Goal: Task Accomplishment & Management: Use online tool/utility

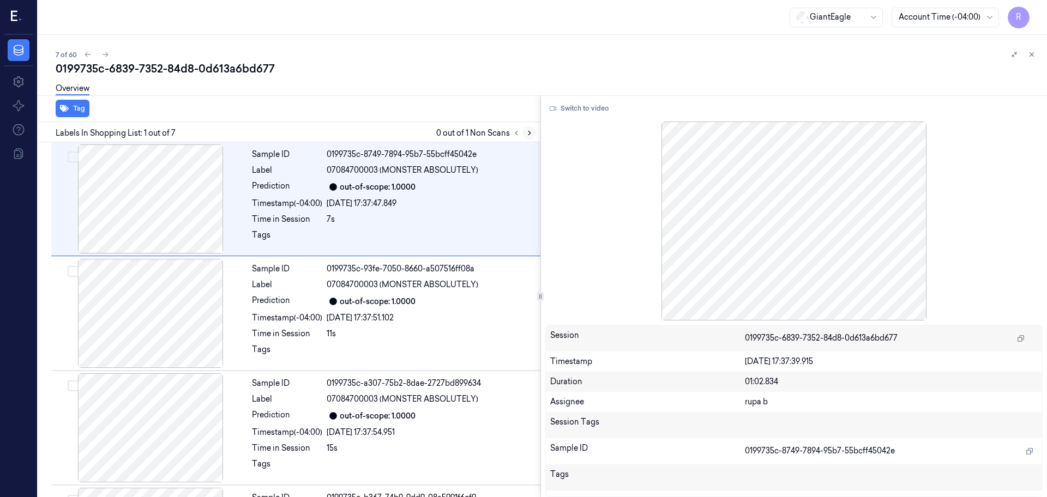
click at [528, 129] on icon at bounding box center [530, 133] width 8 height 8
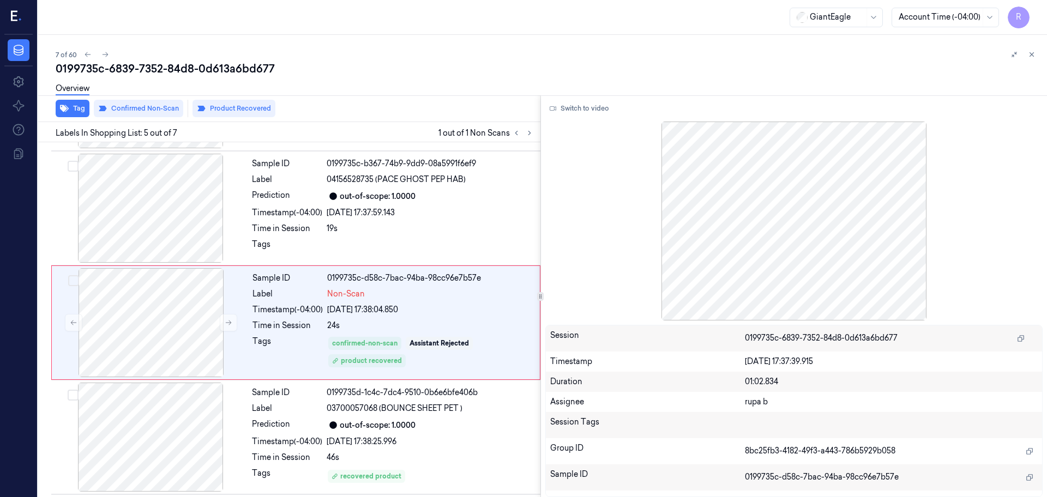
scroll to position [337, 0]
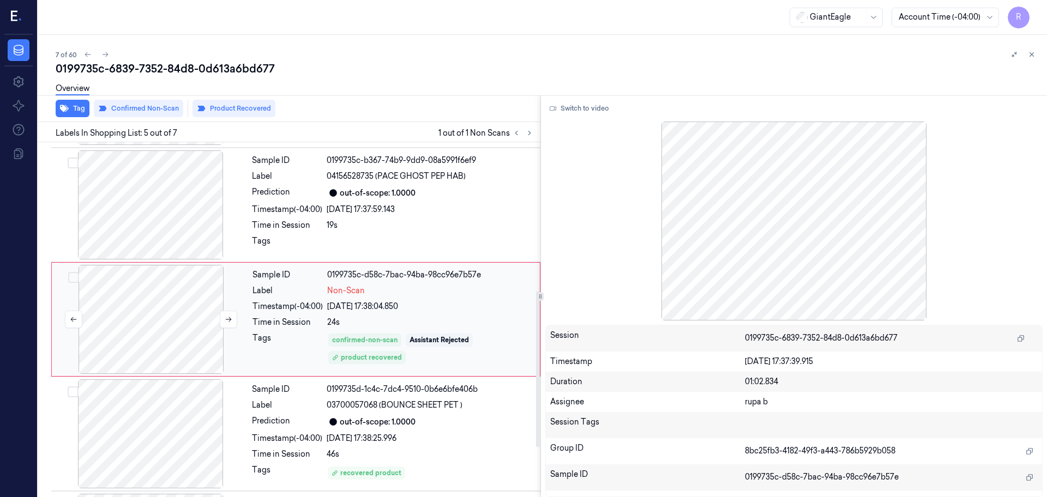
click at [169, 328] on div at bounding box center [151, 319] width 194 height 109
click at [227, 315] on button at bounding box center [228, 319] width 17 height 17
click at [196, 316] on div at bounding box center [151, 319] width 194 height 109
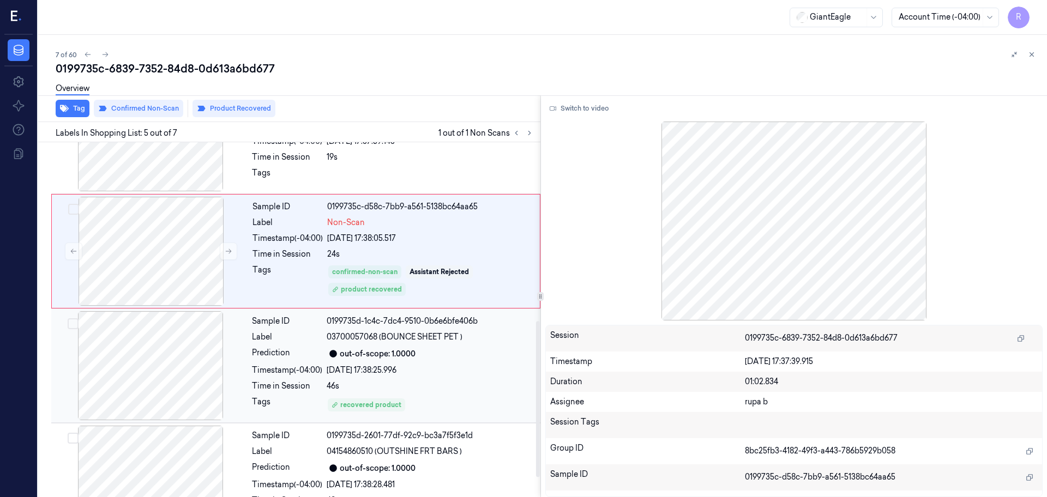
click at [172, 383] on div at bounding box center [150, 365] width 194 height 109
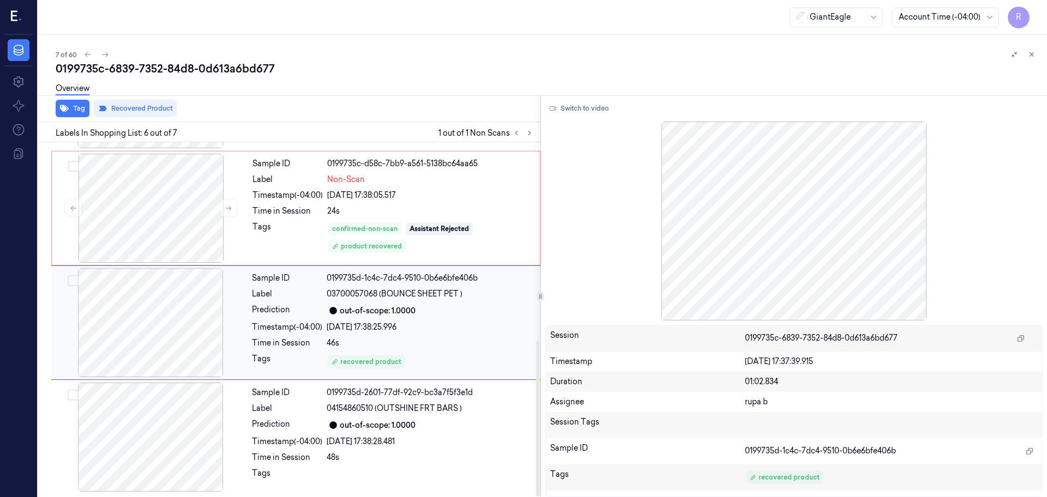
scroll to position [450, 0]
click at [195, 324] on div at bounding box center [150, 321] width 194 height 109
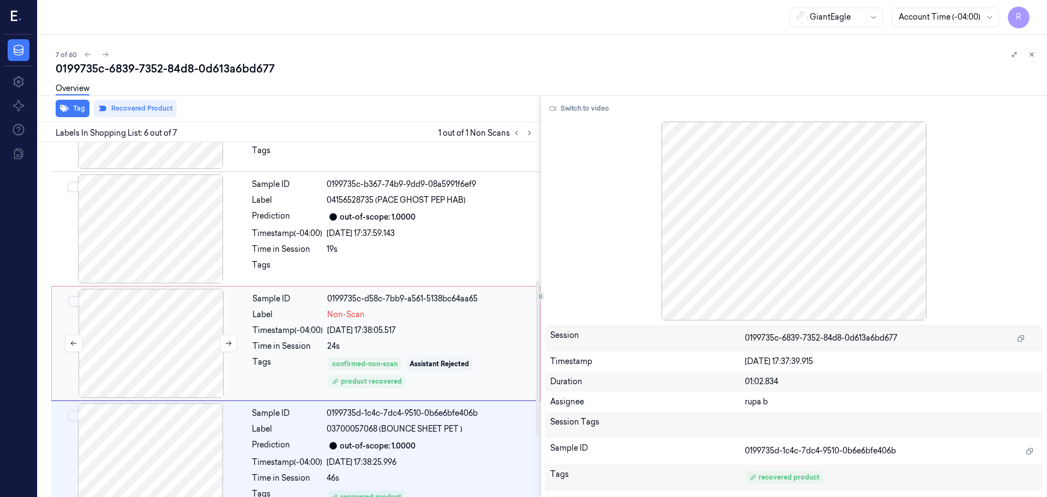
click at [173, 312] on div at bounding box center [151, 343] width 194 height 109
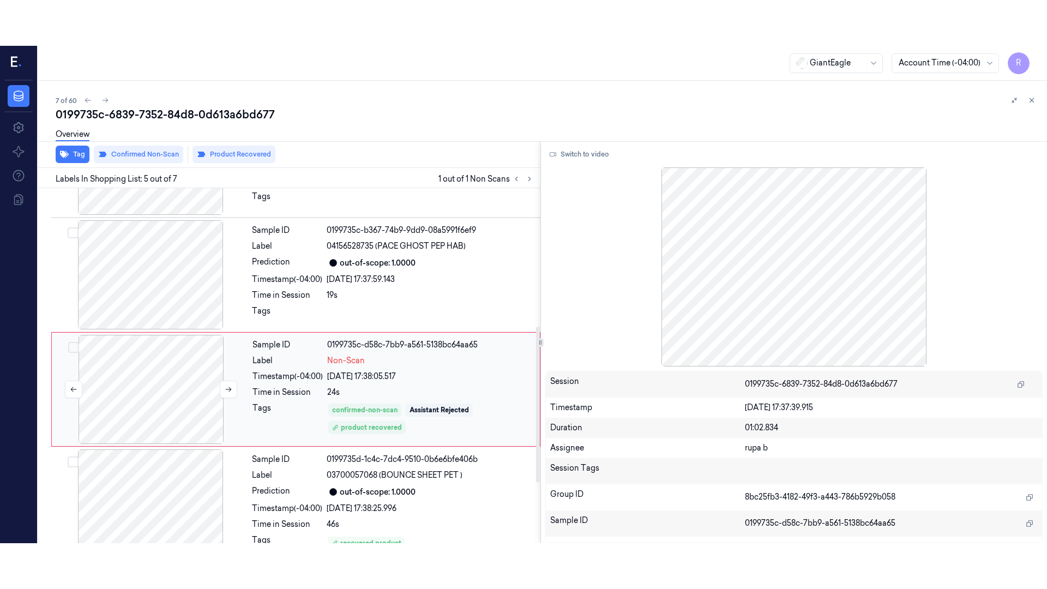
scroll to position [337, 0]
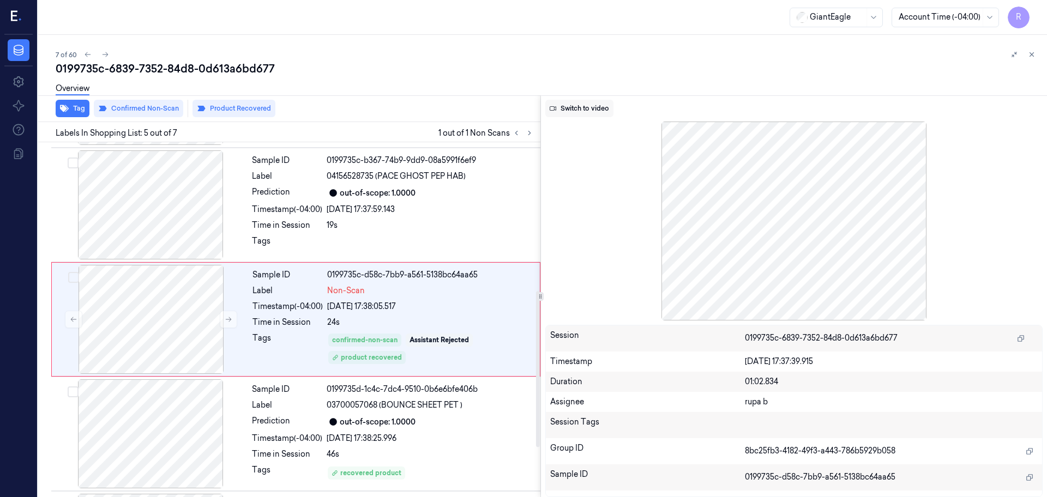
click at [581, 111] on button "Switch to video" at bounding box center [579, 108] width 68 height 17
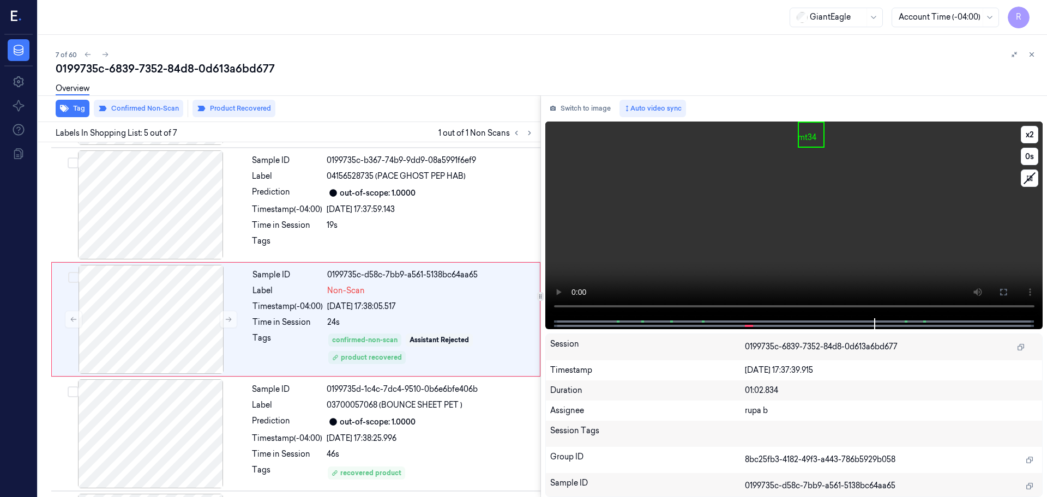
click at [807, 250] on video at bounding box center [794, 220] width 498 height 197
click at [1025, 128] on button "x 2" at bounding box center [1029, 134] width 17 height 17
click at [1025, 128] on button "x 4" at bounding box center [1029, 134] width 17 height 17
click at [1003, 287] on button at bounding box center [1002, 291] width 17 height 17
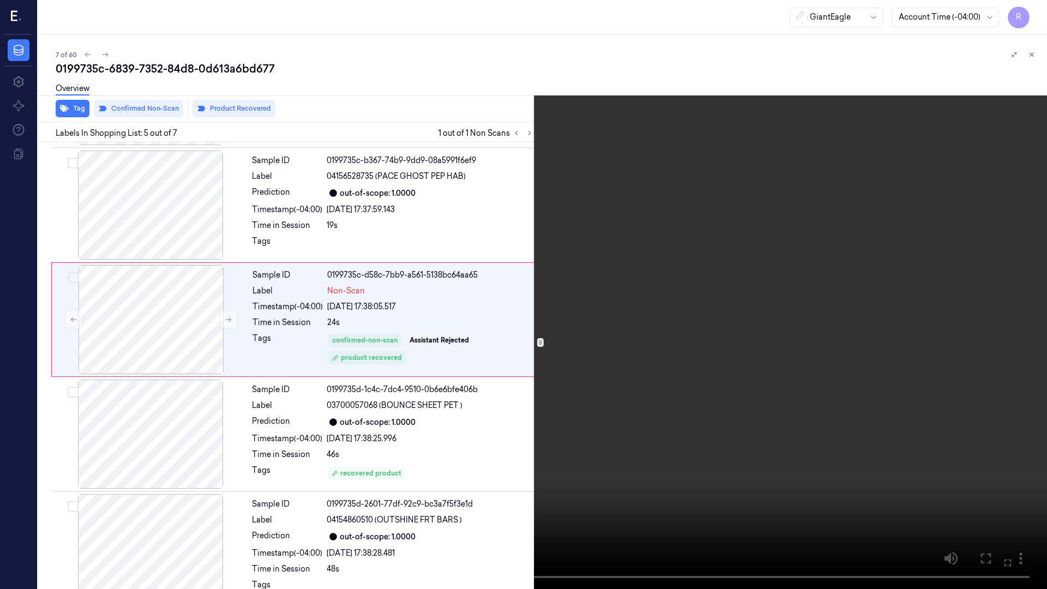
click at [983, 339] on video at bounding box center [523, 294] width 1047 height 589
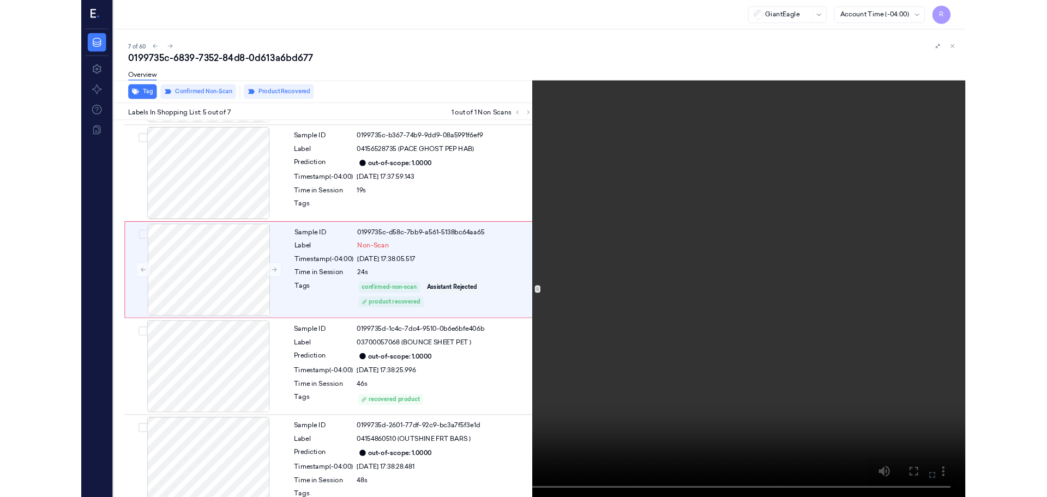
scroll to position [292, 0]
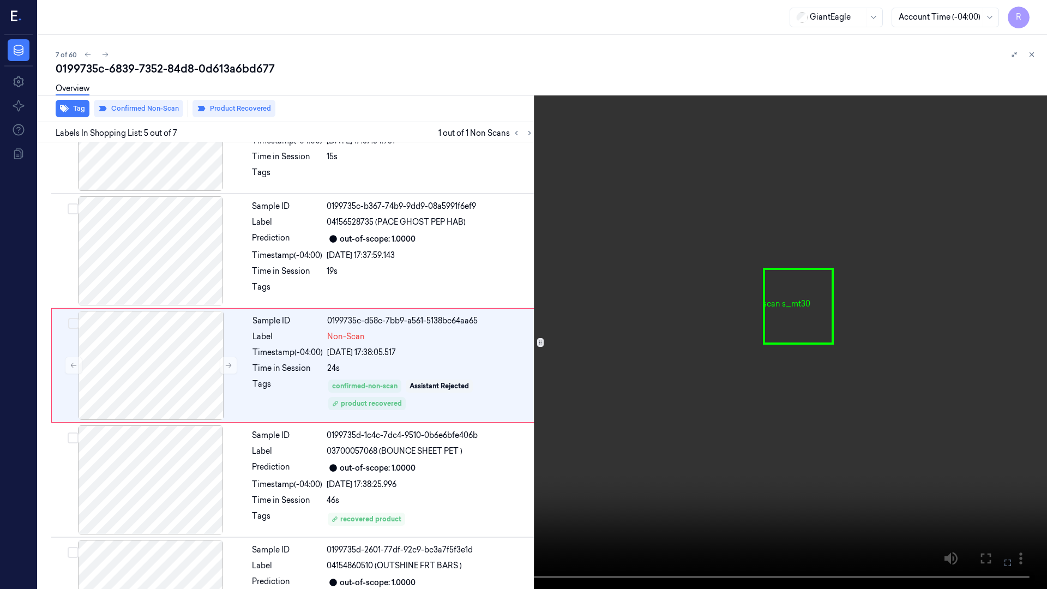
click at [578, 396] on video at bounding box center [523, 294] width 1047 height 589
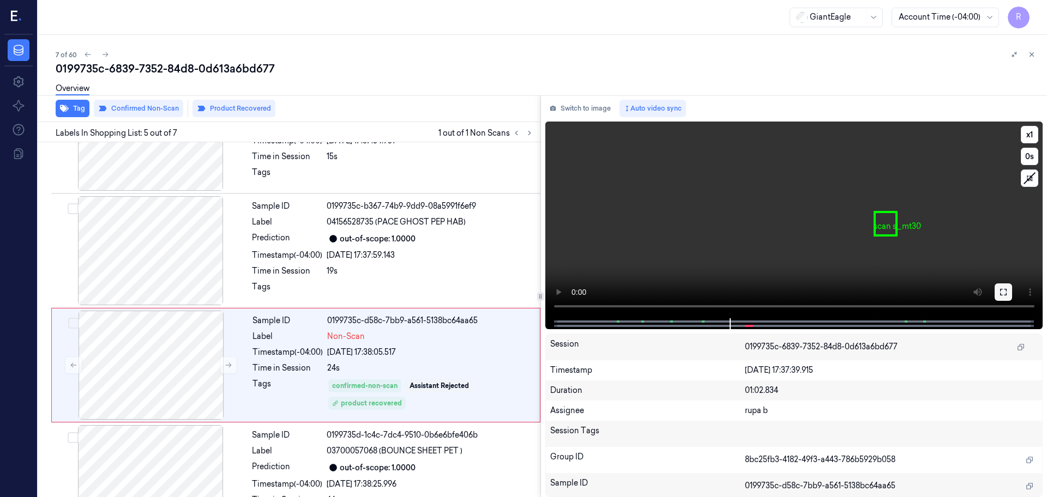
click at [1006, 293] on icon at bounding box center [1003, 292] width 7 height 7
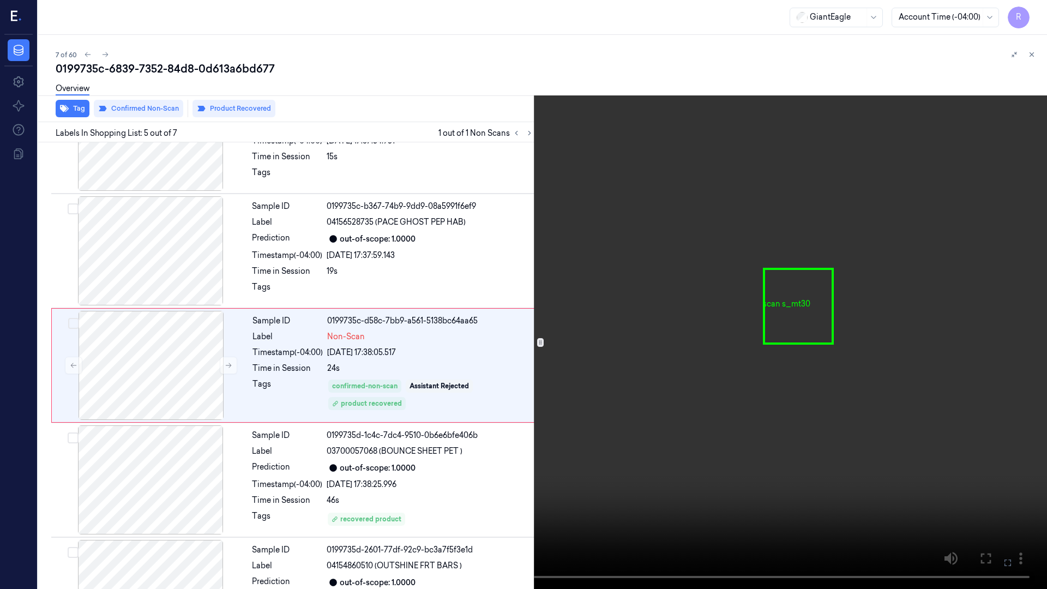
click at [1002, 345] on video at bounding box center [523, 294] width 1047 height 589
click at [413, 347] on video at bounding box center [523, 294] width 1047 height 589
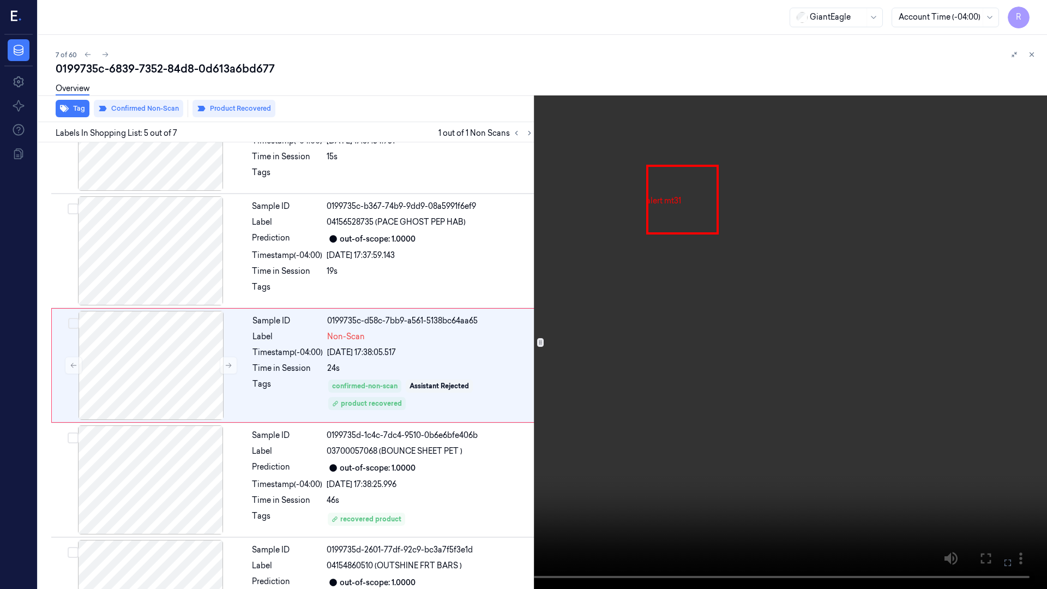
click at [413, 347] on video at bounding box center [523, 294] width 1047 height 589
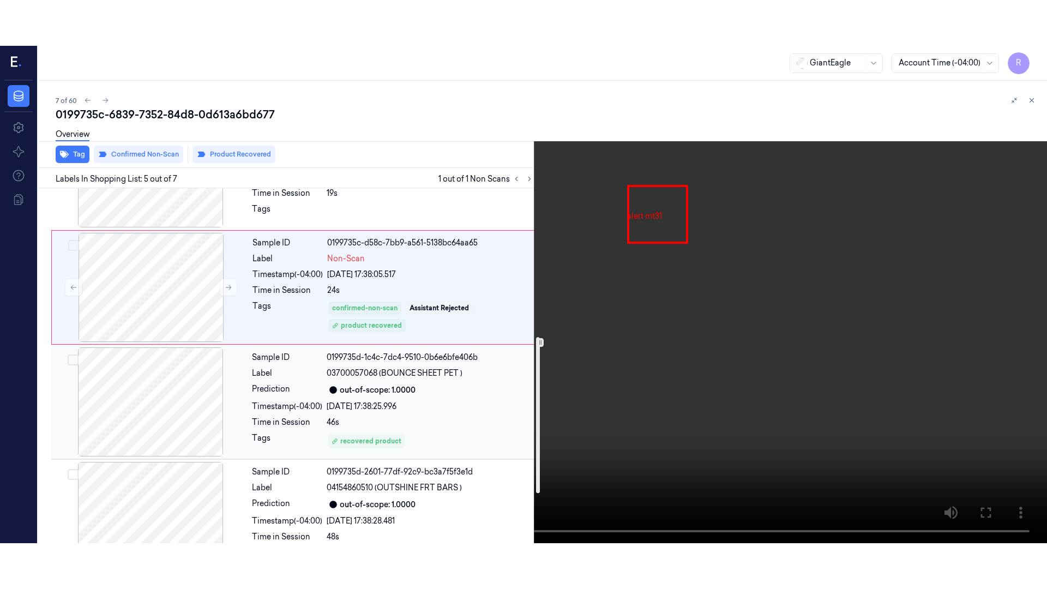
scroll to position [428, 0]
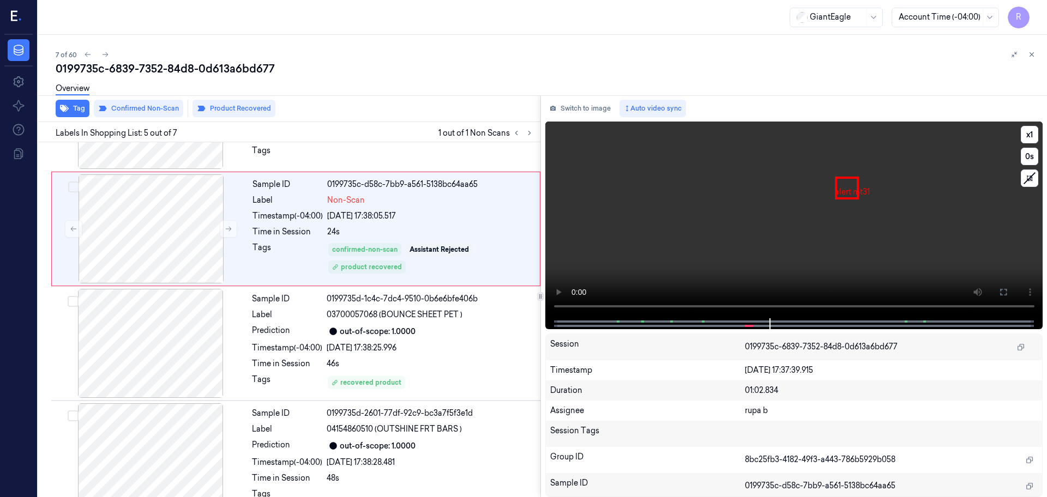
click at [1001, 288] on icon at bounding box center [1003, 292] width 9 height 9
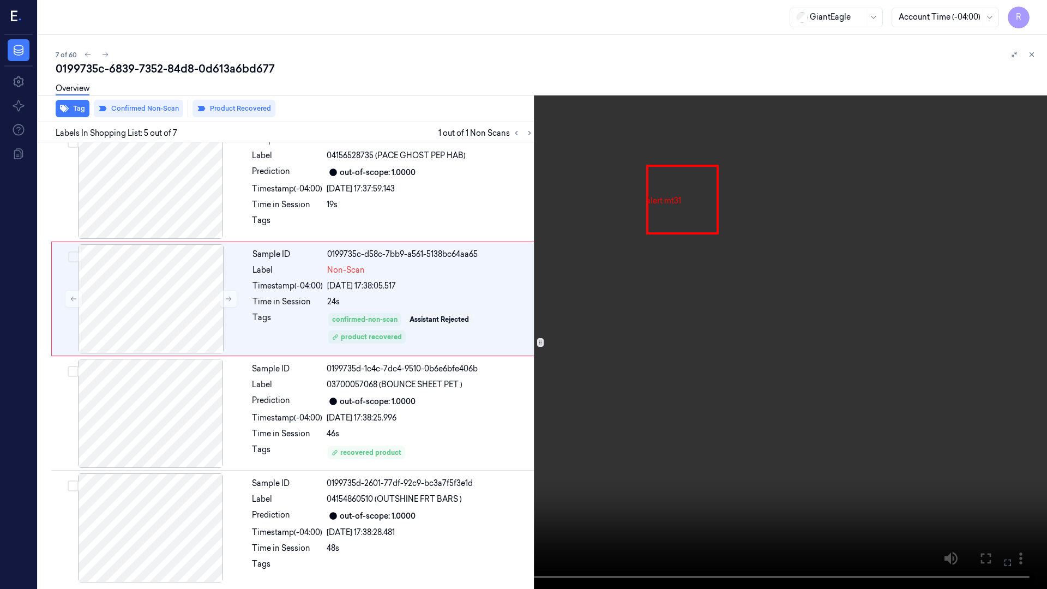
click at [860, 288] on video at bounding box center [523, 294] width 1047 height 589
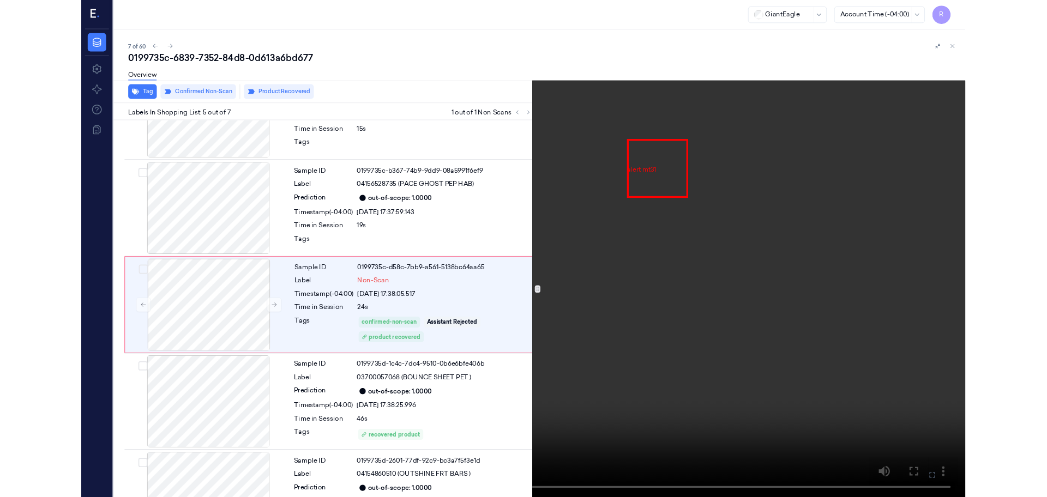
scroll to position [292, 0]
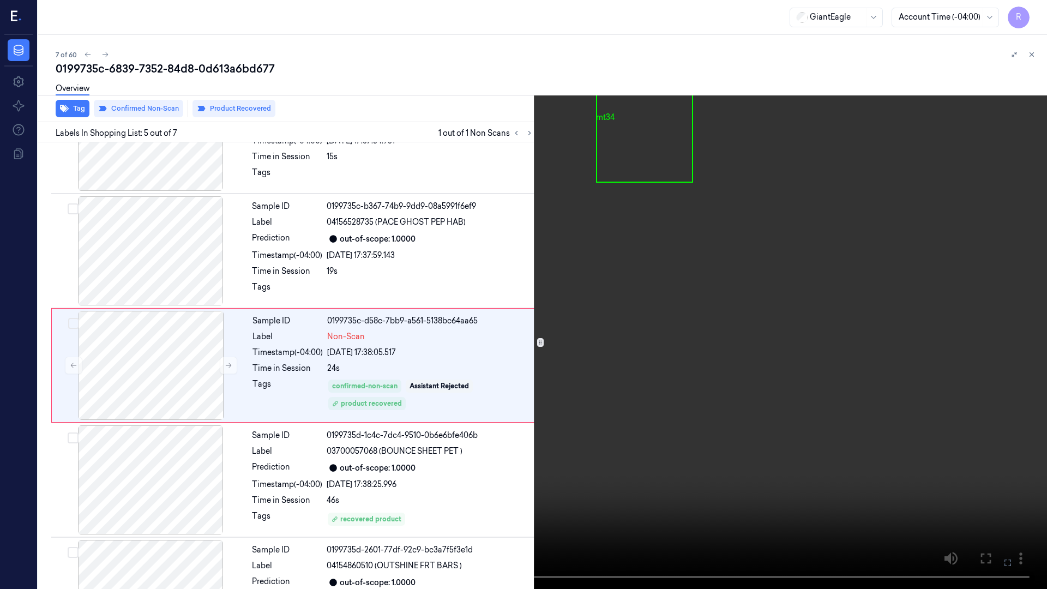
click at [689, 269] on video at bounding box center [523, 294] width 1047 height 589
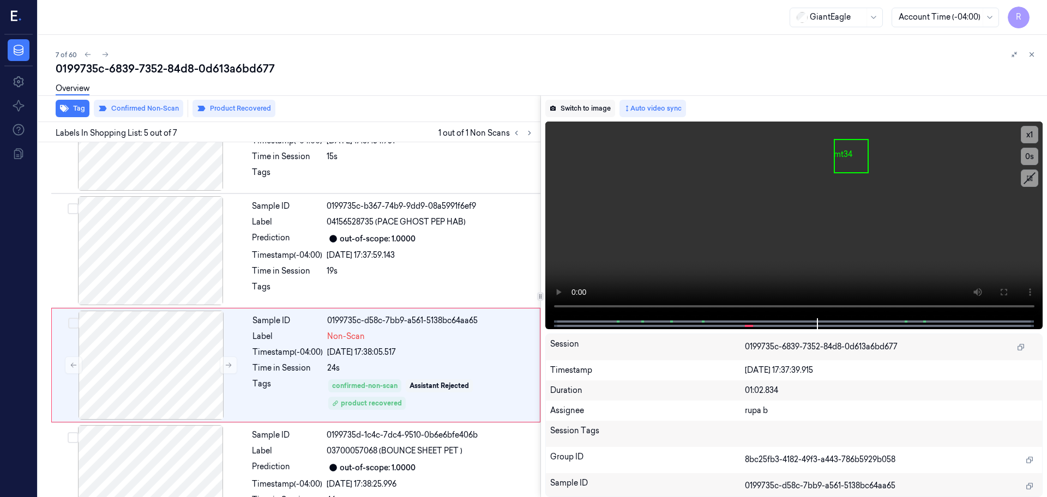
click at [596, 111] on button "Switch to image" at bounding box center [580, 108] width 70 height 17
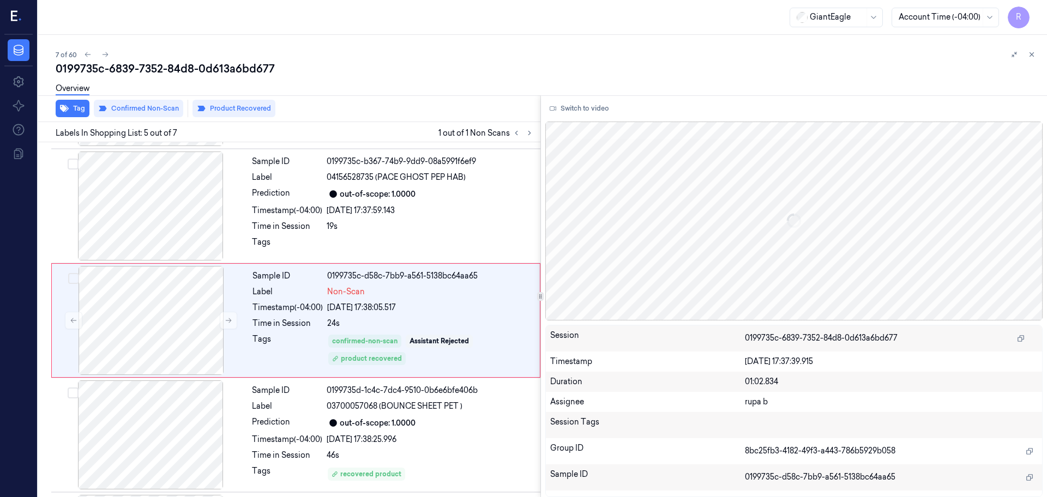
scroll to position [337, 0]
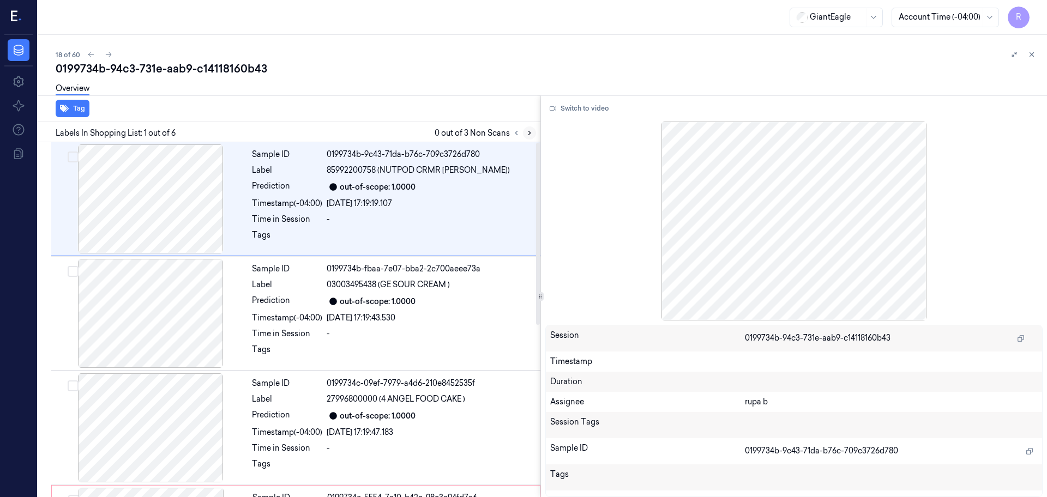
click at [524, 134] on button at bounding box center [529, 132] width 13 height 13
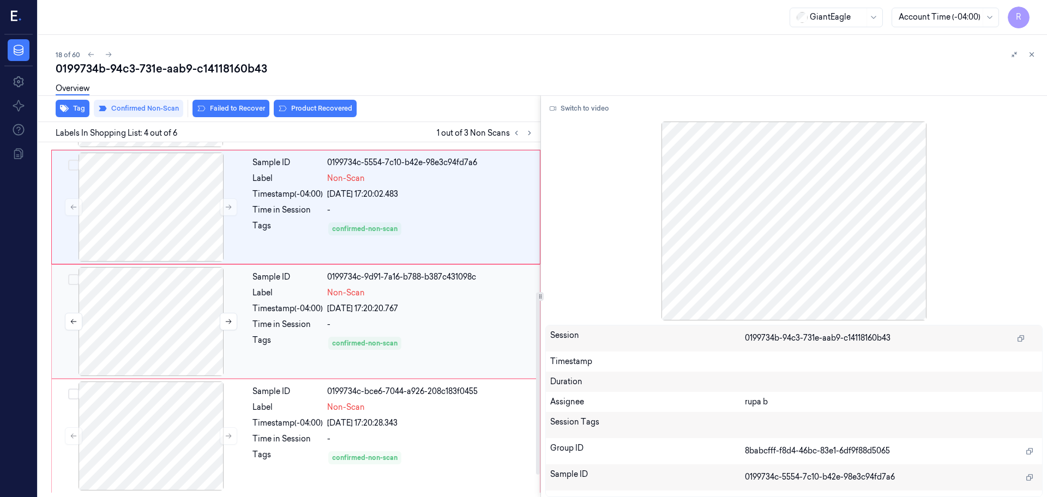
scroll to position [199, 0]
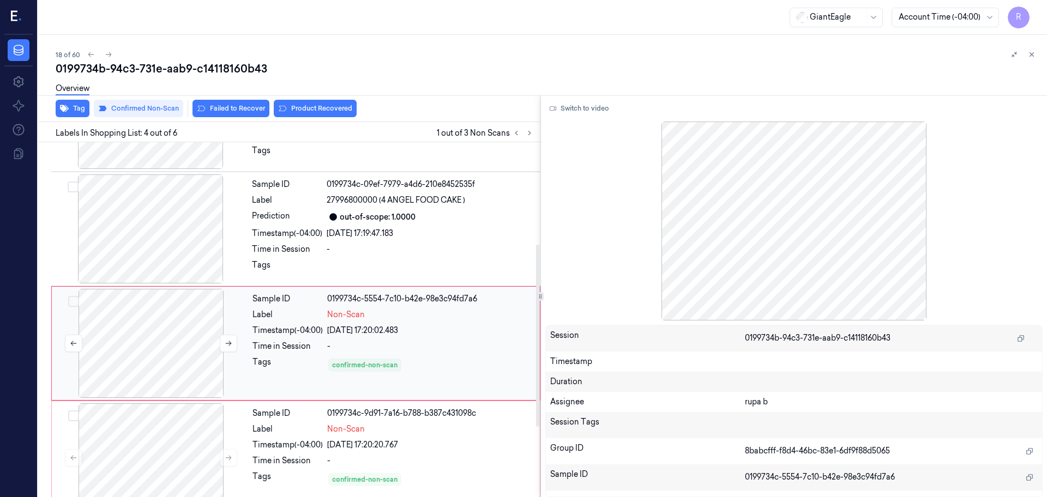
click at [172, 322] on div at bounding box center [151, 343] width 194 height 109
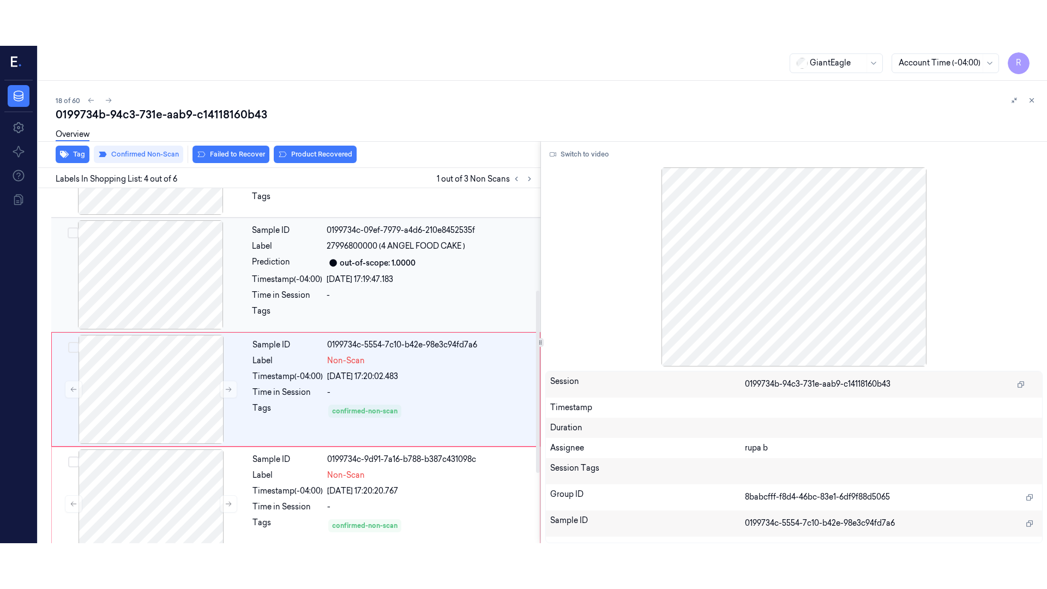
scroll to position [223, 0]
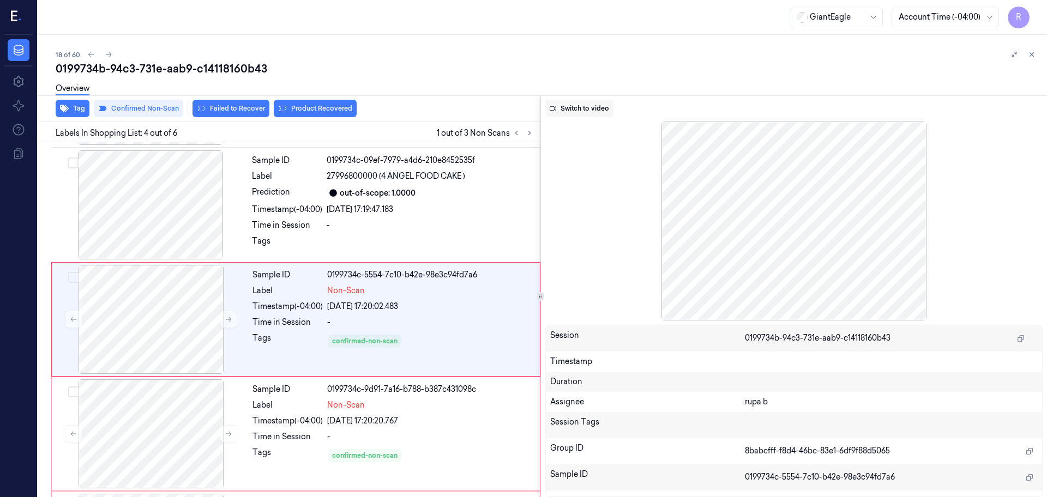
click at [587, 111] on button "Switch to video" at bounding box center [579, 108] width 68 height 17
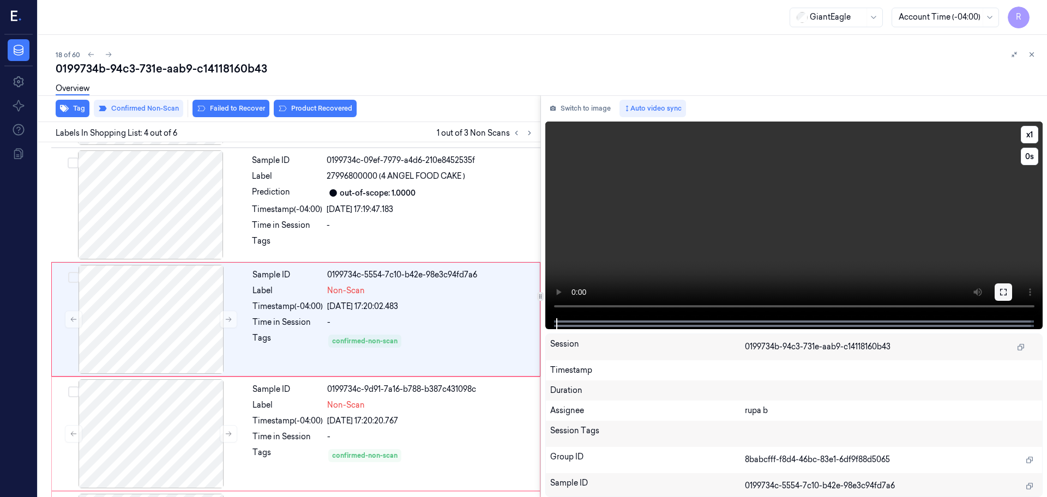
click at [837, 288] on icon at bounding box center [1003, 292] width 9 height 9
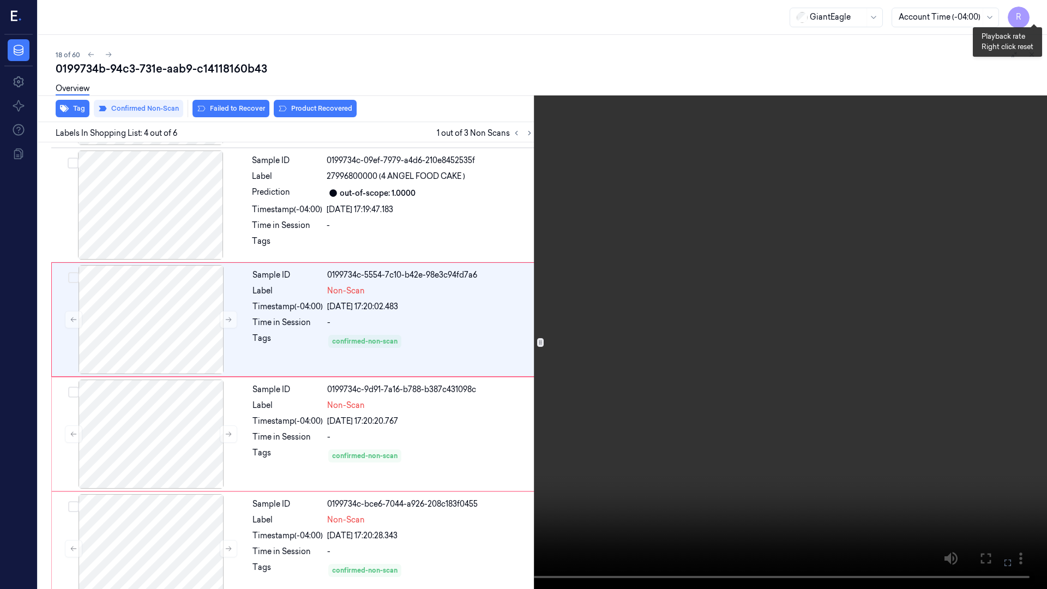
click at [837, 9] on button "x 1" at bounding box center [1033, 12] width 17 height 17
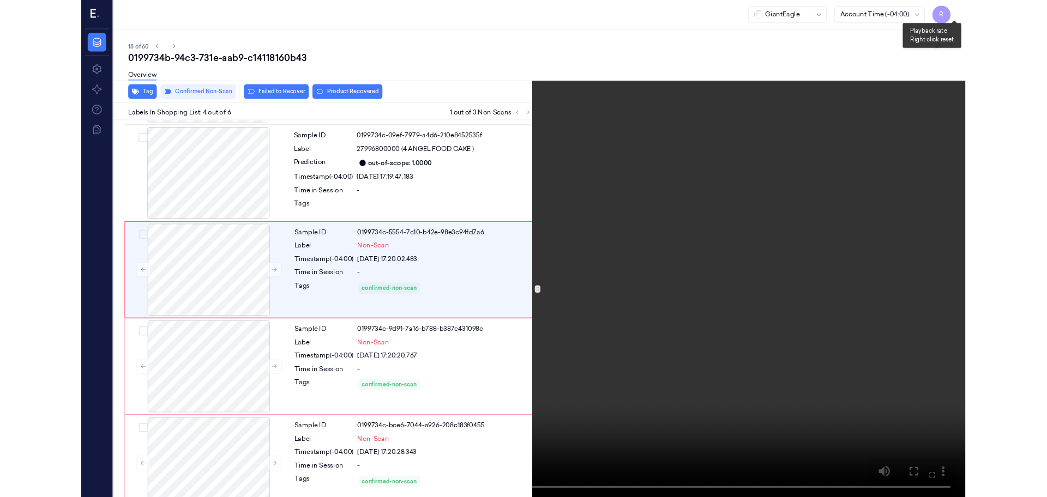
scroll to position [177, 0]
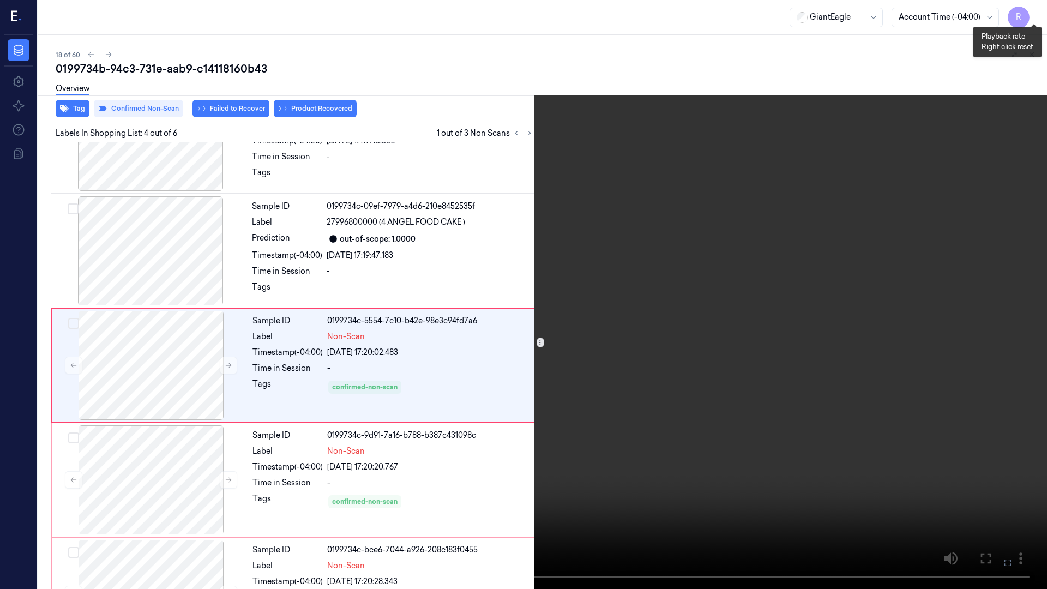
click at [837, 9] on button "x 2" at bounding box center [1033, 12] width 17 height 17
click at [837, 273] on video at bounding box center [523, 294] width 1047 height 589
click at [753, 397] on video at bounding box center [523, 294] width 1047 height 589
click at [754, 397] on video at bounding box center [523, 294] width 1047 height 589
click at [758, 397] on video at bounding box center [523, 294] width 1047 height 589
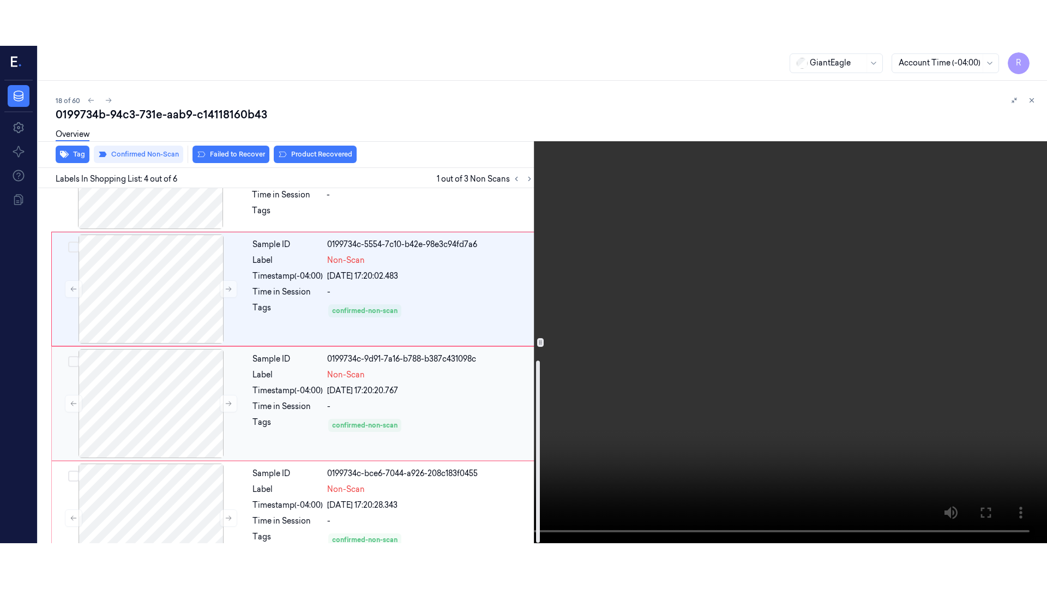
scroll to position [335, 0]
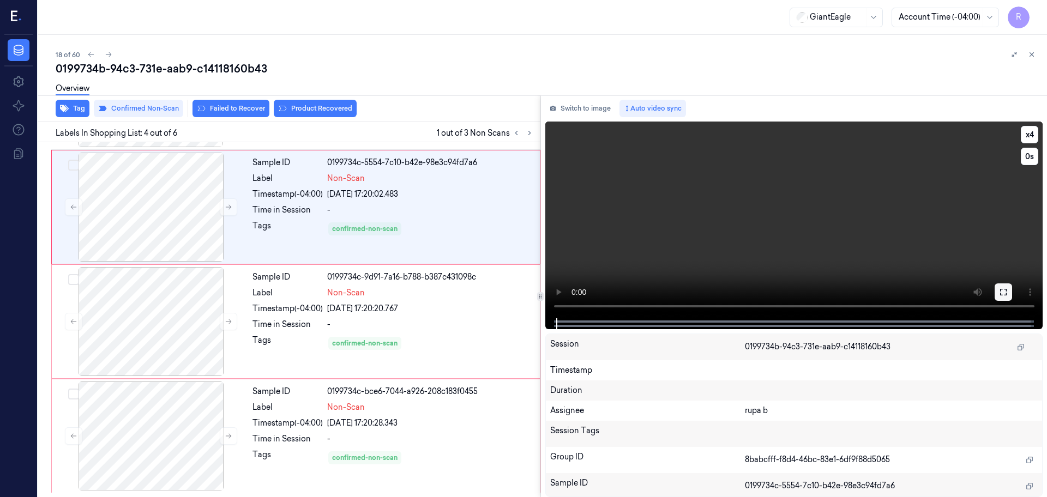
click at [837, 297] on button at bounding box center [1002, 291] width 17 height 17
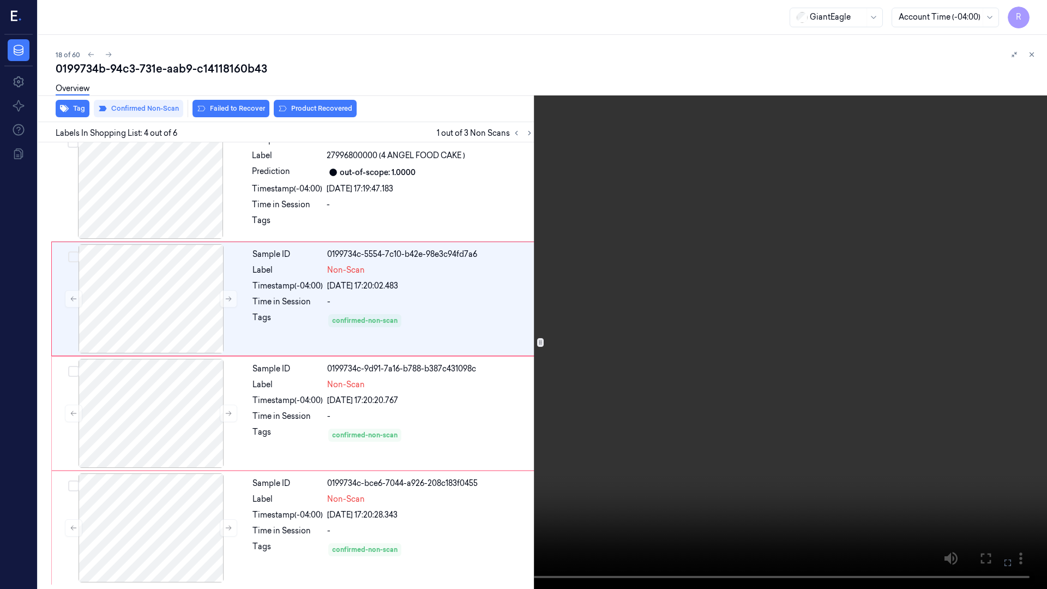
click at [837, 344] on video at bounding box center [523, 294] width 1047 height 589
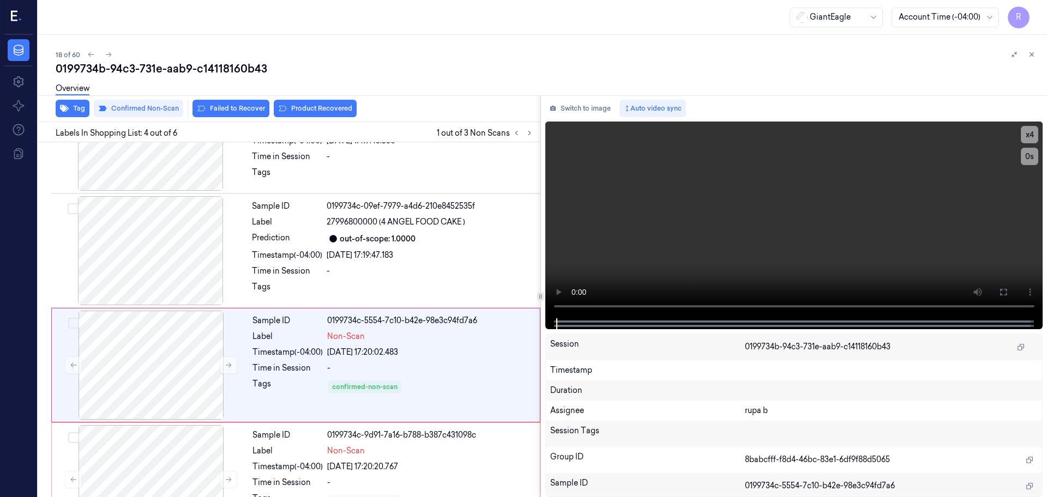
scroll to position [223, 0]
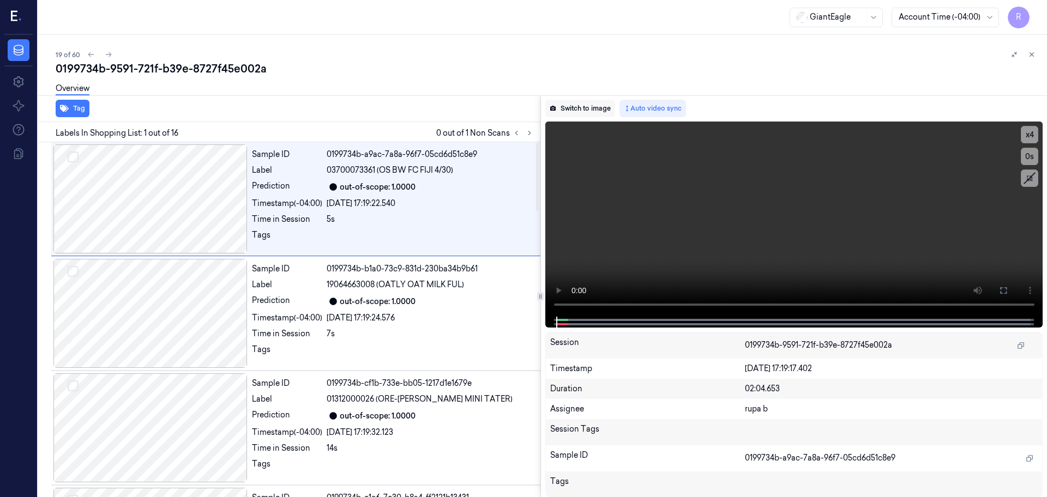
click at [584, 111] on button "Switch to image" at bounding box center [580, 108] width 70 height 17
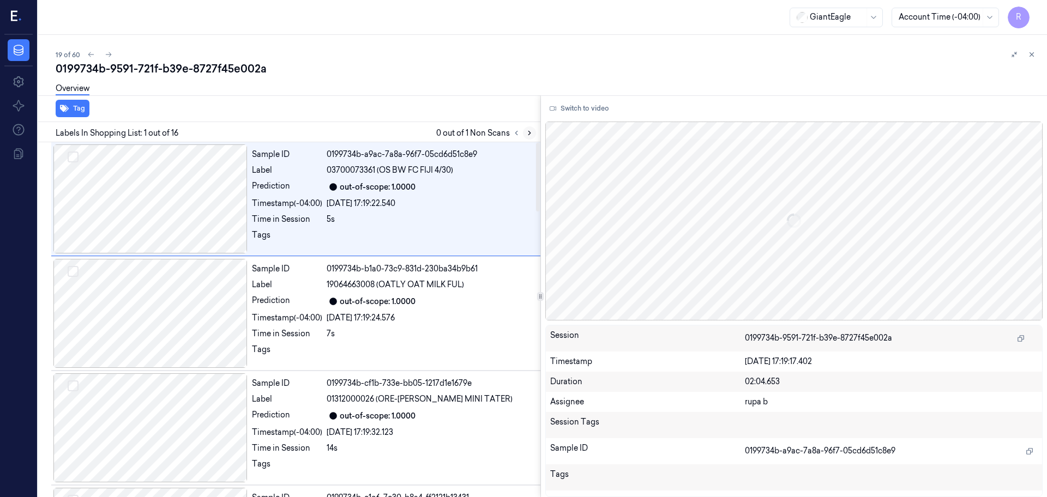
click at [528, 134] on icon at bounding box center [530, 133] width 8 height 8
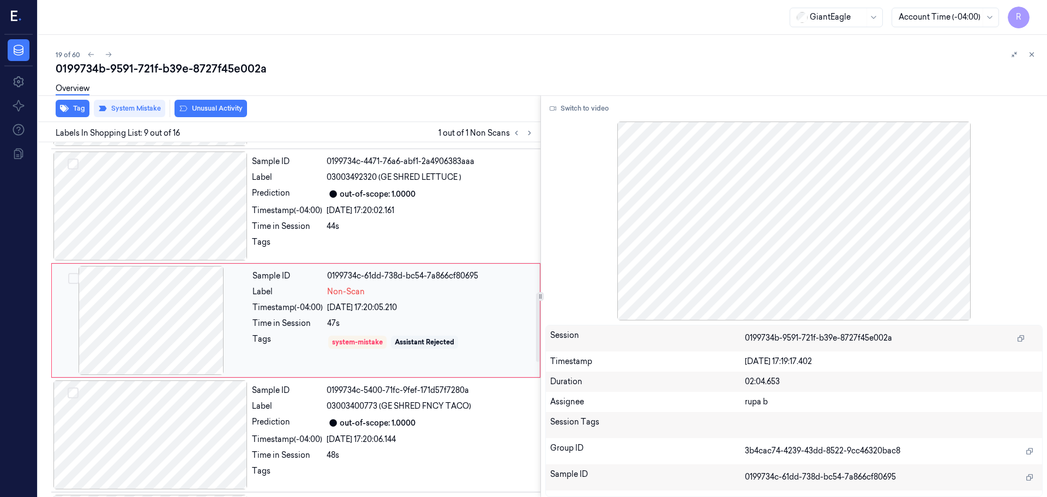
scroll to position [795, 0]
click at [180, 337] on div at bounding box center [151, 319] width 194 height 109
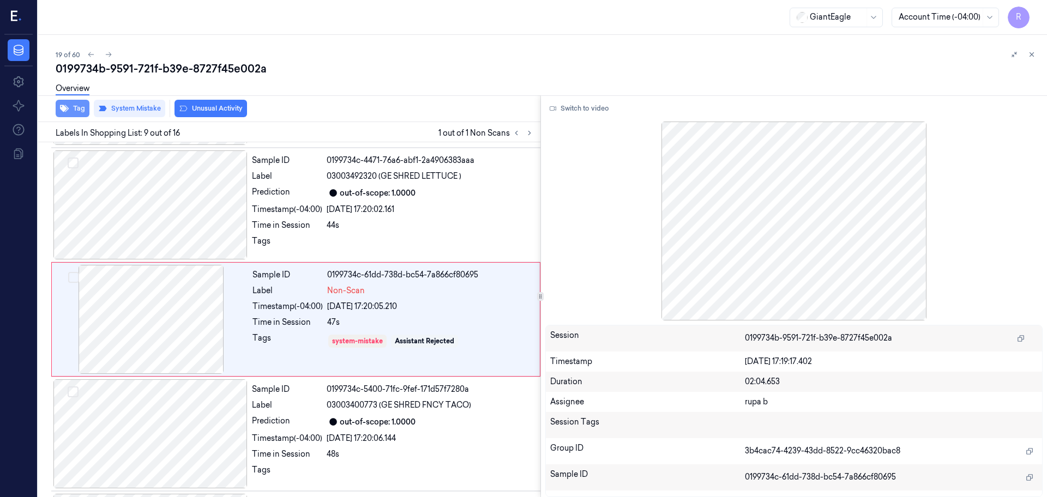
click at [79, 112] on button "Tag" at bounding box center [73, 108] width 34 height 17
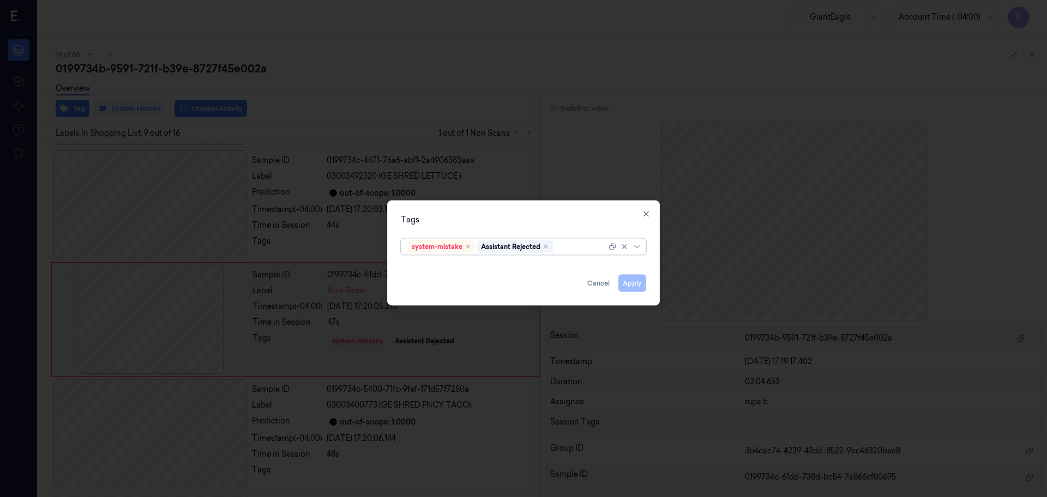
click at [438, 108] on div at bounding box center [523, 248] width 1047 height 497
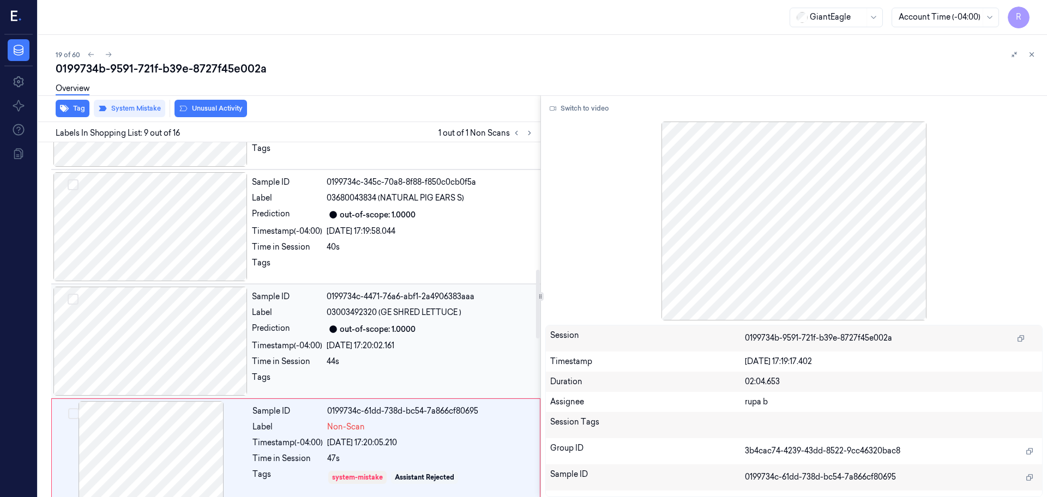
scroll to position [727, 0]
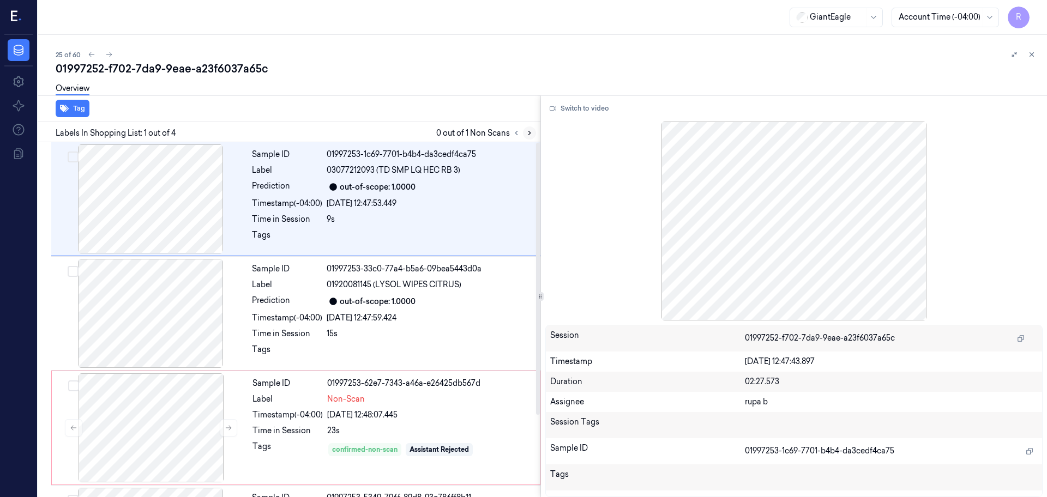
click at [529, 134] on icon at bounding box center [530, 133] width 8 height 8
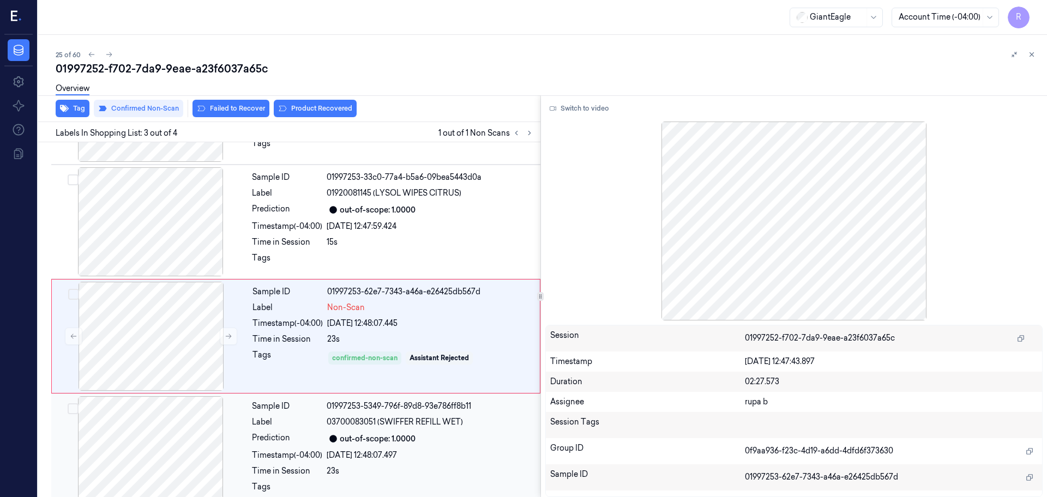
scroll to position [106, 0]
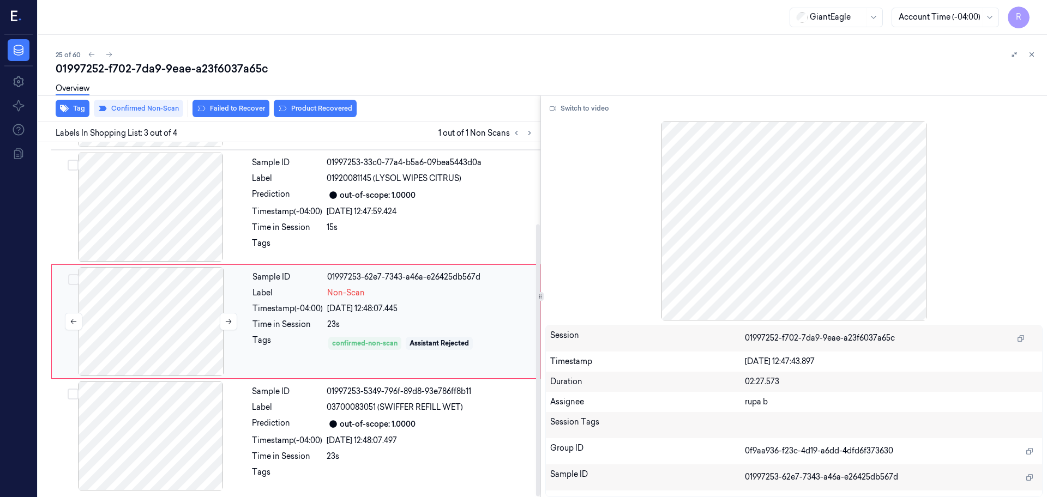
click at [166, 330] on div at bounding box center [151, 321] width 194 height 109
click at [170, 448] on div at bounding box center [150, 436] width 194 height 109
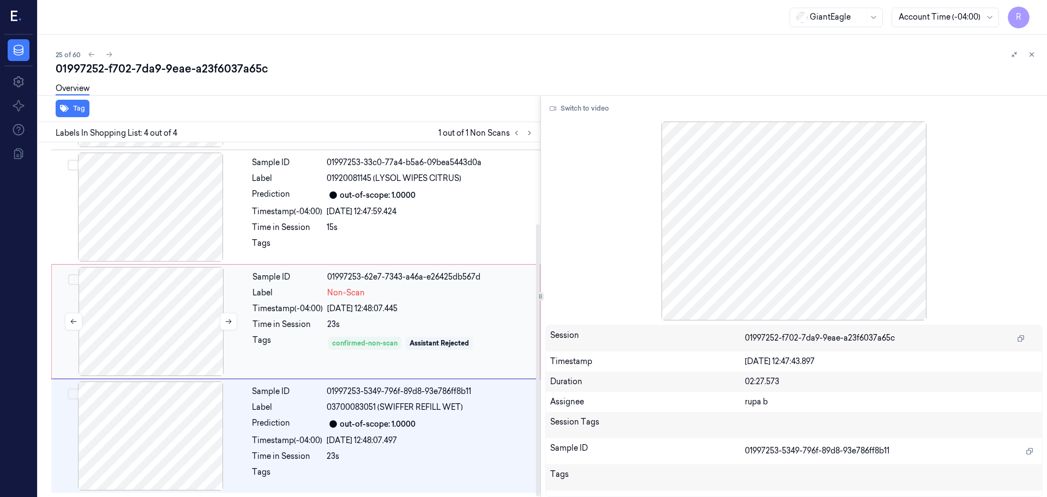
click at [171, 327] on div at bounding box center [151, 321] width 194 height 109
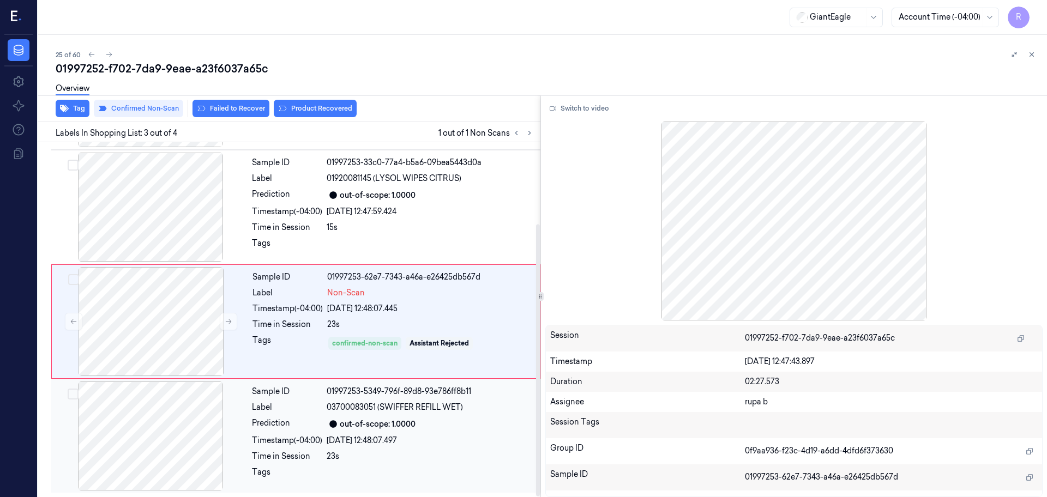
click at [164, 454] on div at bounding box center [150, 436] width 194 height 109
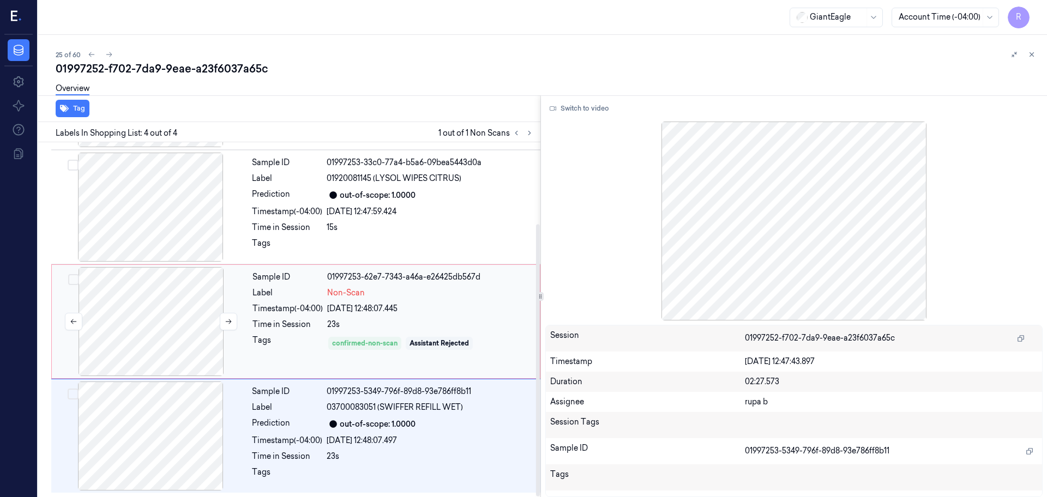
click at [165, 324] on div at bounding box center [151, 321] width 194 height 109
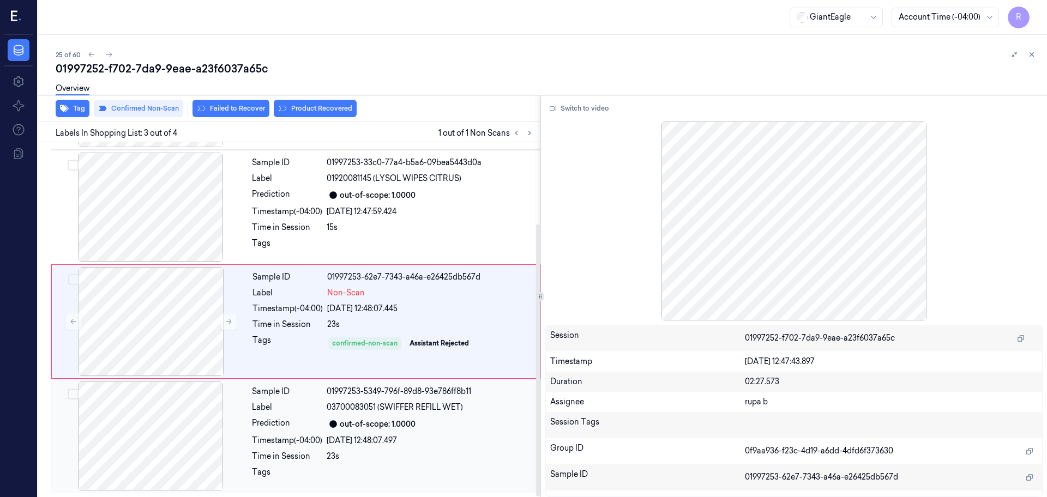
click at [205, 439] on div at bounding box center [150, 436] width 194 height 109
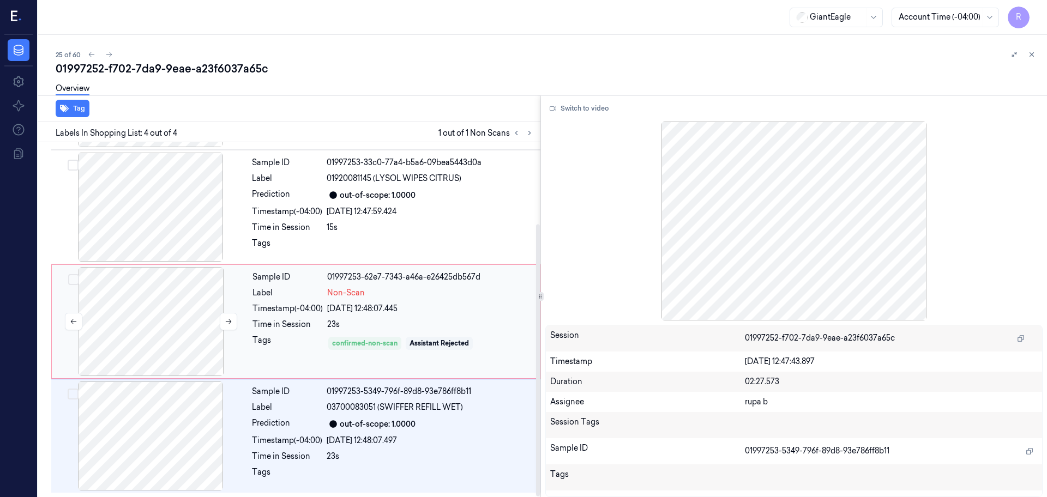
click at [190, 325] on div at bounding box center [151, 321] width 194 height 109
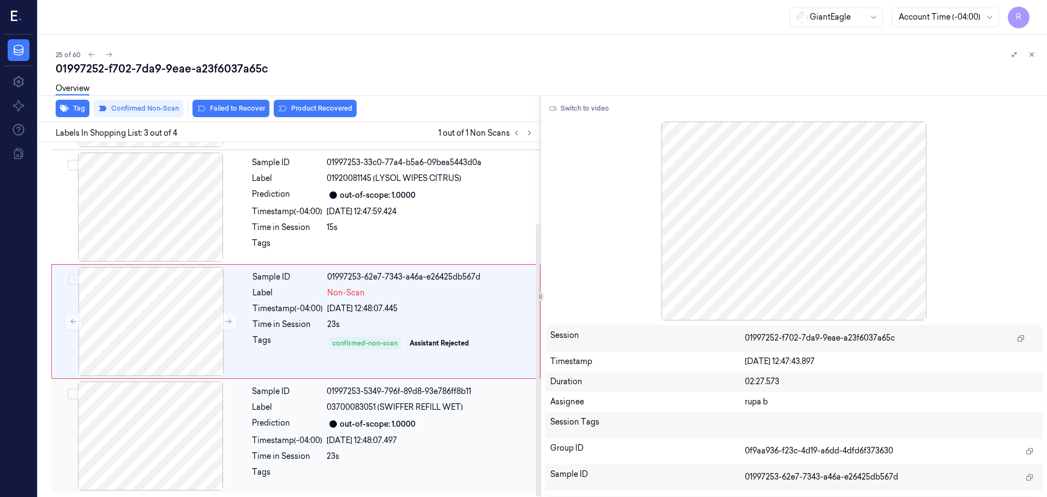
click at [189, 428] on div at bounding box center [150, 436] width 194 height 109
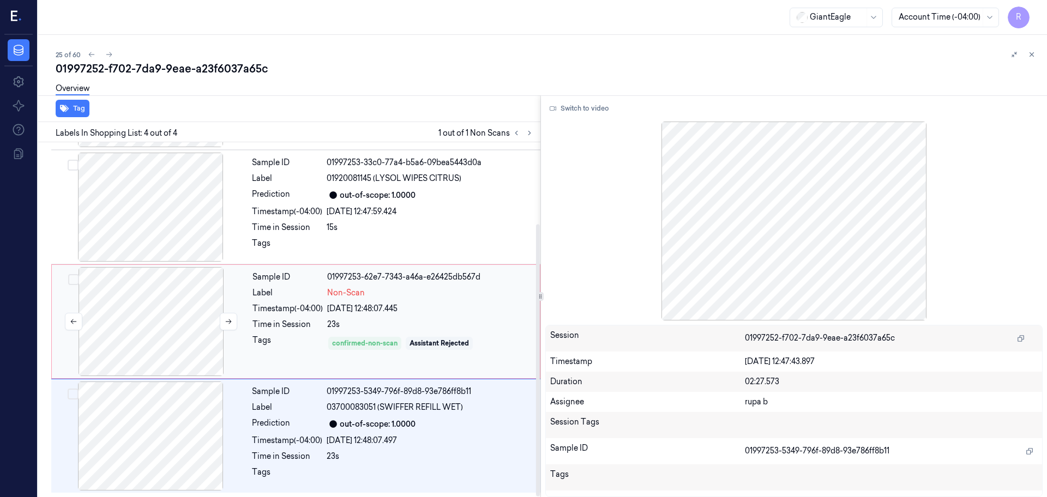
click at [181, 343] on div at bounding box center [151, 321] width 194 height 109
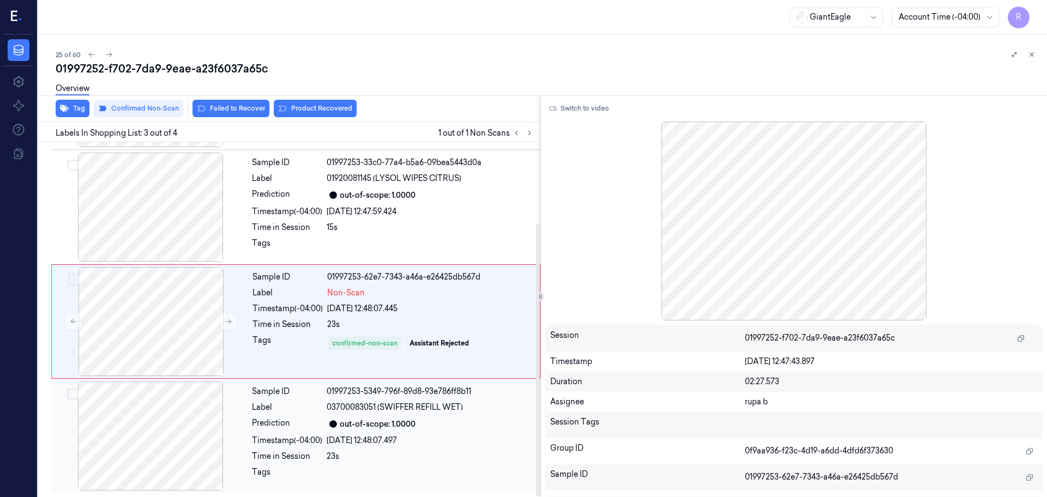
click at [166, 438] on div at bounding box center [150, 436] width 194 height 109
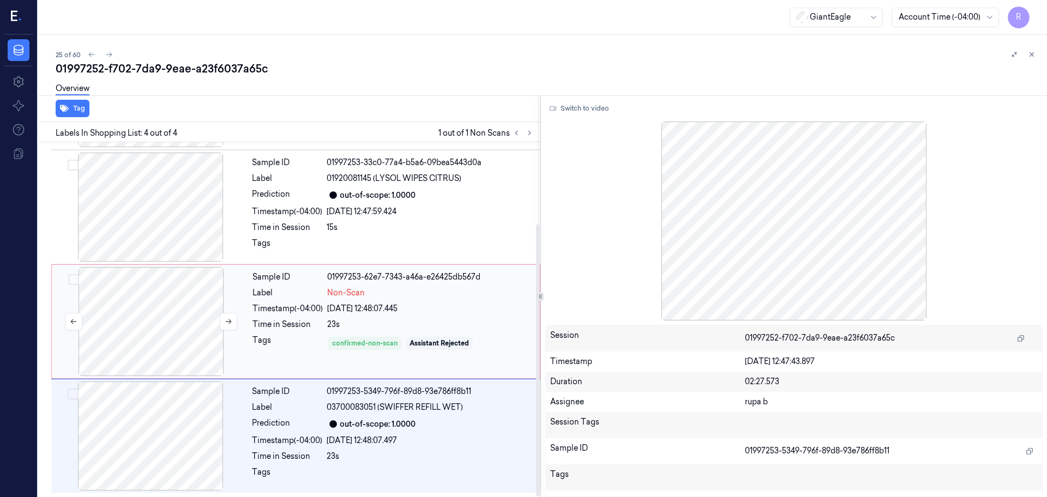
click at [147, 322] on div at bounding box center [151, 321] width 194 height 109
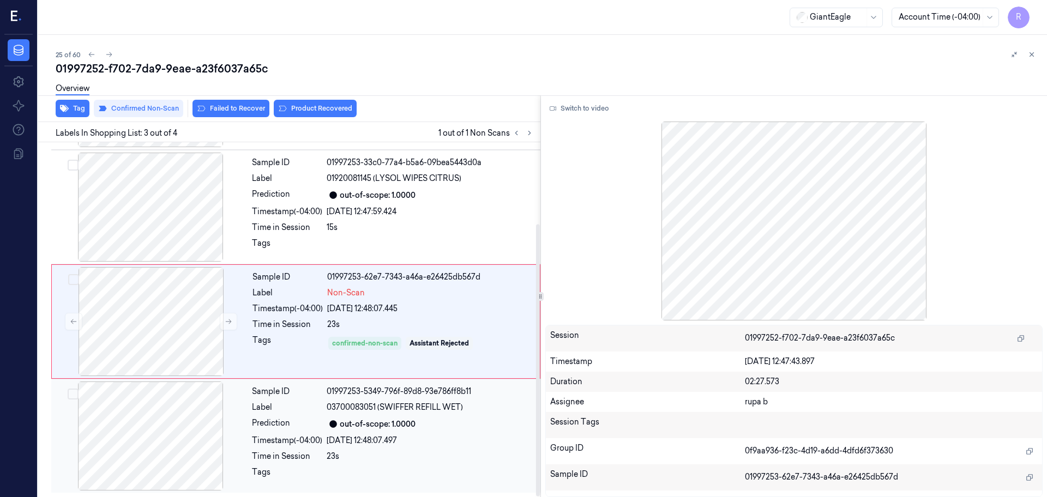
click at [178, 434] on div at bounding box center [150, 436] width 194 height 109
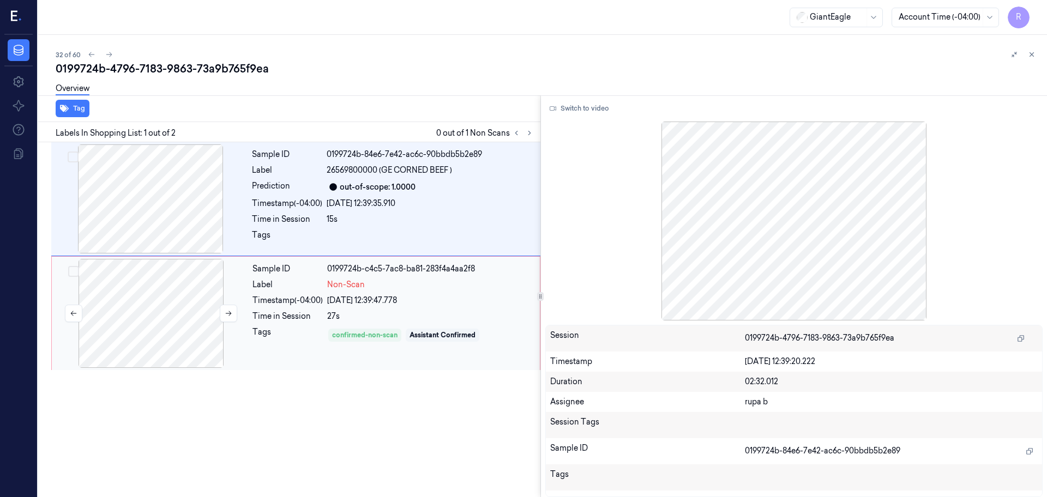
click at [214, 332] on div at bounding box center [151, 313] width 194 height 109
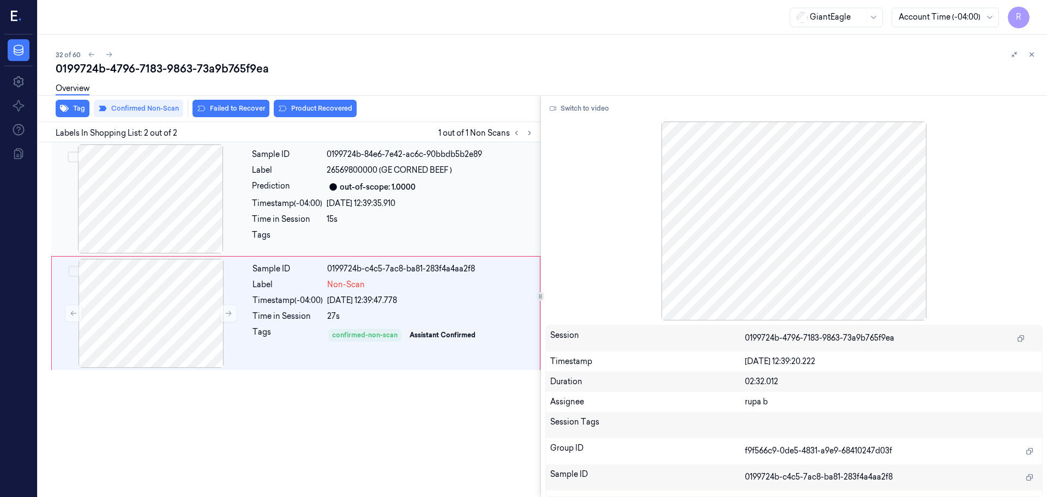
click at [202, 220] on div at bounding box center [150, 198] width 194 height 109
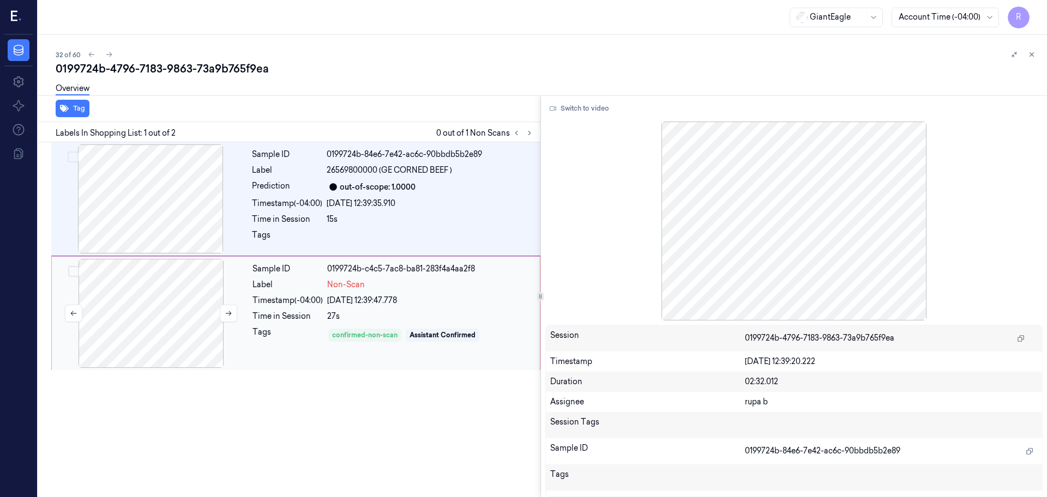
click at [183, 303] on div at bounding box center [151, 313] width 194 height 109
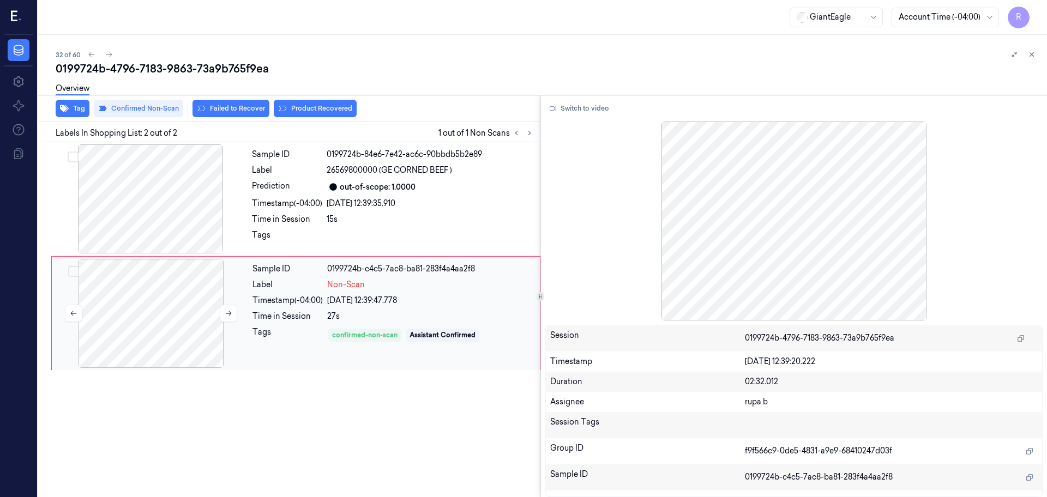
click at [126, 336] on div at bounding box center [151, 313] width 194 height 109
click at [577, 108] on button "Switch to video" at bounding box center [579, 108] width 68 height 17
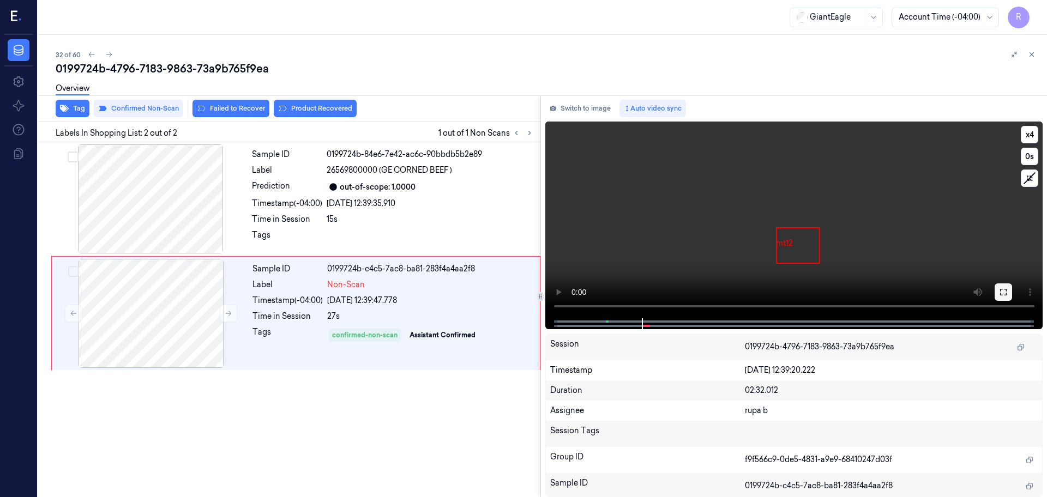
click at [1004, 293] on icon at bounding box center [1003, 292] width 9 height 9
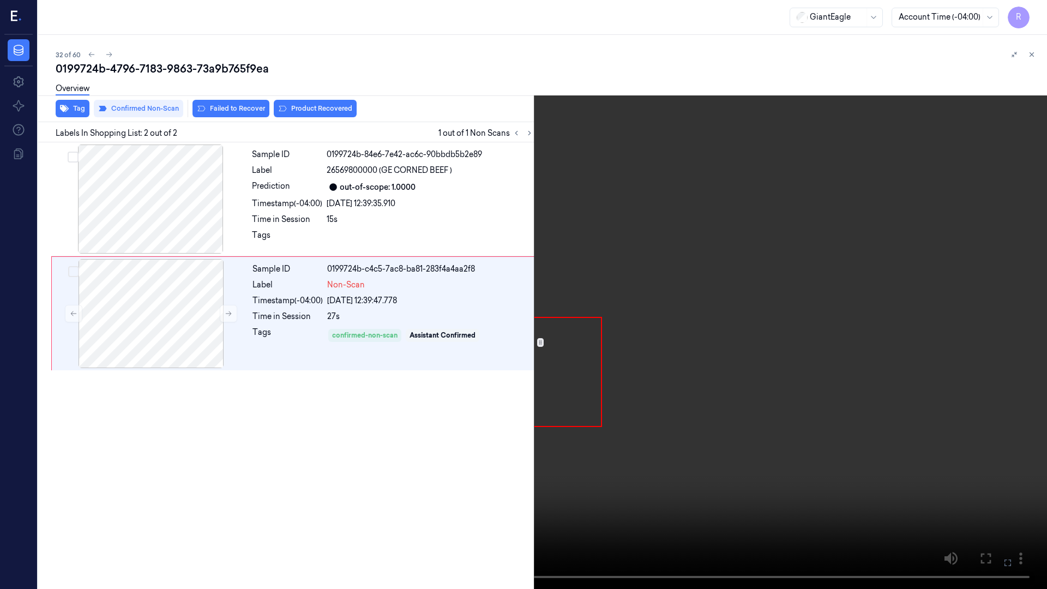
click at [947, 320] on video at bounding box center [523, 294] width 1047 height 589
click at [926, 338] on video at bounding box center [523, 294] width 1047 height 589
click at [259, 497] on video at bounding box center [523, 294] width 1047 height 589
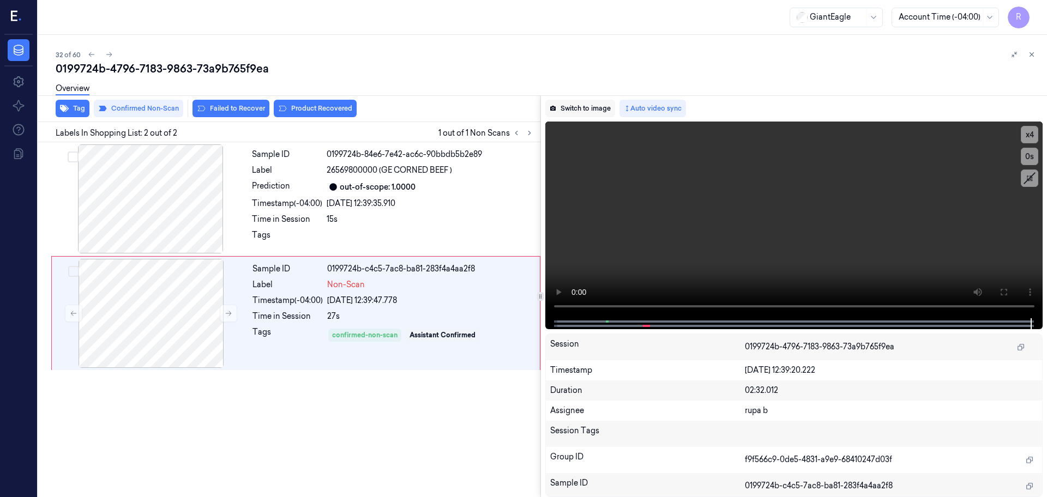
click at [600, 106] on button "Switch to image" at bounding box center [580, 108] width 70 height 17
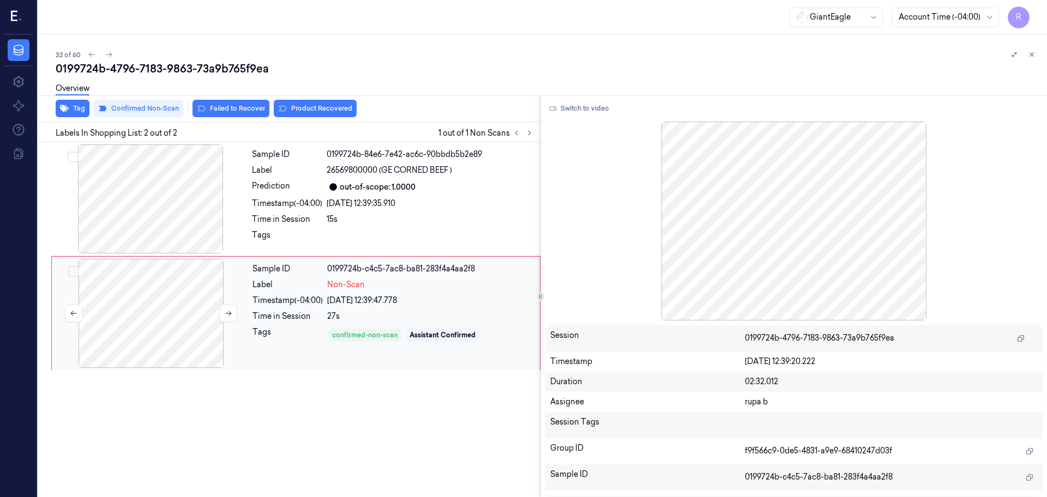
click at [197, 313] on div at bounding box center [151, 313] width 194 height 109
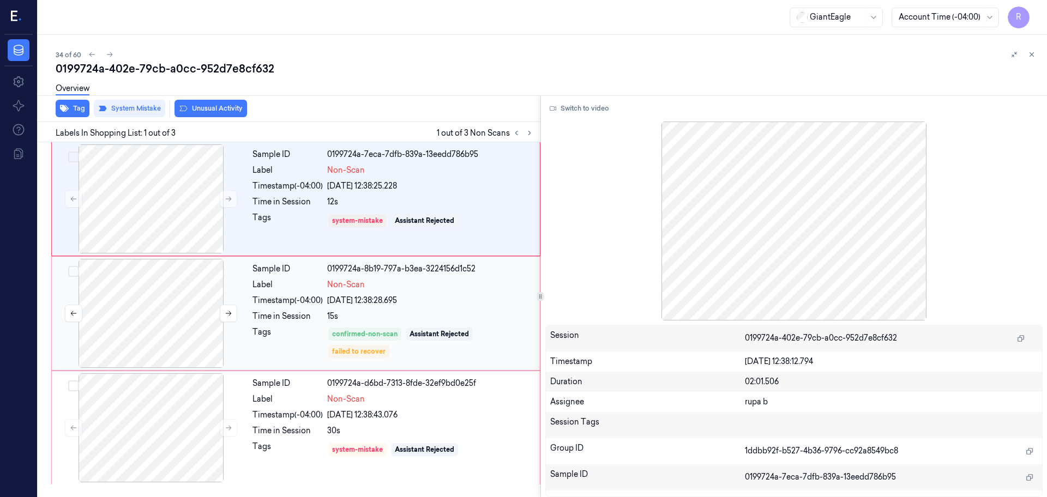
click at [156, 322] on div at bounding box center [151, 313] width 194 height 109
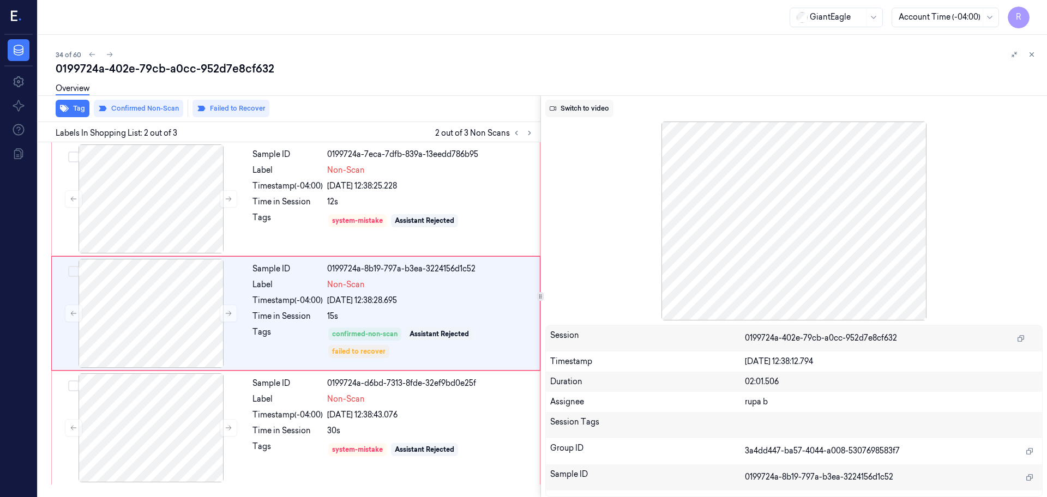
click at [594, 111] on button "Switch to video" at bounding box center [579, 108] width 68 height 17
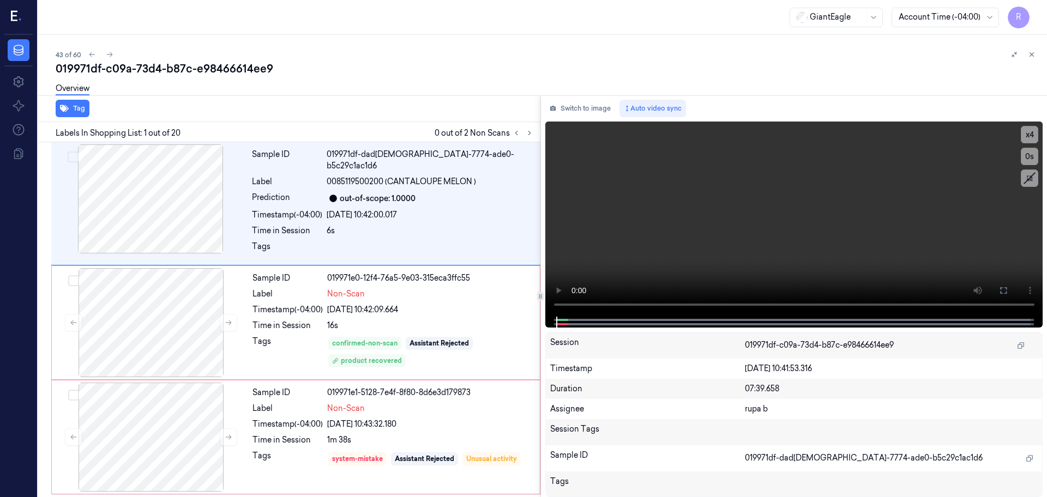
click at [555, 107] on icon at bounding box center [552, 108] width 5 height 5
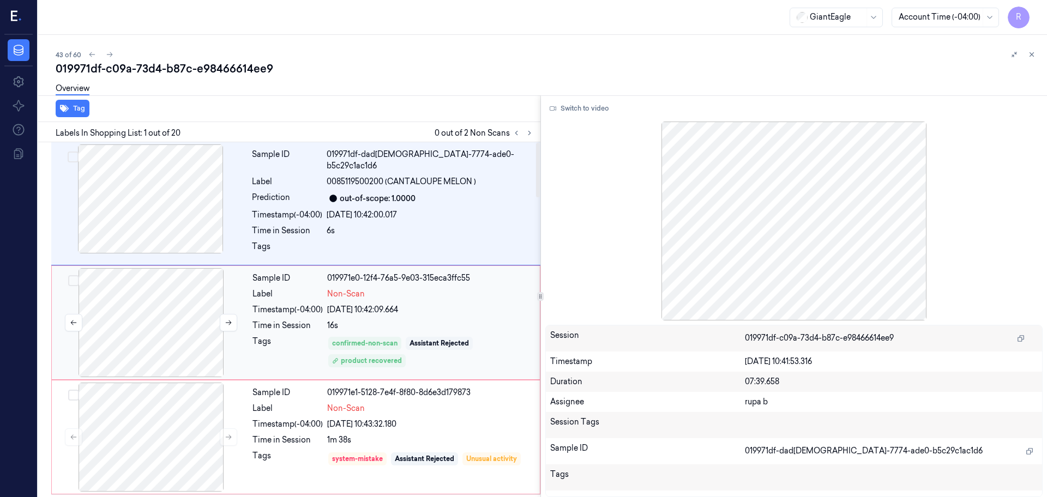
click at [114, 316] on div at bounding box center [151, 322] width 194 height 109
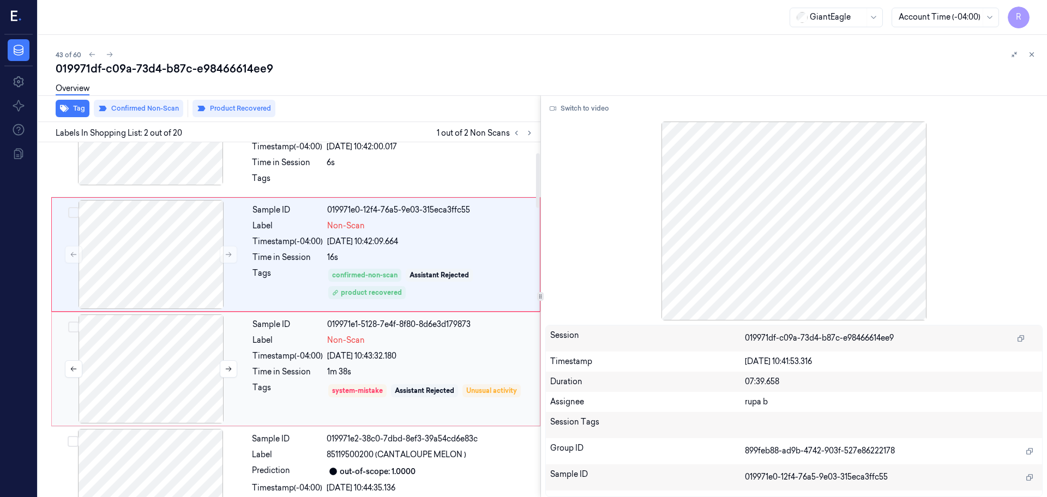
click at [156, 377] on div at bounding box center [151, 369] width 194 height 109
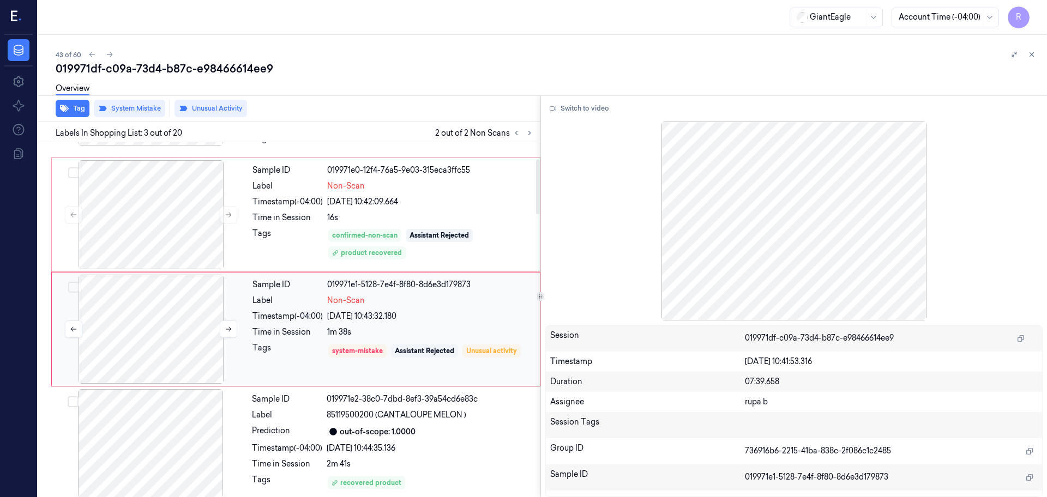
scroll to position [108, 0]
click at [170, 204] on div at bounding box center [151, 214] width 194 height 109
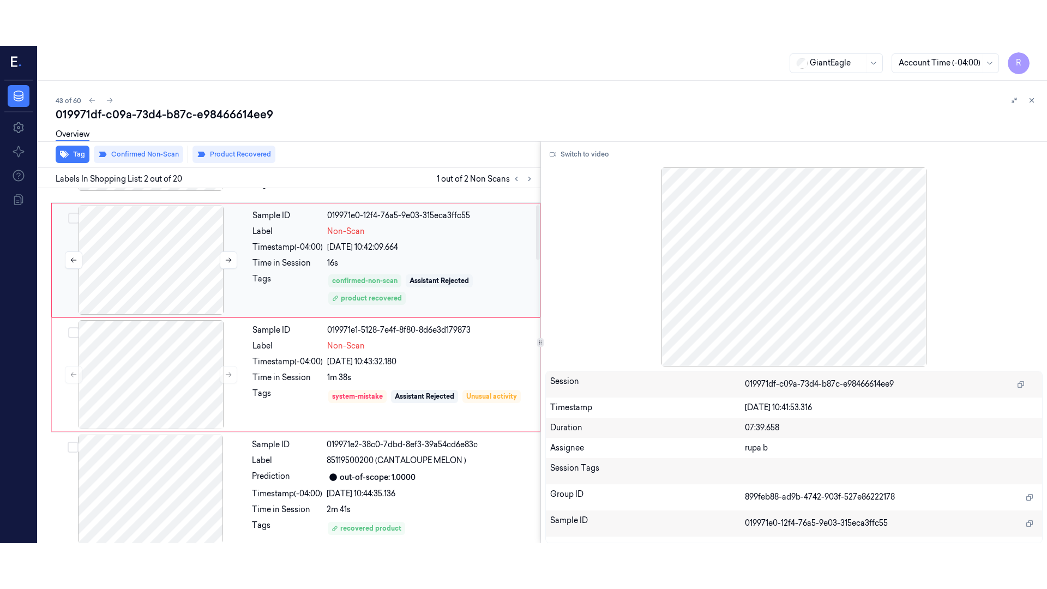
scroll to position [0, 0]
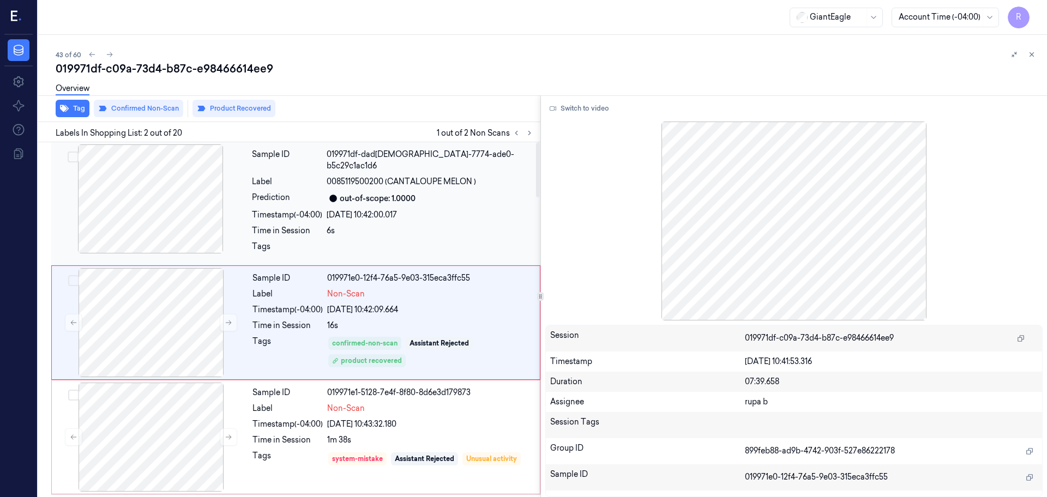
click at [180, 218] on div at bounding box center [150, 198] width 194 height 109
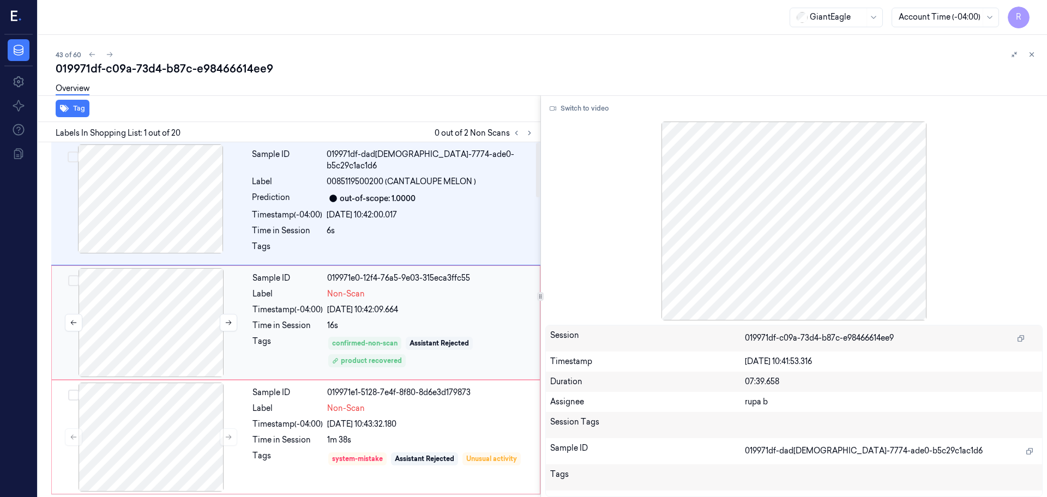
click at [179, 328] on div at bounding box center [151, 322] width 194 height 109
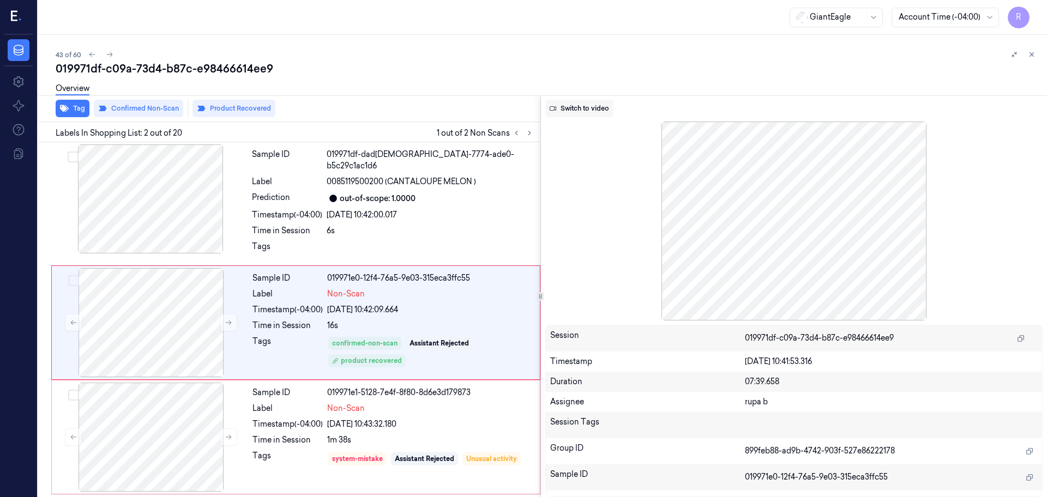
click at [598, 111] on button "Switch to video" at bounding box center [579, 108] width 68 height 17
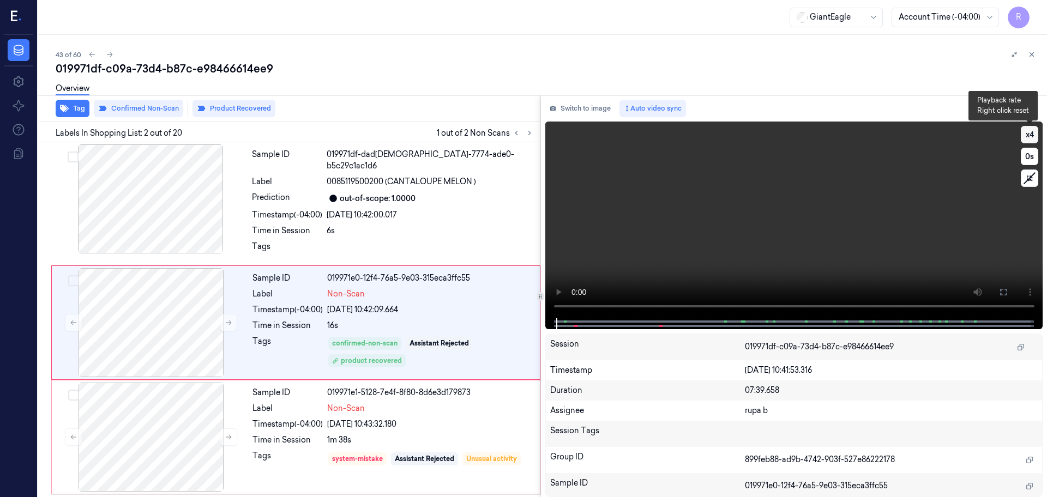
click at [1030, 134] on button "x 4" at bounding box center [1029, 134] width 17 height 17
click at [1030, 134] on button "x 1" at bounding box center [1029, 134] width 17 height 17
click at [1003, 295] on icon at bounding box center [1003, 292] width 9 height 9
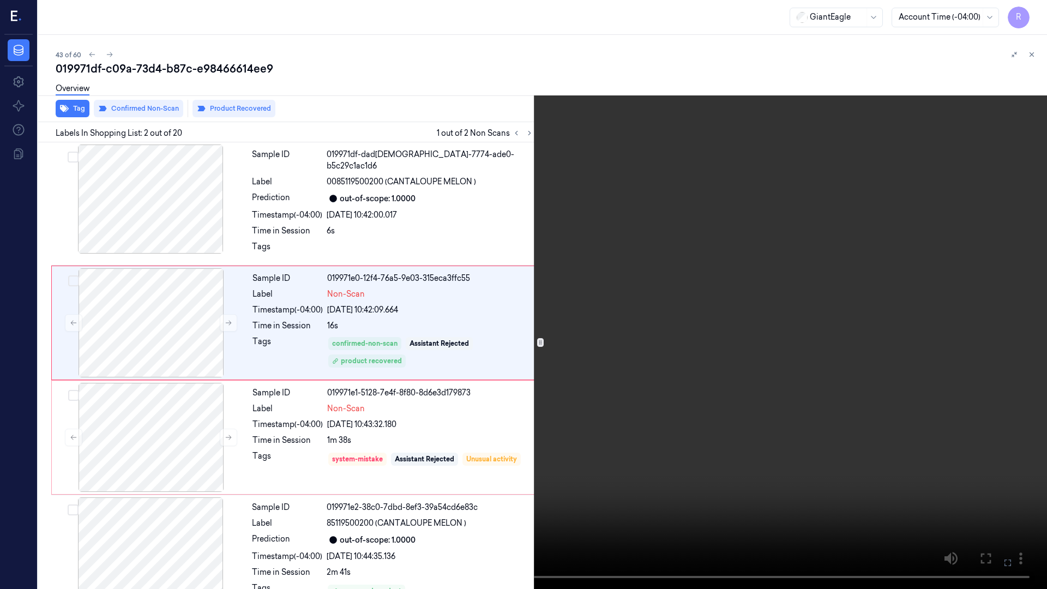
click at [999, 351] on video at bounding box center [523, 294] width 1047 height 589
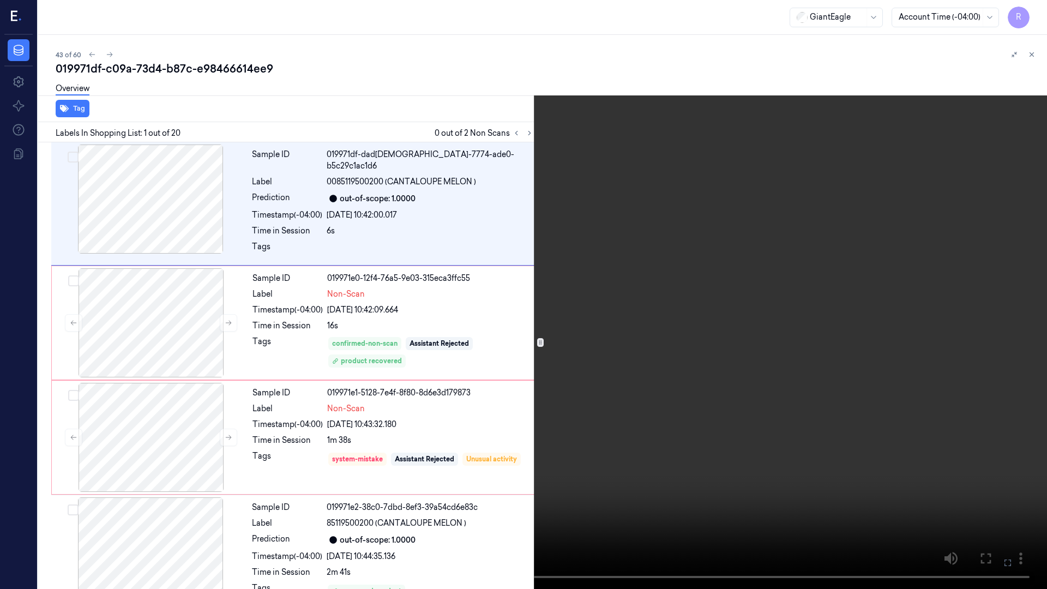
click at [144, 397] on video at bounding box center [523, 294] width 1047 height 589
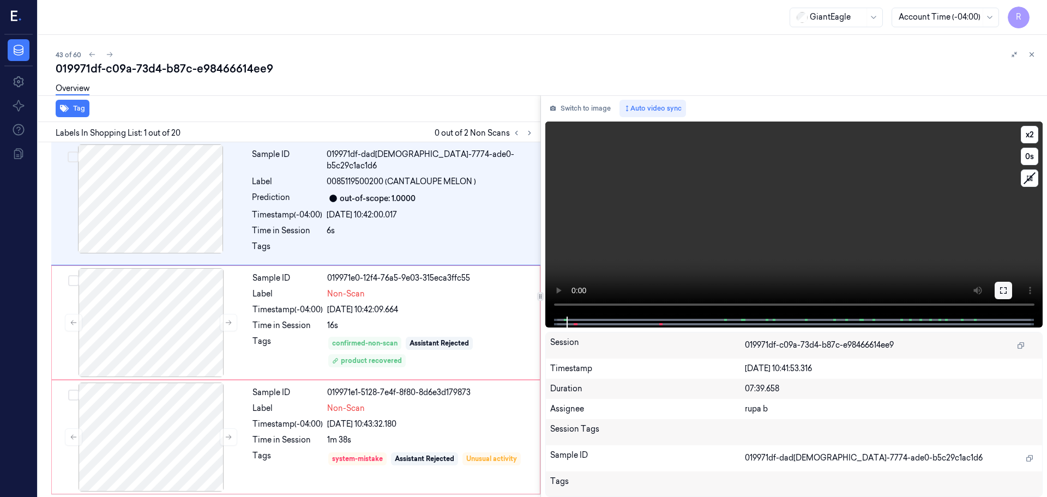
click at [999, 293] on icon at bounding box center [1003, 290] width 9 height 9
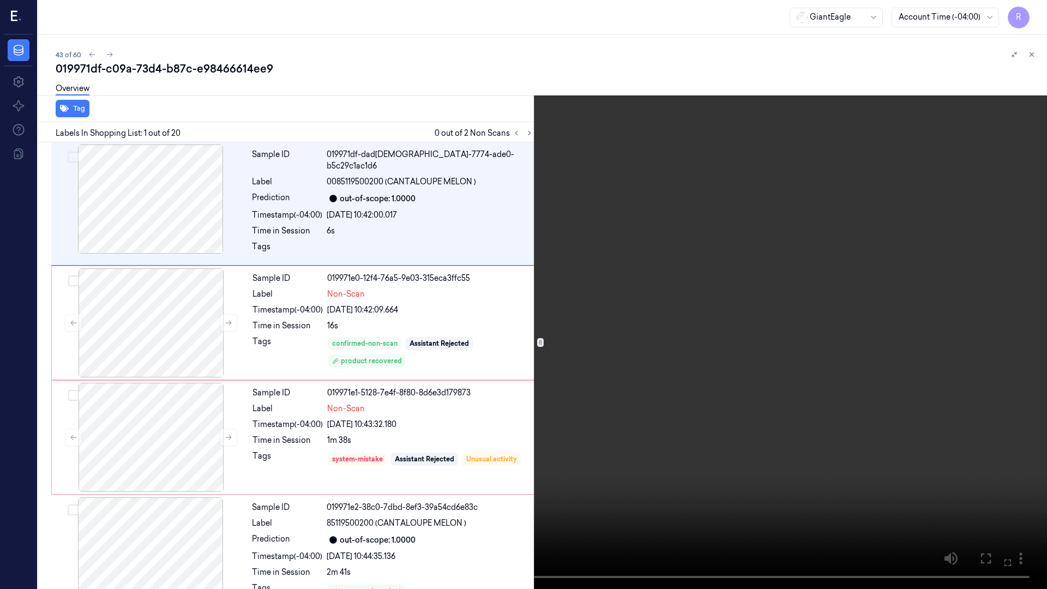
click at [872, 385] on video at bounding box center [523, 294] width 1047 height 589
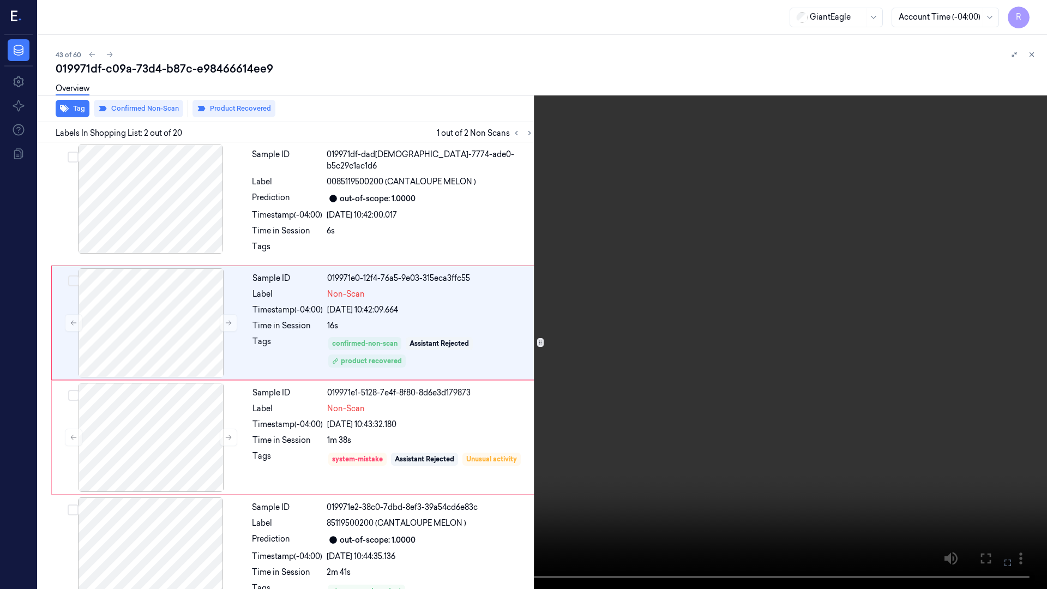
click at [295, 376] on video at bounding box center [523, 294] width 1047 height 589
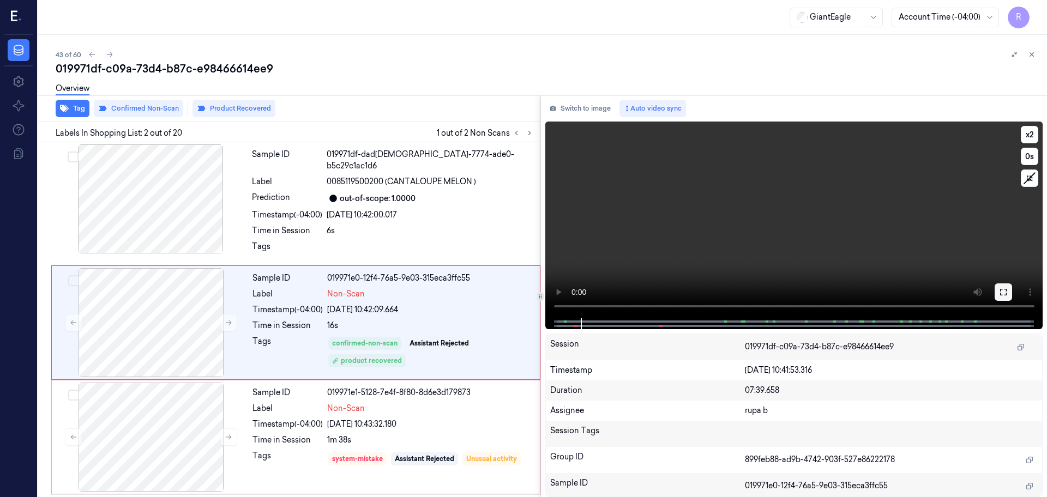
click at [998, 289] on button at bounding box center [1002, 291] width 17 height 17
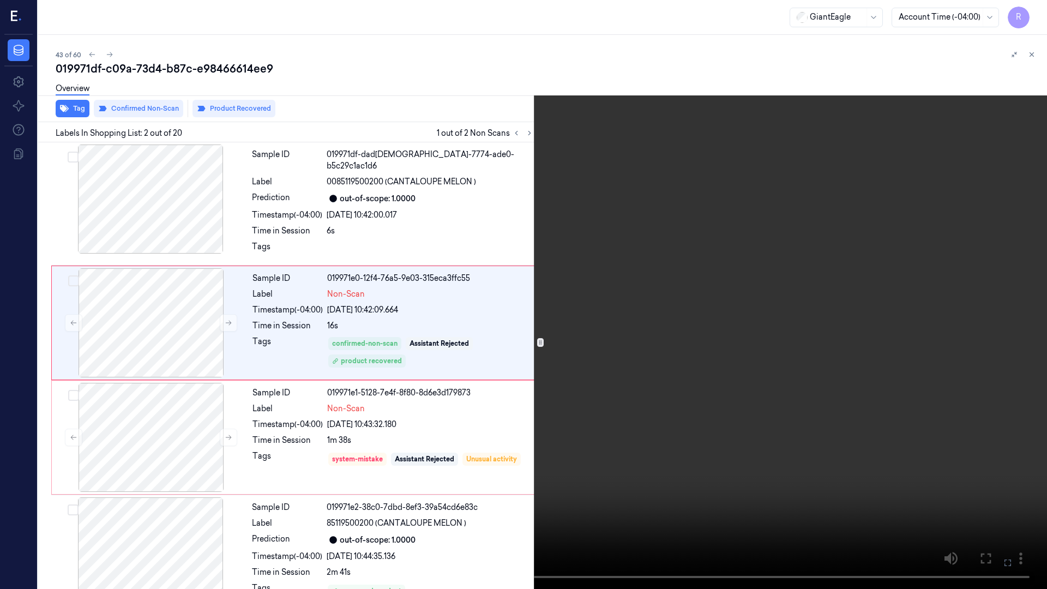
click at [160, 164] on video at bounding box center [523, 294] width 1047 height 589
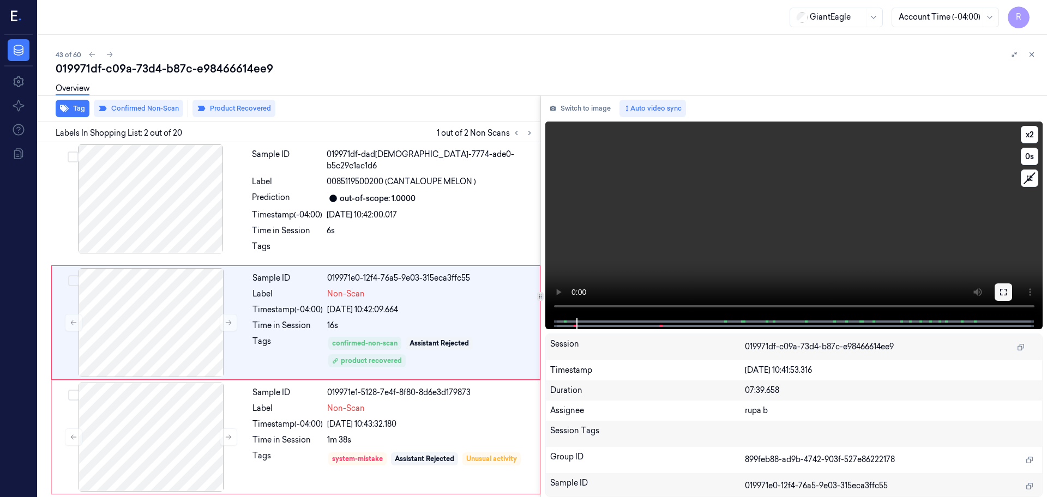
click at [995, 289] on button at bounding box center [1002, 291] width 17 height 17
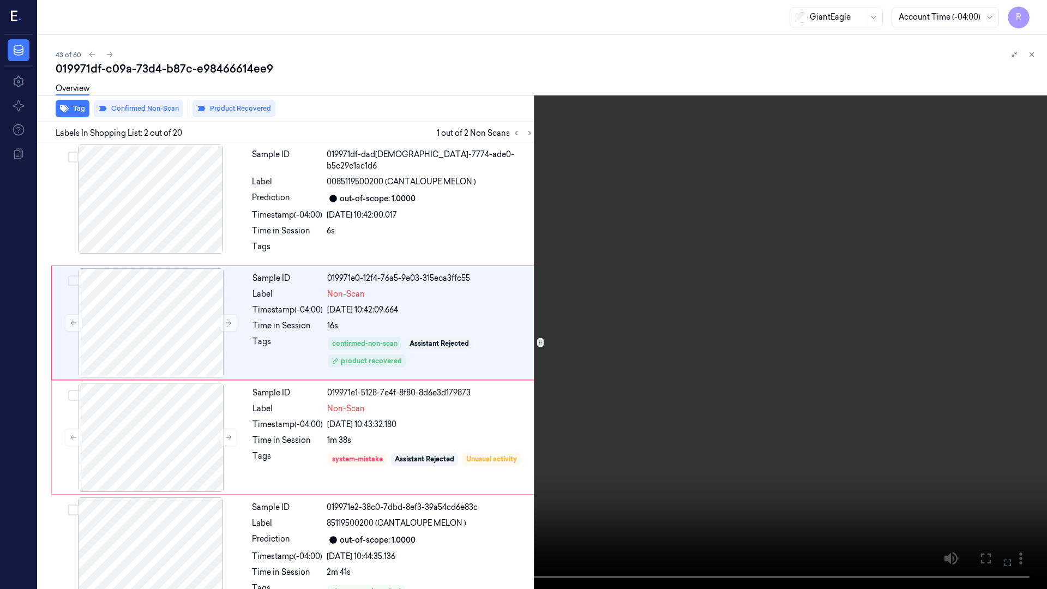
click at [253, 475] on video at bounding box center [523, 294] width 1047 height 589
click at [1032, 8] on button "x 2" at bounding box center [1033, 12] width 17 height 17
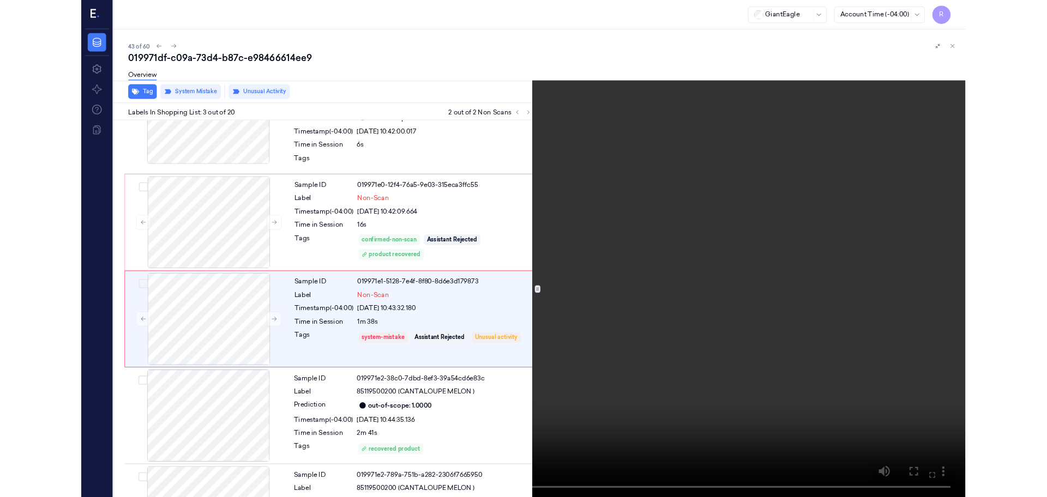
scroll to position [63, 0]
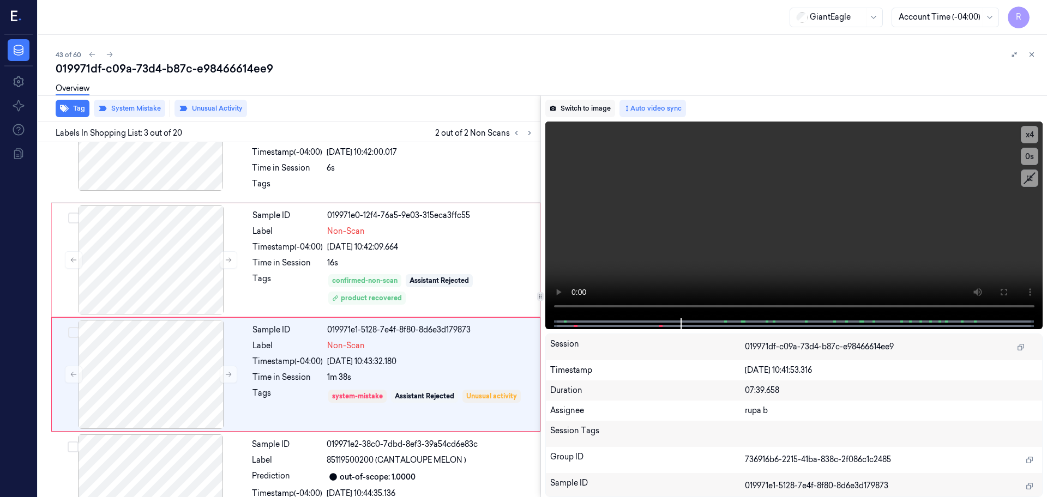
click at [578, 105] on button "Switch to image" at bounding box center [580, 108] width 70 height 17
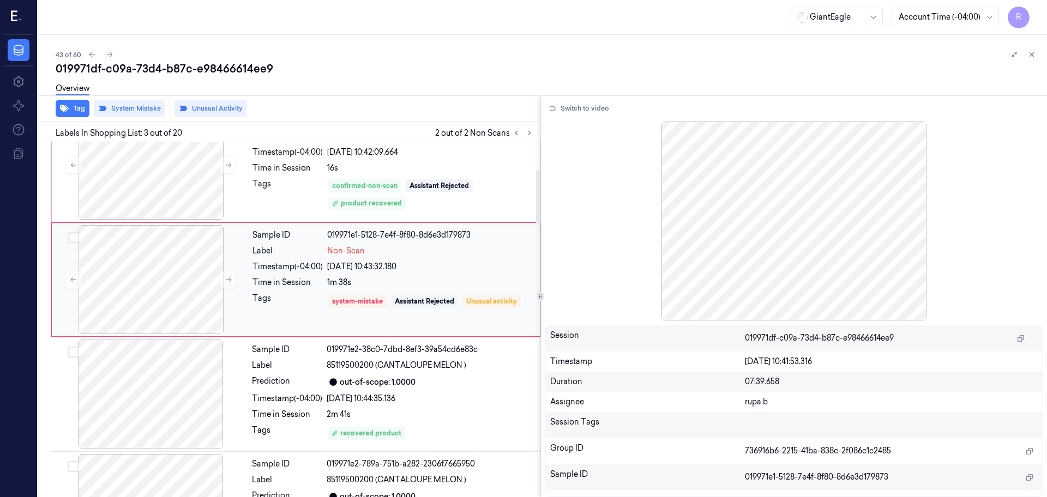
scroll to position [177, 0]
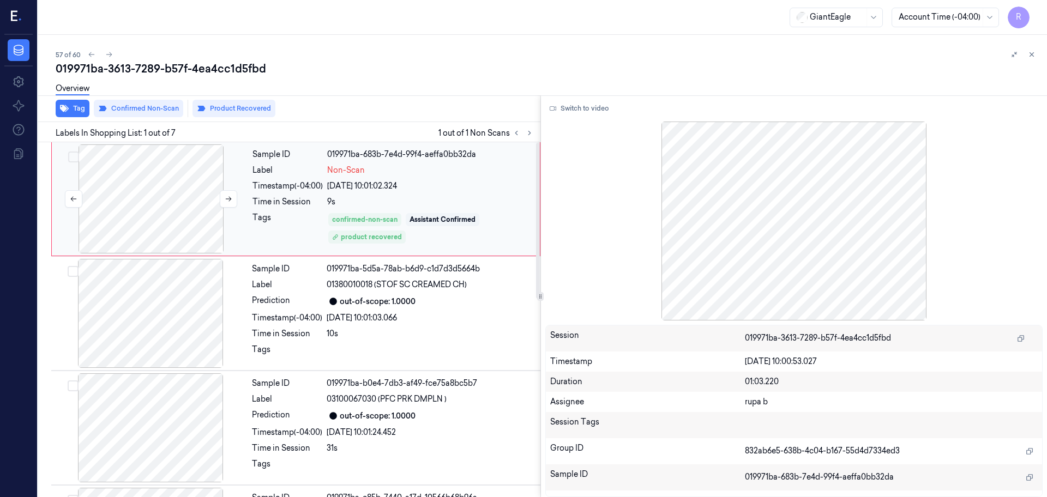
click at [150, 206] on div at bounding box center [151, 198] width 194 height 109
click at [591, 116] on button "Switch to video" at bounding box center [579, 108] width 68 height 17
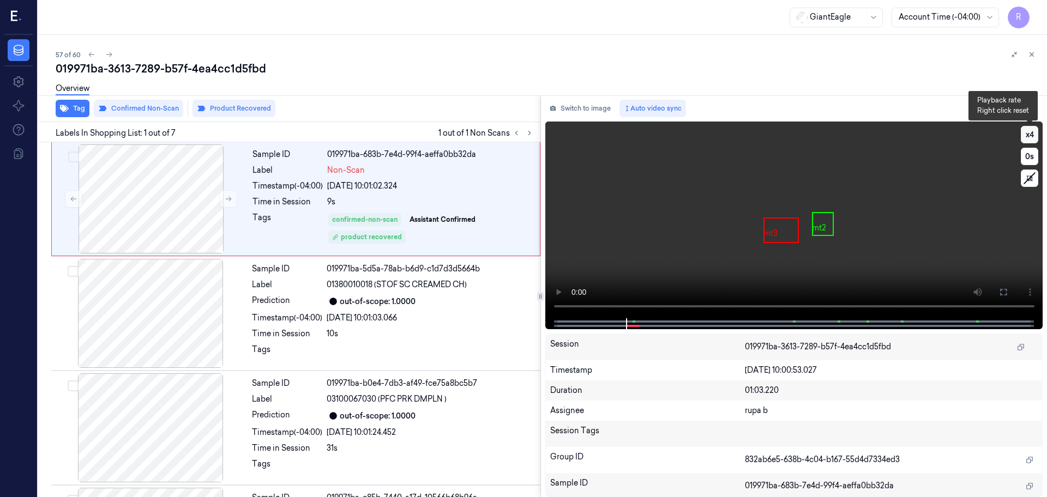
click at [1031, 135] on button "x 4" at bounding box center [1029, 134] width 17 height 17
click at [1031, 135] on button "x 1" at bounding box center [1029, 134] width 17 height 17
click at [1003, 289] on icon at bounding box center [1003, 292] width 9 height 9
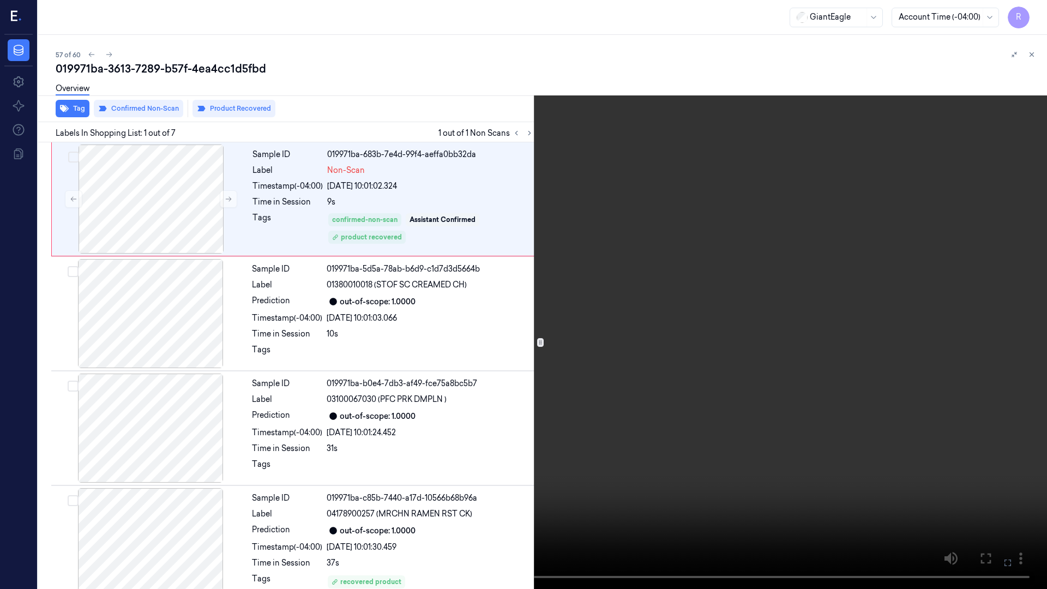
click at [203, 344] on video at bounding box center [523, 294] width 1047 height 589
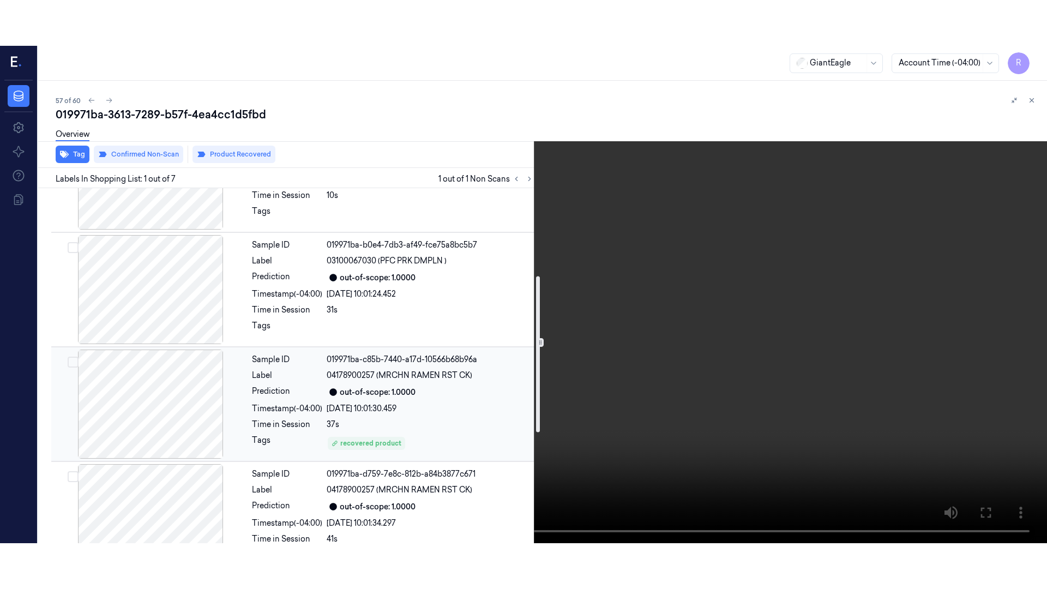
scroll to position [204, 0]
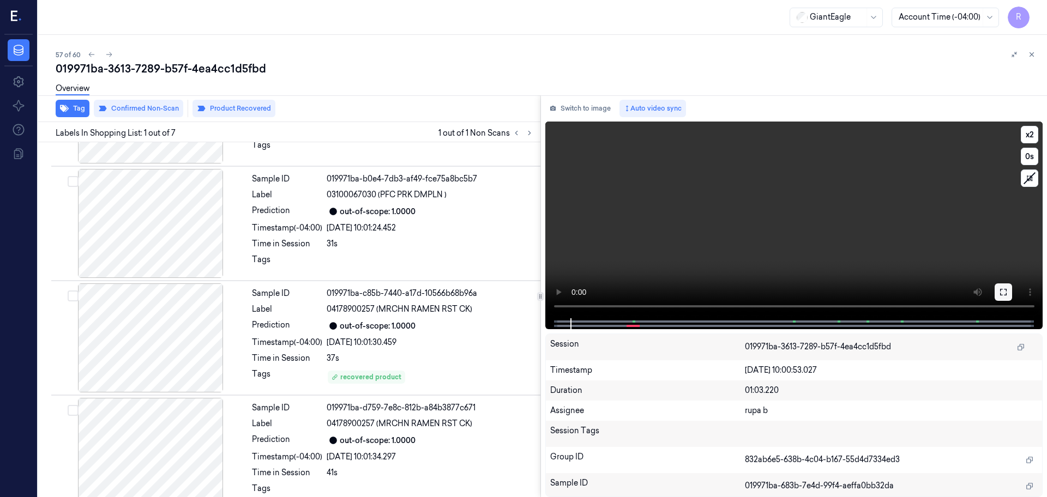
click at [1009, 289] on button at bounding box center [1002, 291] width 17 height 17
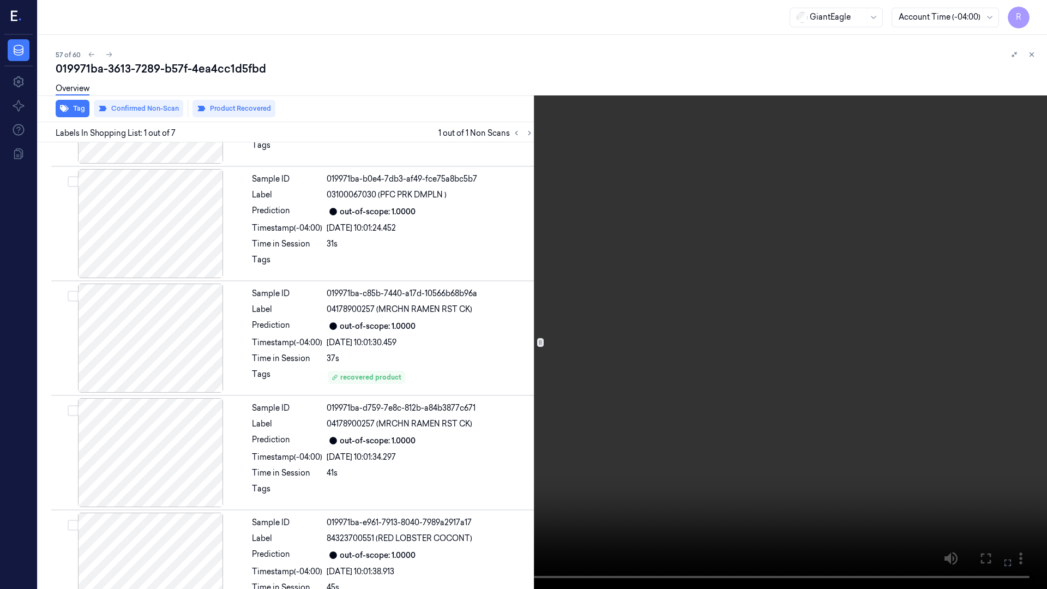
click at [980, 333] on video at bounding box center [523, 294] width 1047 height 589
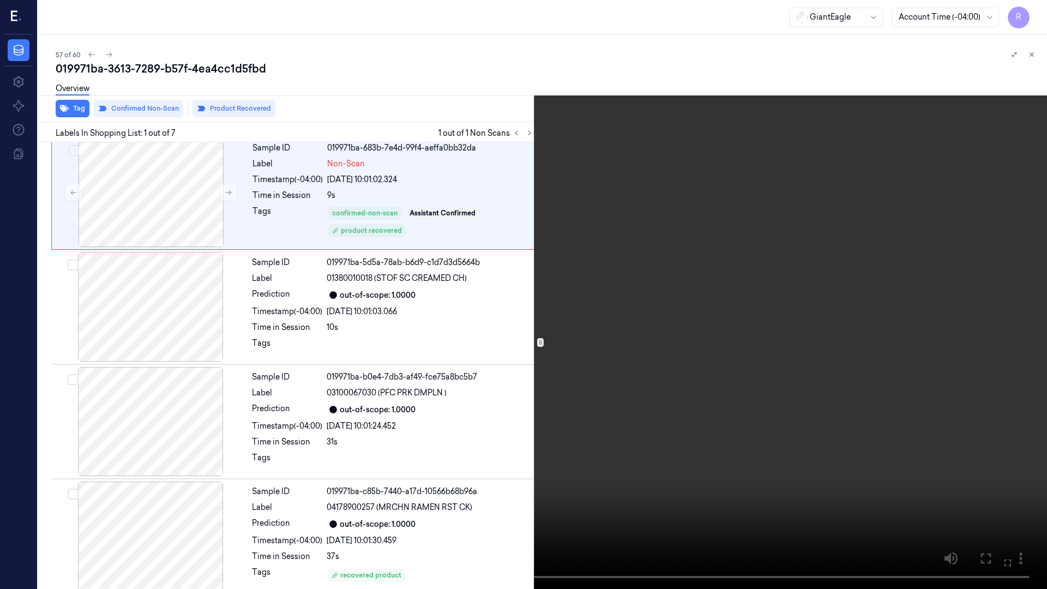
scroll to position [0, 0]
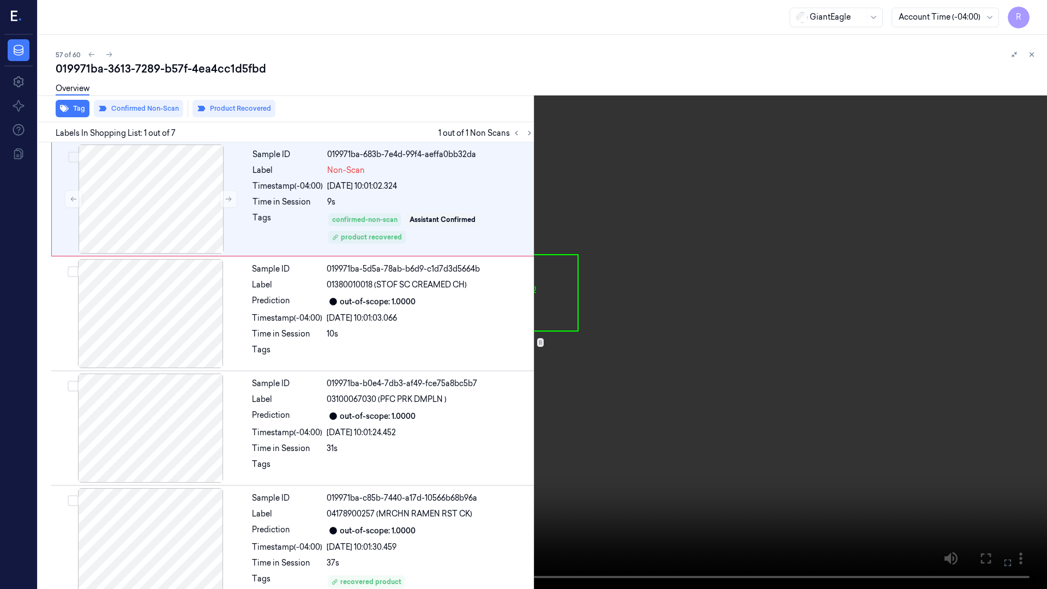
click at [141, 409] on video at bounding box center [523, 294] width 1047 height 589
click at [148, 404] on video at bounding box center [523, 294] width 1047 height 589
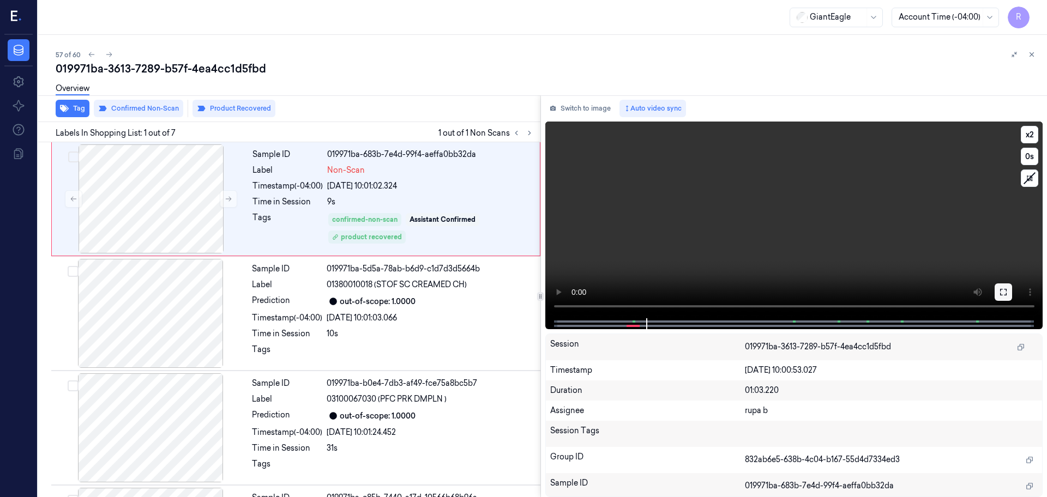
click at [1004, 289] on icon at bounding box center [1003, 292] width 9 height 9
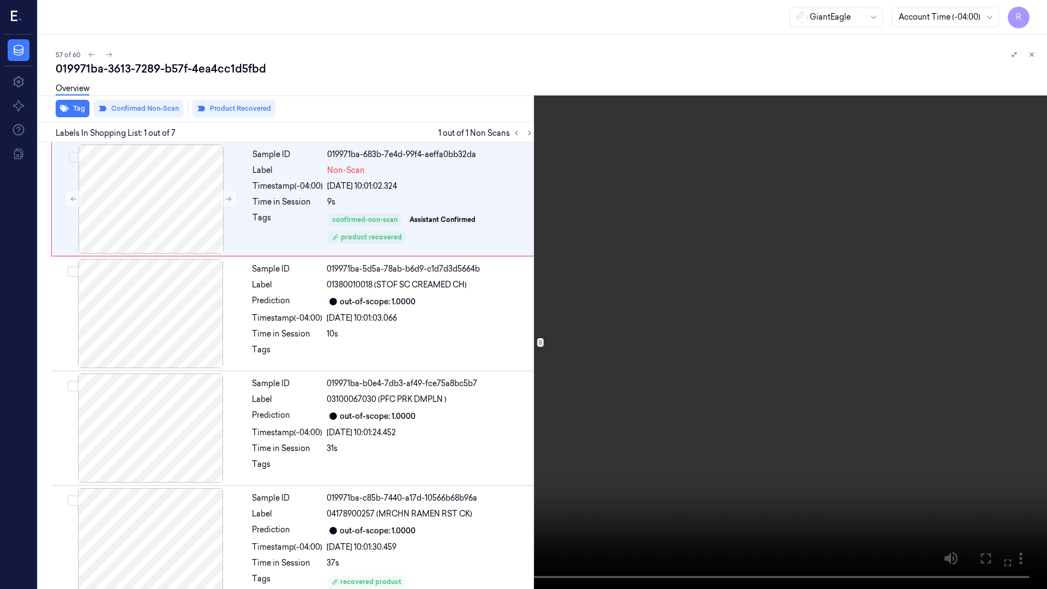
click at [979, 343] on video at bounding box center [523, 294] width 1047 height 589
click at [1034, 10] on button "x 2" at bounding box center [1033, 12] width 17 height 17
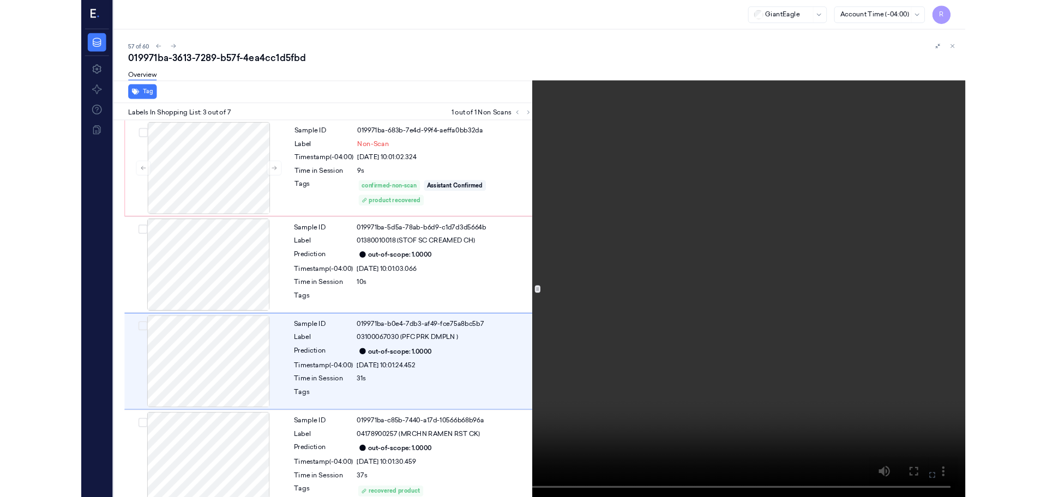
scroll to position [63, 0]
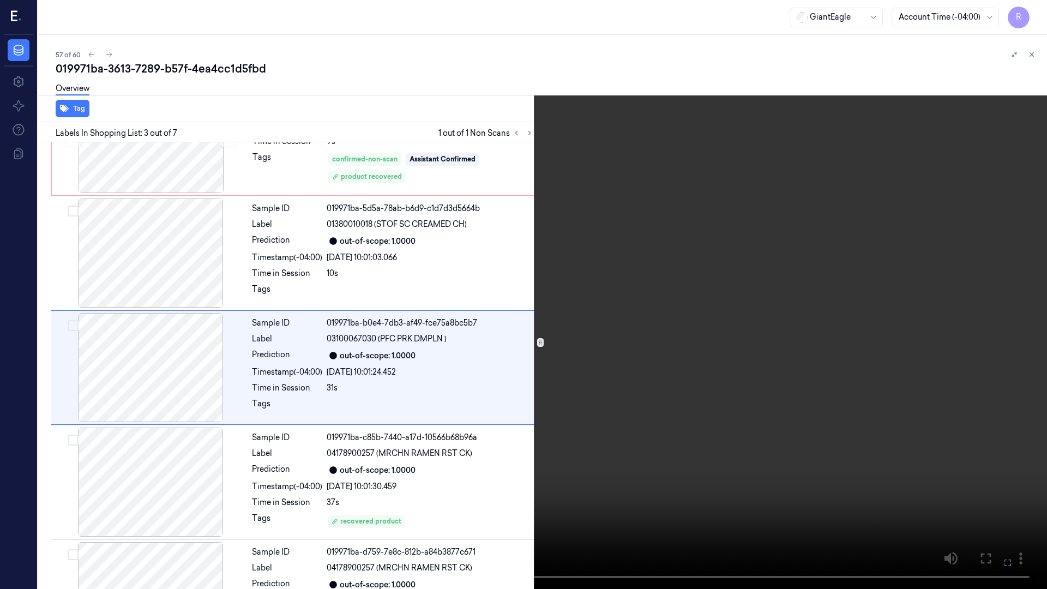
click at [773, 445] on video at bounding box center [523, 294] width 1047 height 589
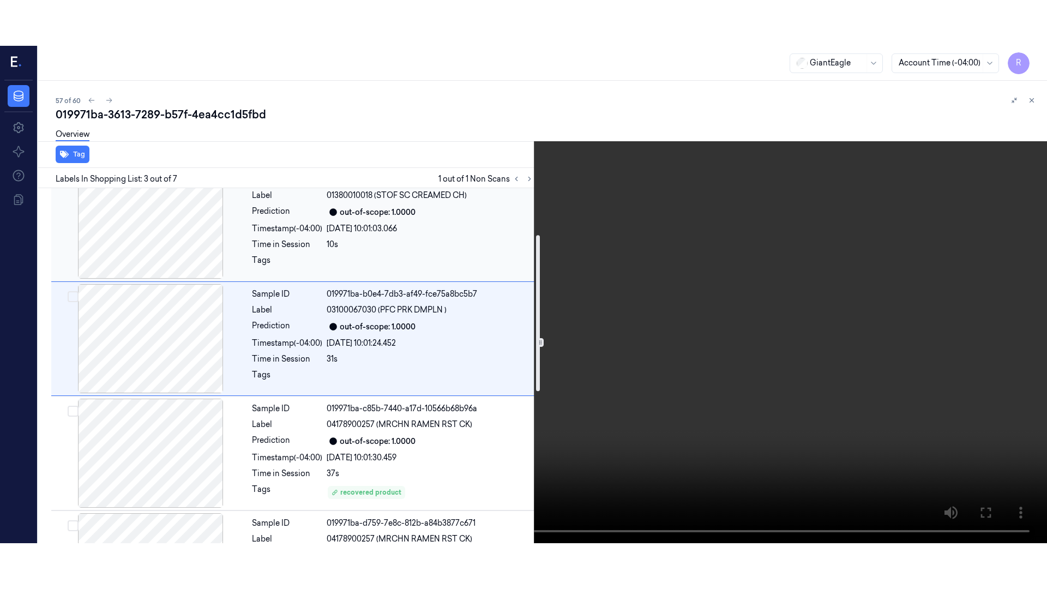
scroll to position [136, 0]
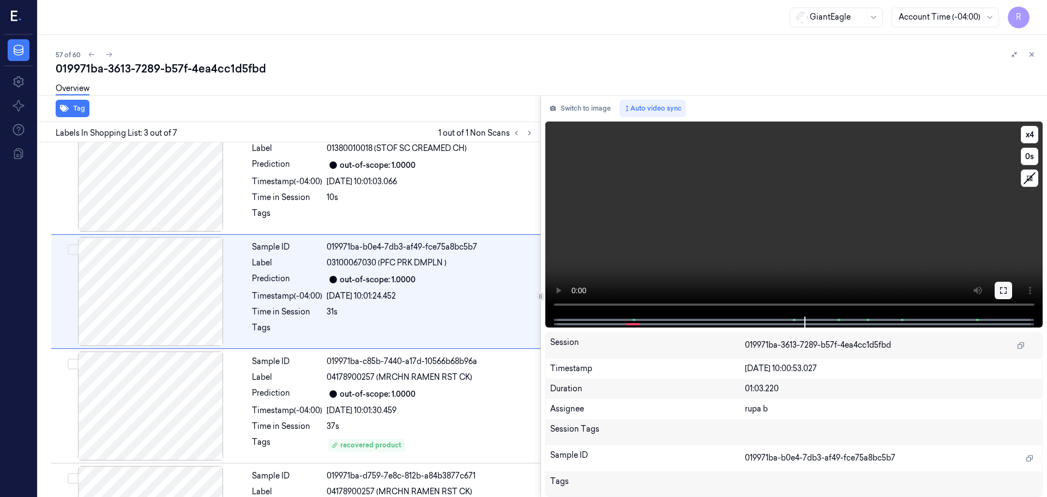
click at [1003, 292] on icon at bounding box center [1003, 290] width 9 height 9
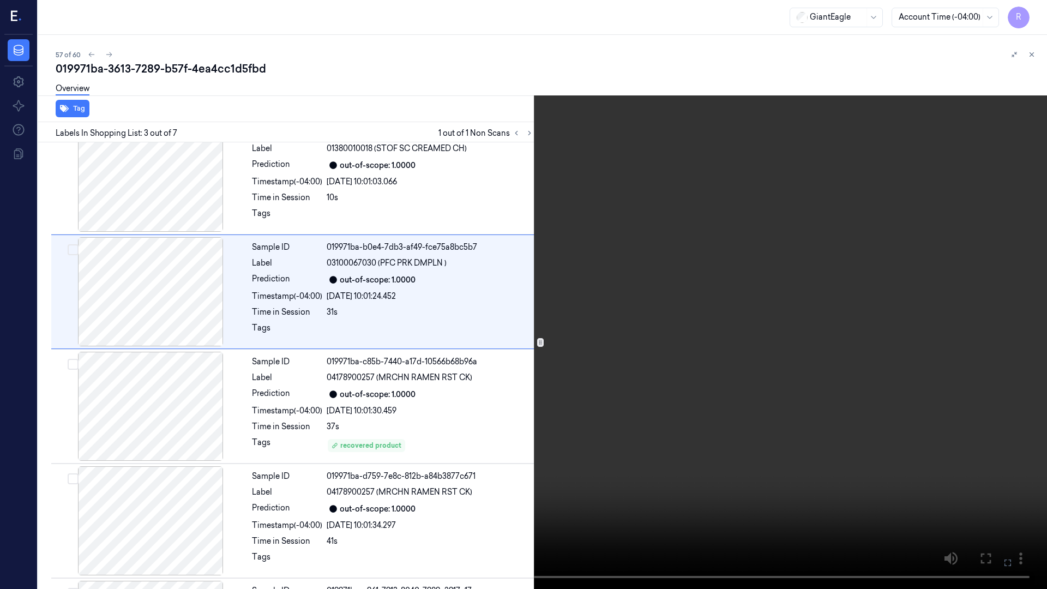
click at [992, 347] on video at bounding box center [523, 294] width 1047 height 589
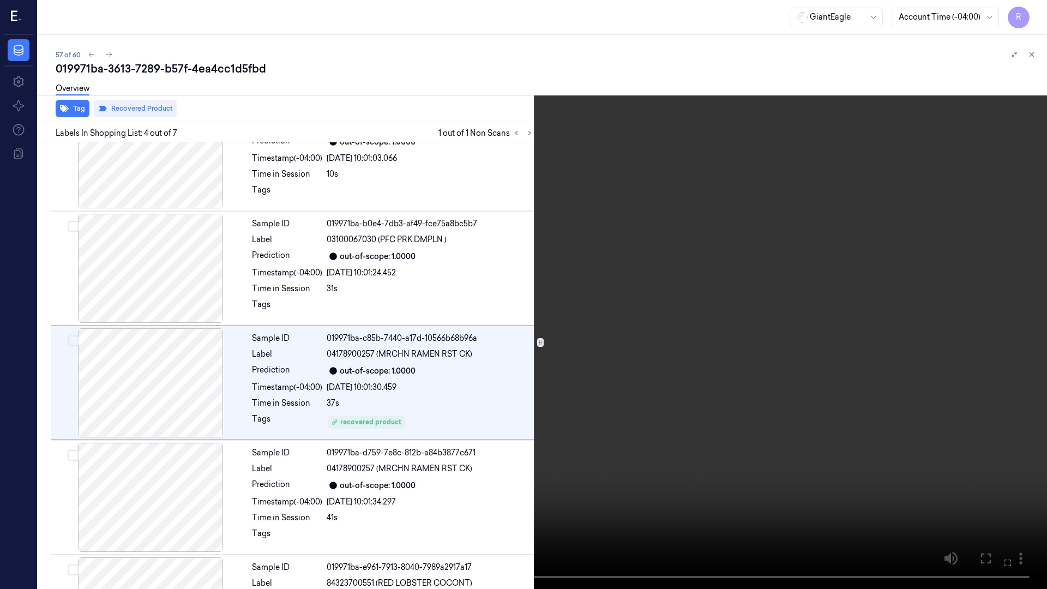
scroll to position [177, 0]
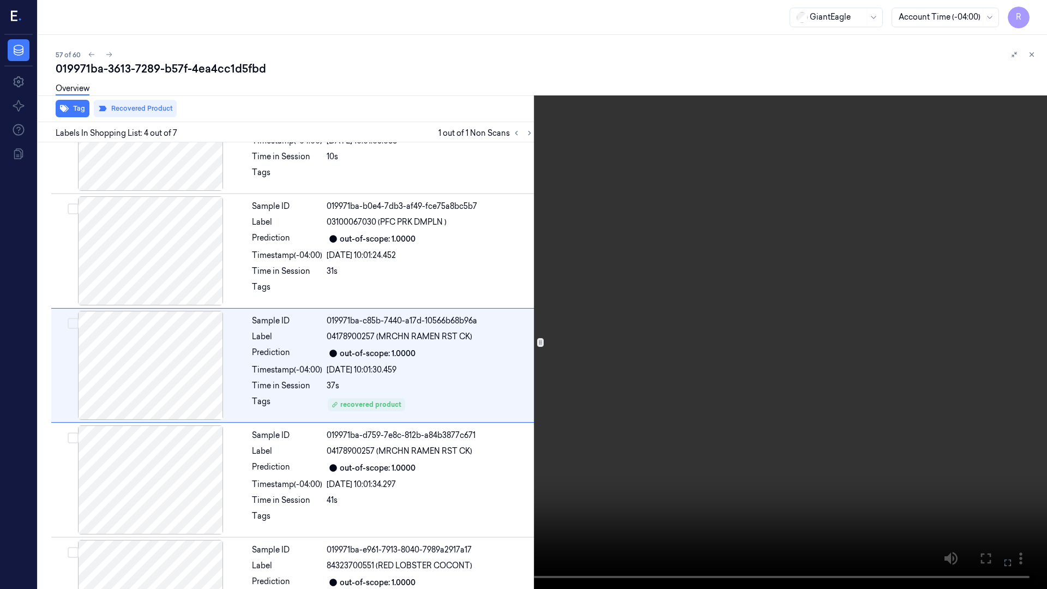
click at [988, 347] on video at bounding box center [523, 294] width 1047 height 589
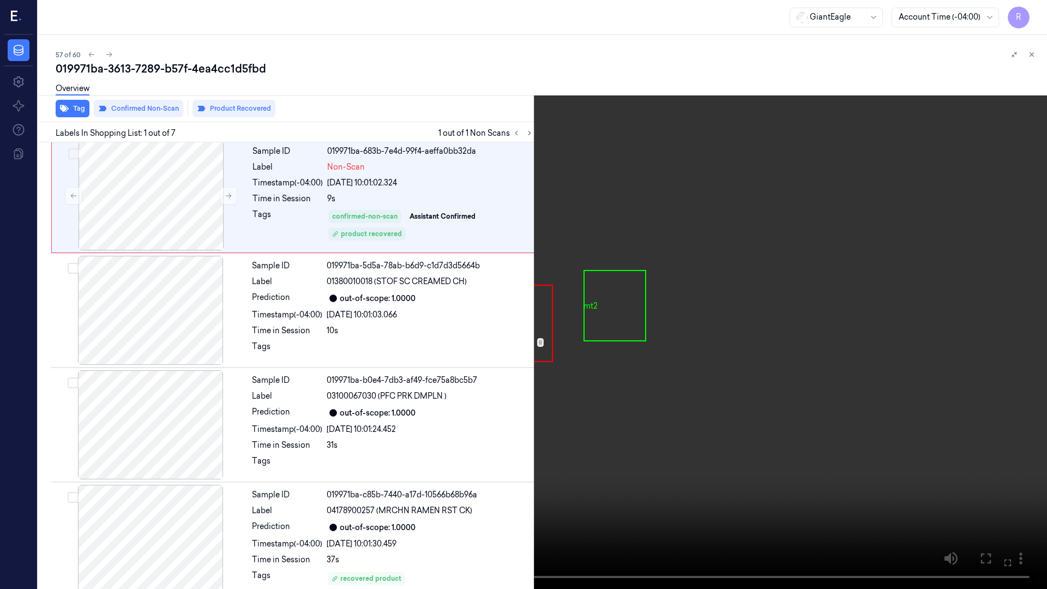
scroll to position [0, 0]
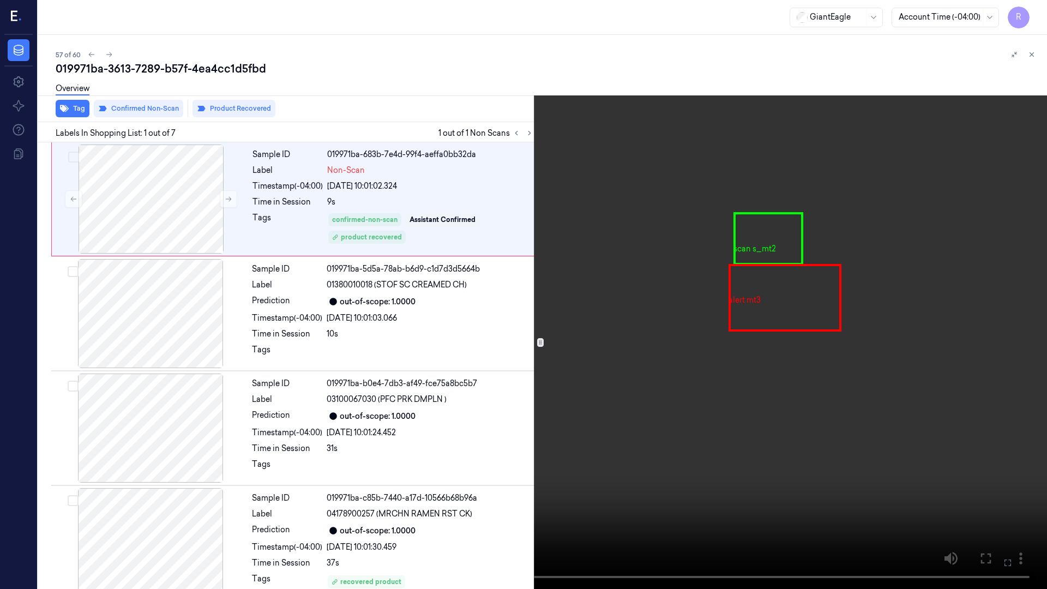
click at [323, 397] on video at bounding box center [523, 294] width 1047 height 589
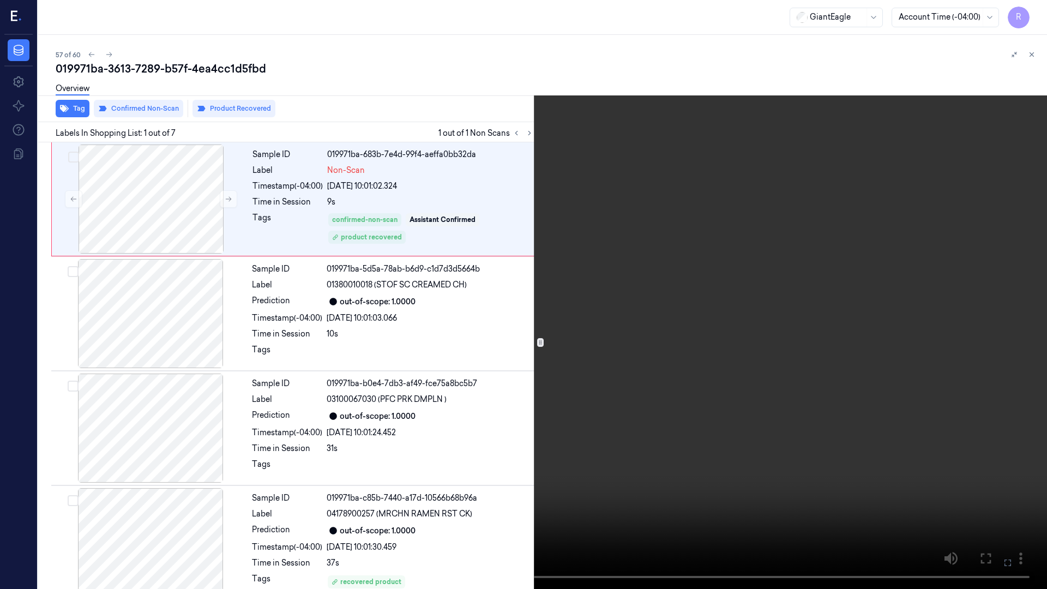
click at [567, 352] on video at bounding box center [523, 294] width 1047 height 589
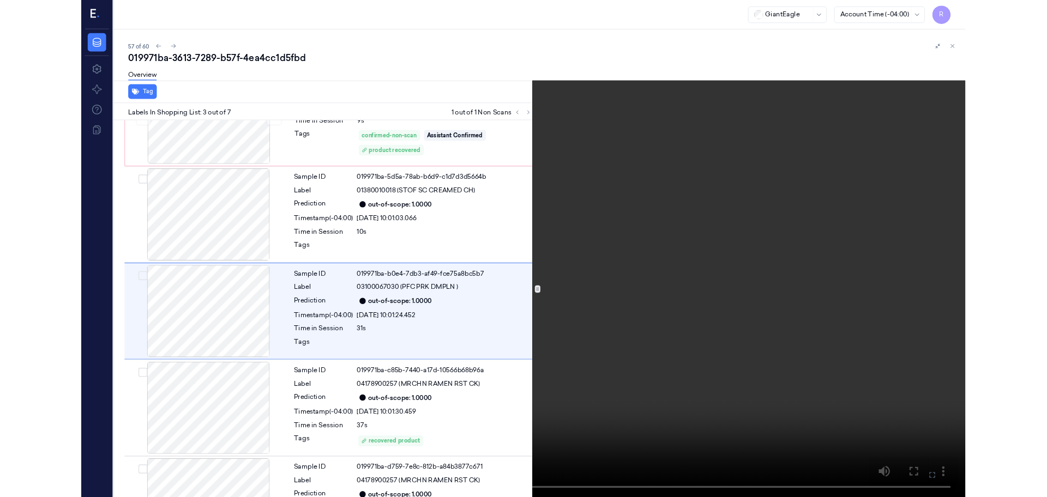
scroll to position [63, 0]
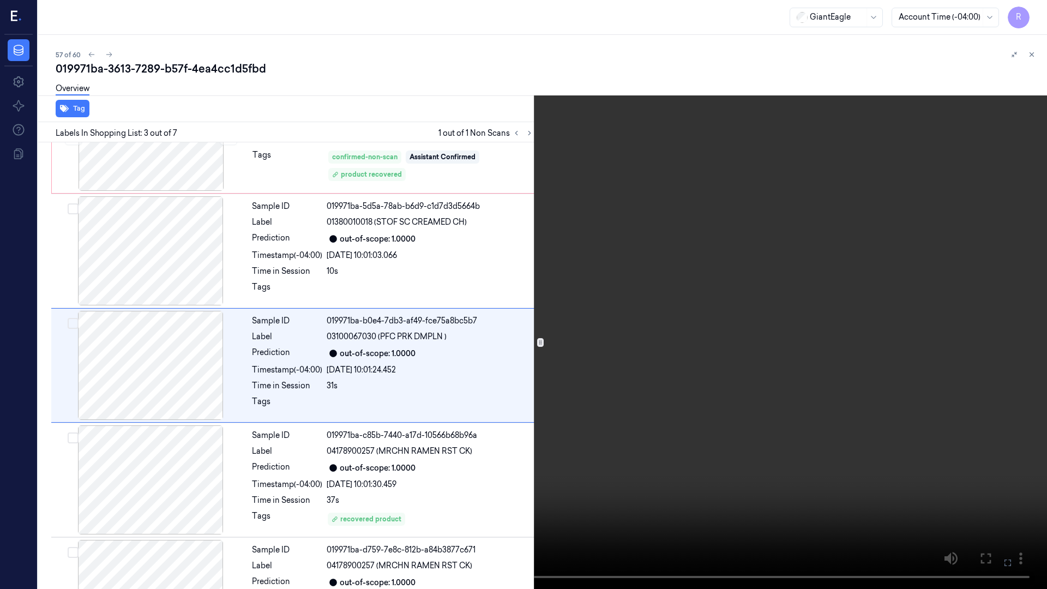
click at [567, 352] on video at bounding box center [523, 294] width 1047 height 589
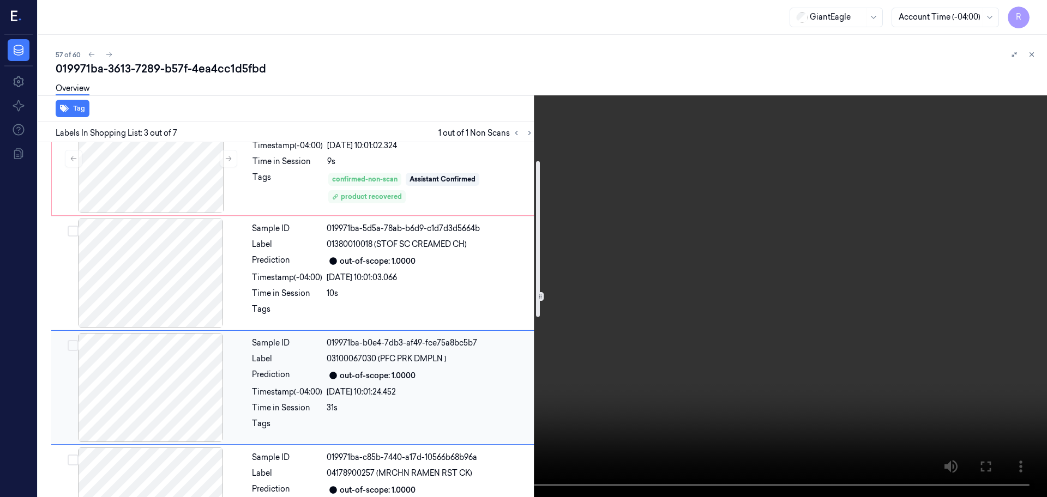
scroll to position [108, 0]
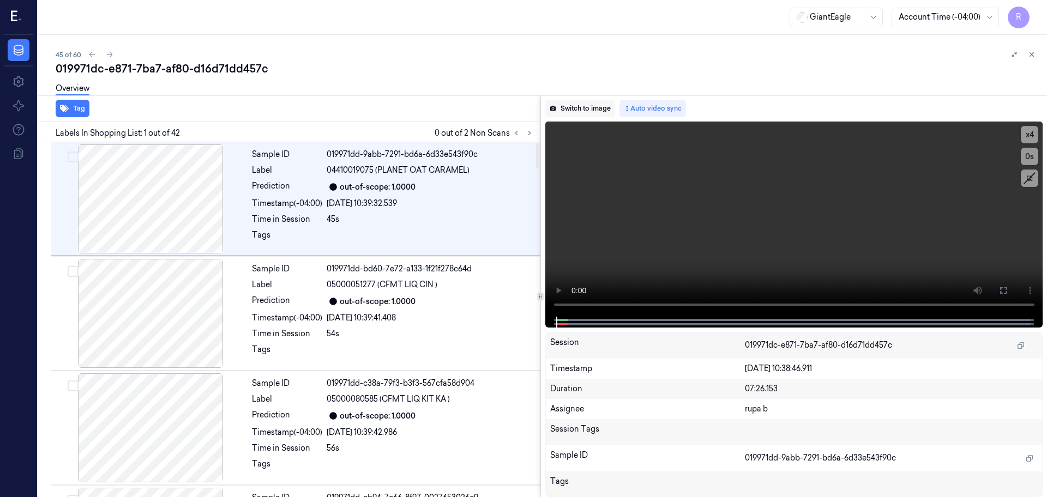
click at [584, 108] on button "Switch to image" at bounding box center [580, 108] width 70 height 17
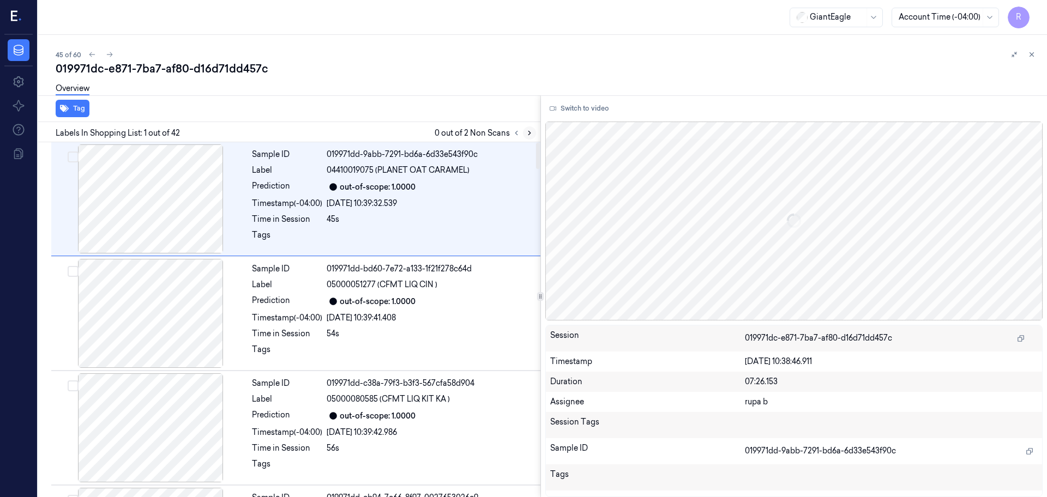
click at [535, 135] on button at bounding box center [529, 132] width 13 height 13
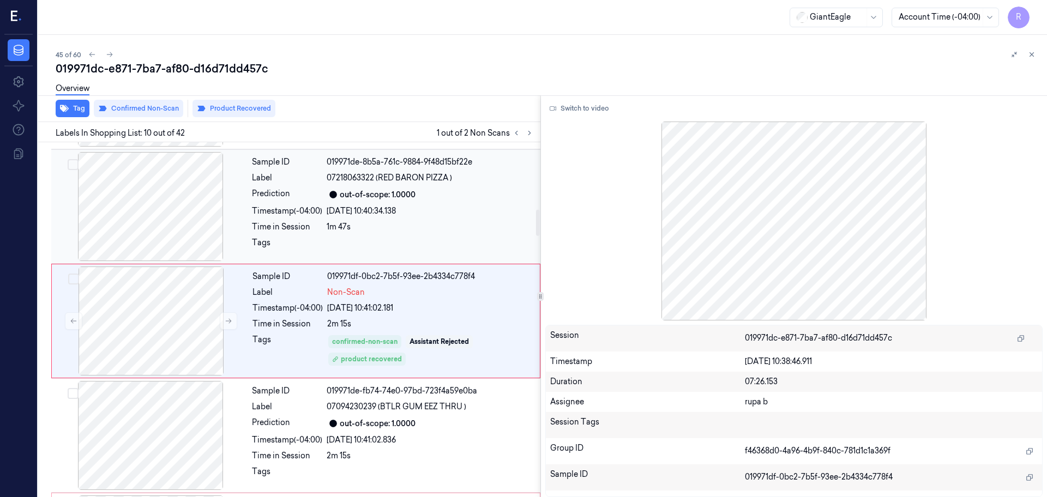
scroll to position [910, 0]
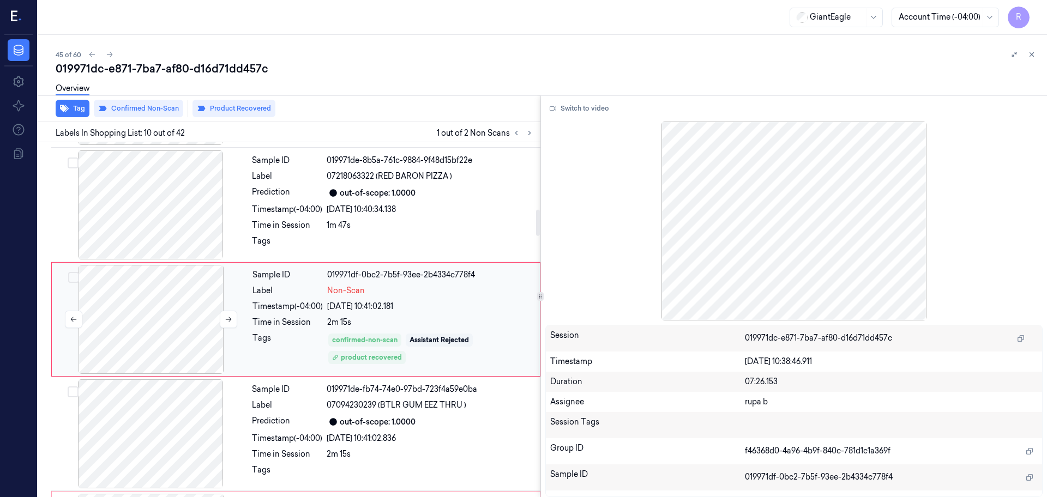
click at [154, 331] on div at bounding box center [151, 319] width 194 height 109
click at [174, 228] on div at bounding box center [150, 204] width 194 height 109
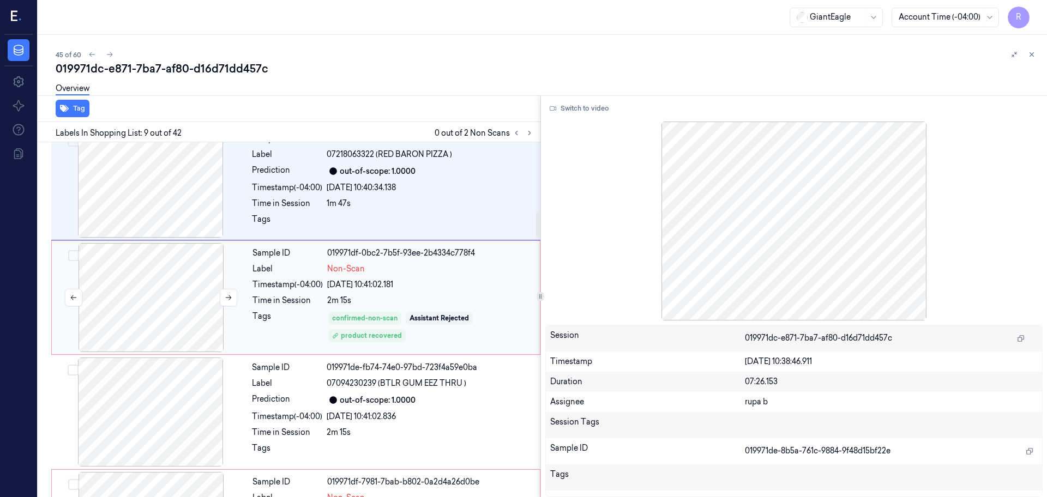
click at [166, 301] on div at bounding box center [151, 297] width 194 height 109
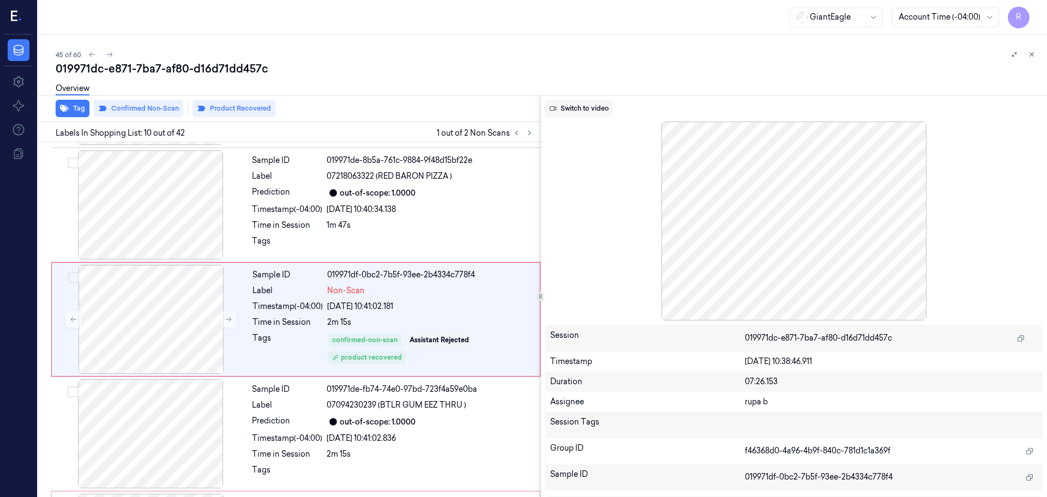
click at [577, 112] on button "Switch to video" at bounding box center [579, 108] width 68 height 17
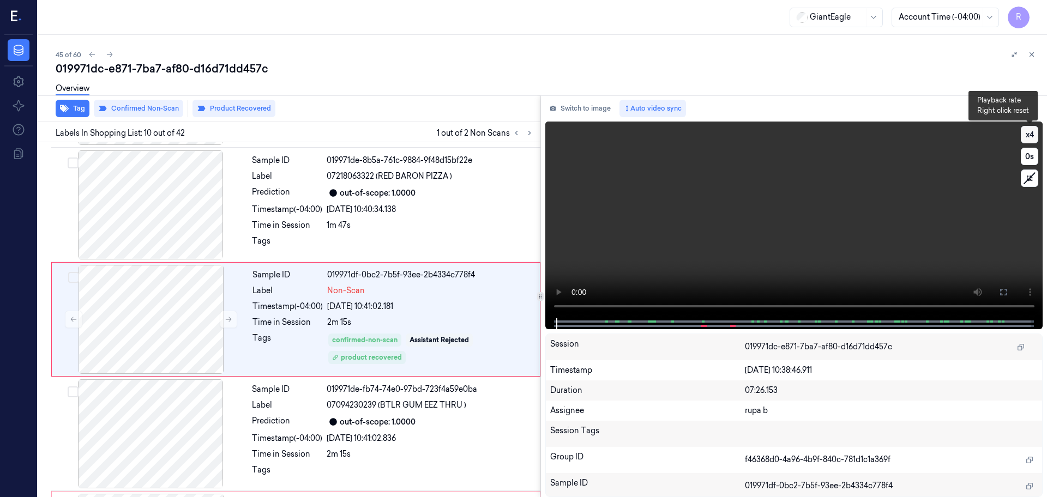
click at [1033, 139] on button "x 4" at bounding box center [1029, 134] width 17 height 17
click at [1033, 139] on button "x 1" at bounding box center [1029, 134] width 17 height 17
click at [1001, 287] on button at bounding box center [1002, 291] width 17 height 17
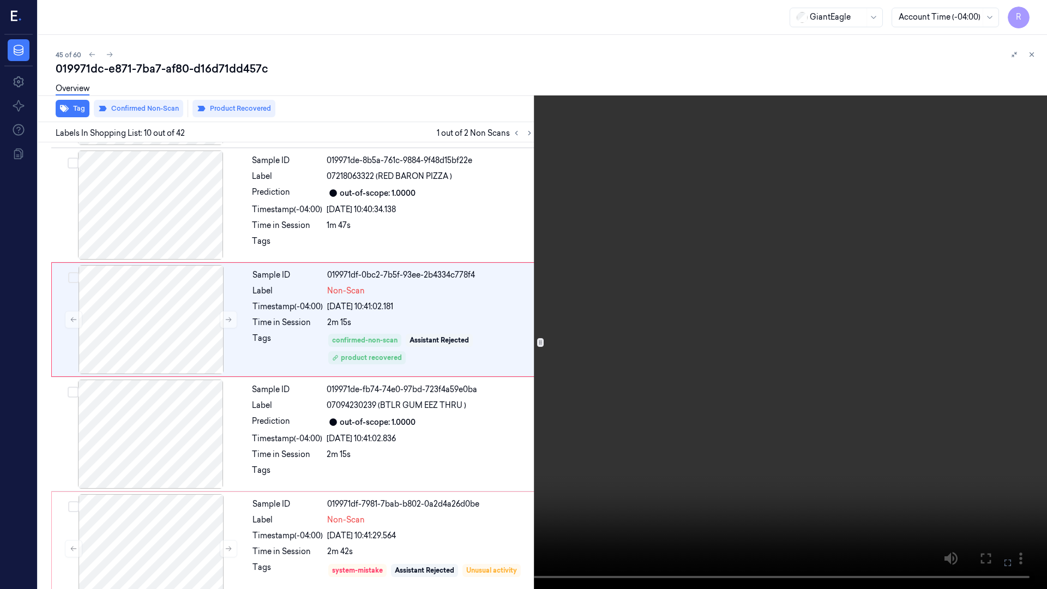
click at [1001, 346] on video at bounding box center [523, 294] width 1047 height 589
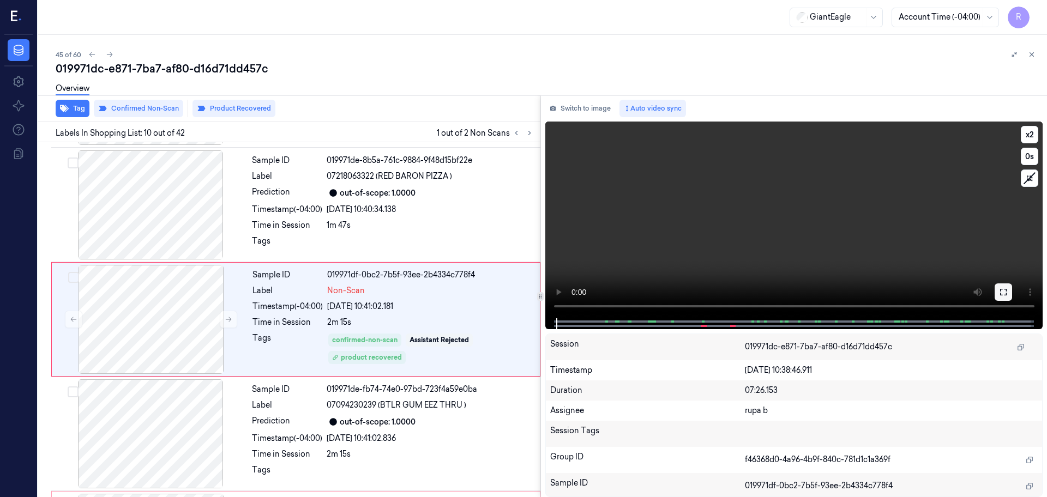
click at [1001, 286] on button at bounding box center [1002, 291] width 17 height 17
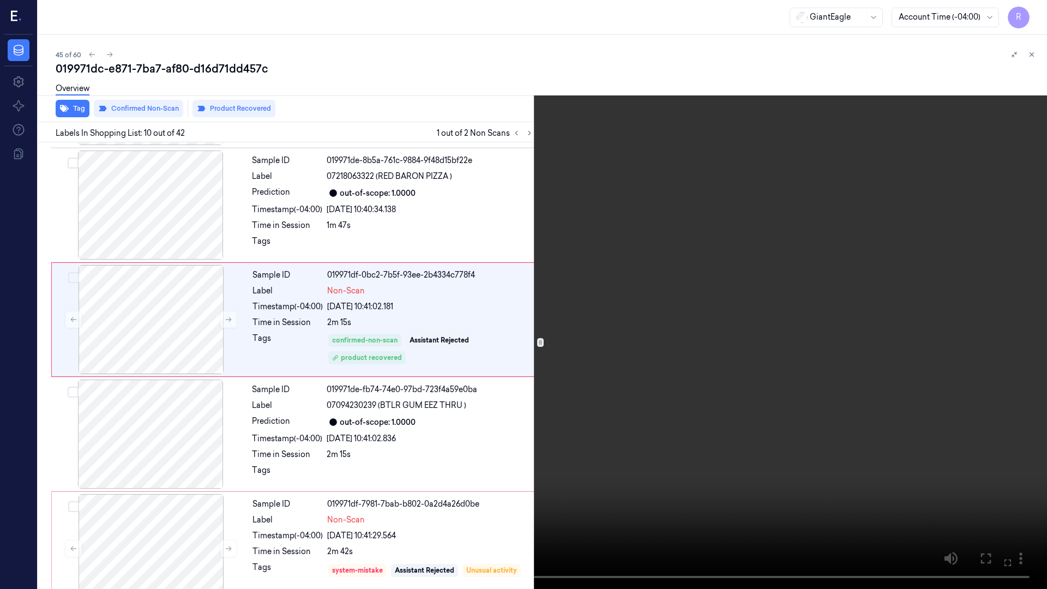
click at [995, 342] on video at bounding box center [523, 294] width 1047 height 589
click at [996, 339] on video at bounding box center [523, 294] width 1047 height 589
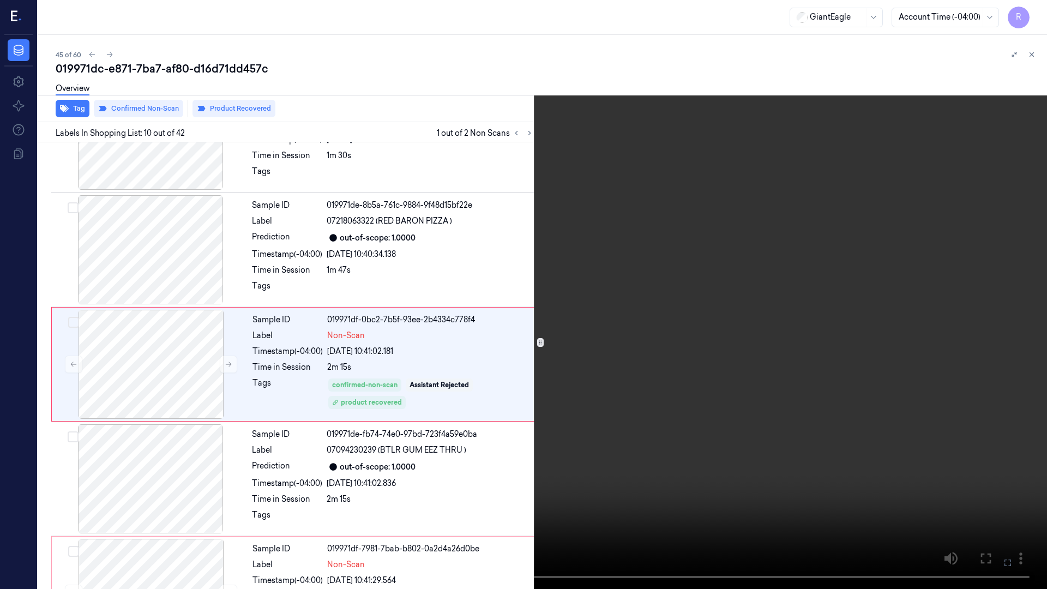
scroll to position [864, 0]
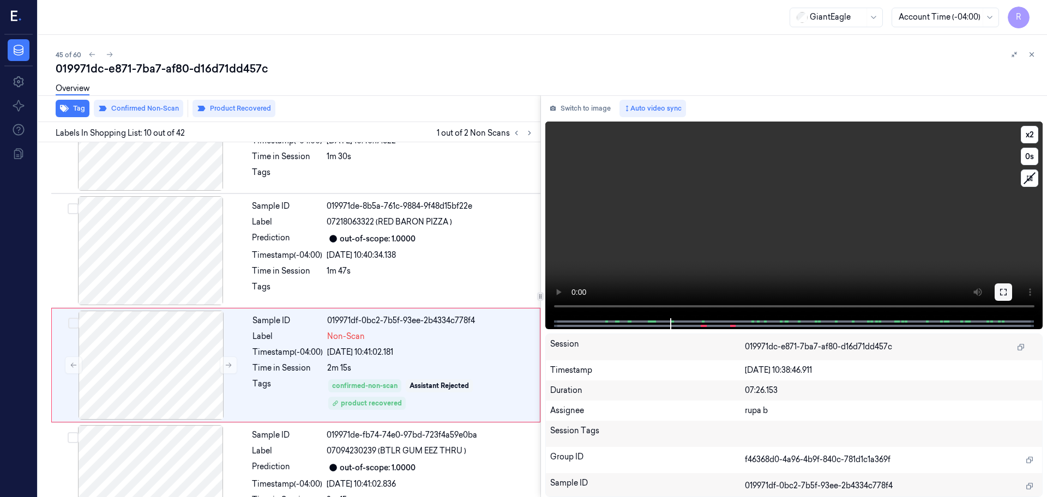
click at [998, 298] on button at bounding box center [1002, 291] width 17 height 17
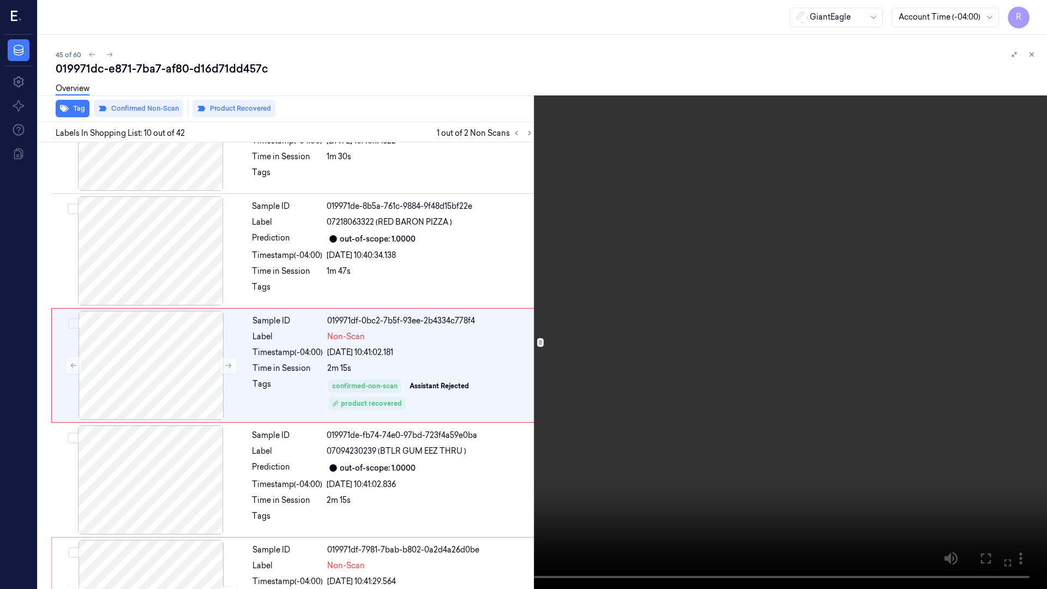
click at [983, 342] on video at bounding box center [523, 294] width 1047 height 589
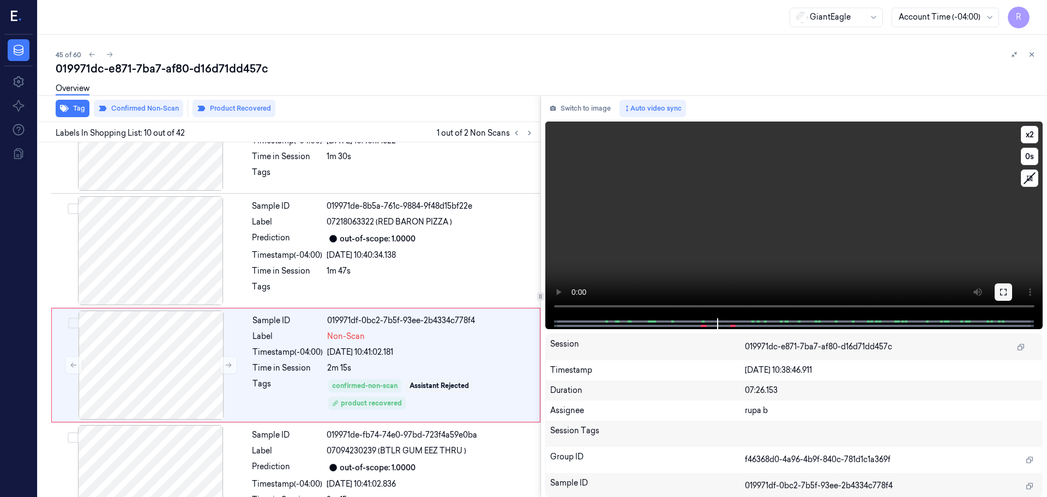
click at [1006, 292] on icon at bounding box center [1003, 292] width 9 height 9
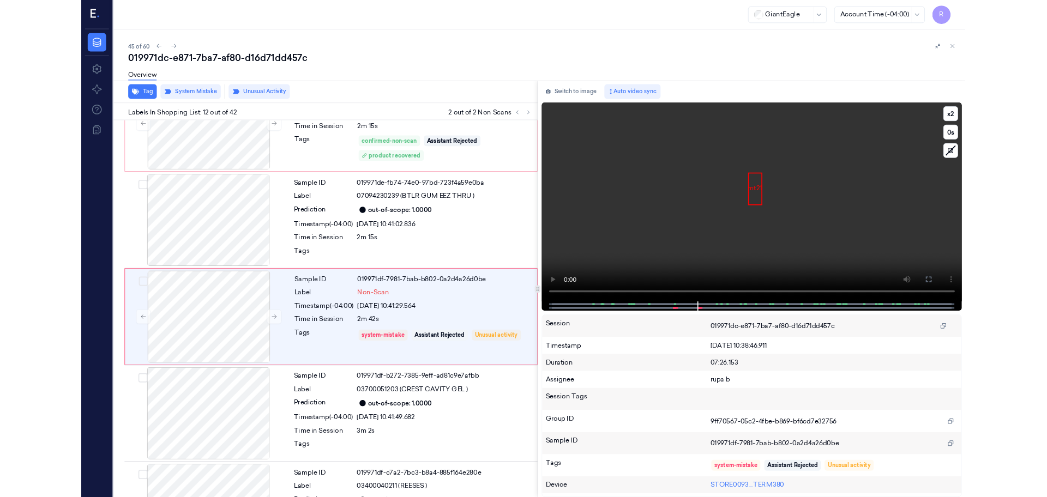
scroll to position [1093, 0]
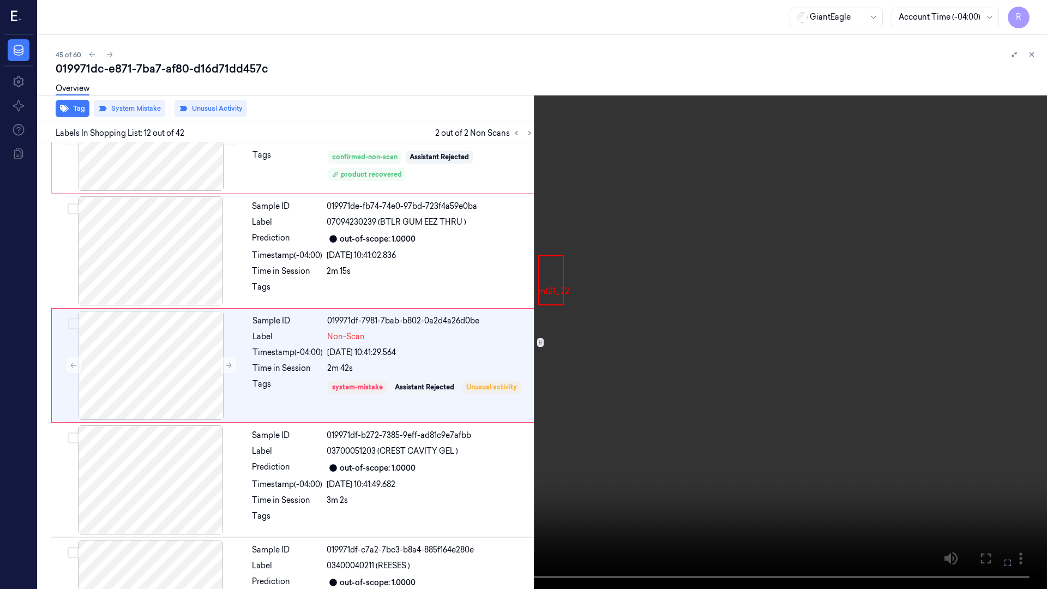
click at [813, 347] on video at bounding box center [523, 294] width 1047 height 589
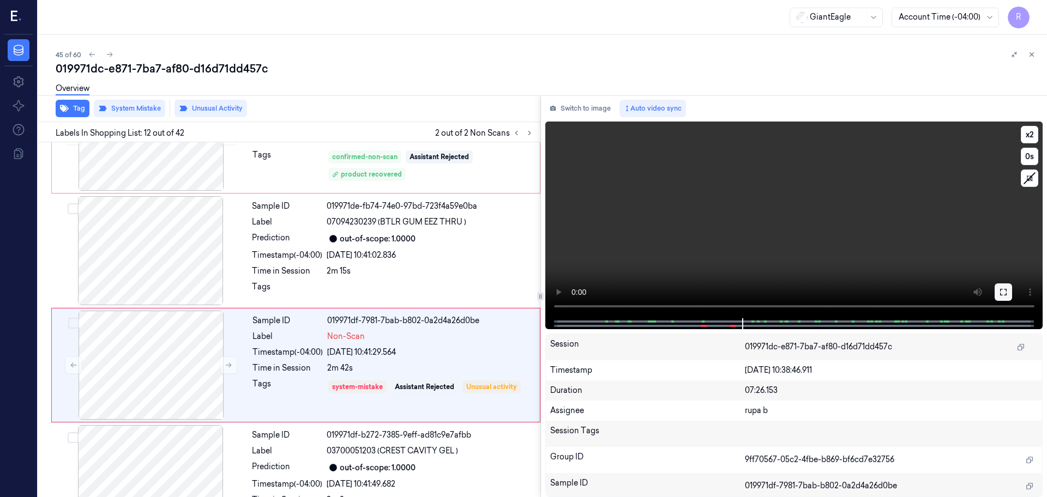
click at [999, 288] on icon at bounding box center [1003, 292] width 9 height 9
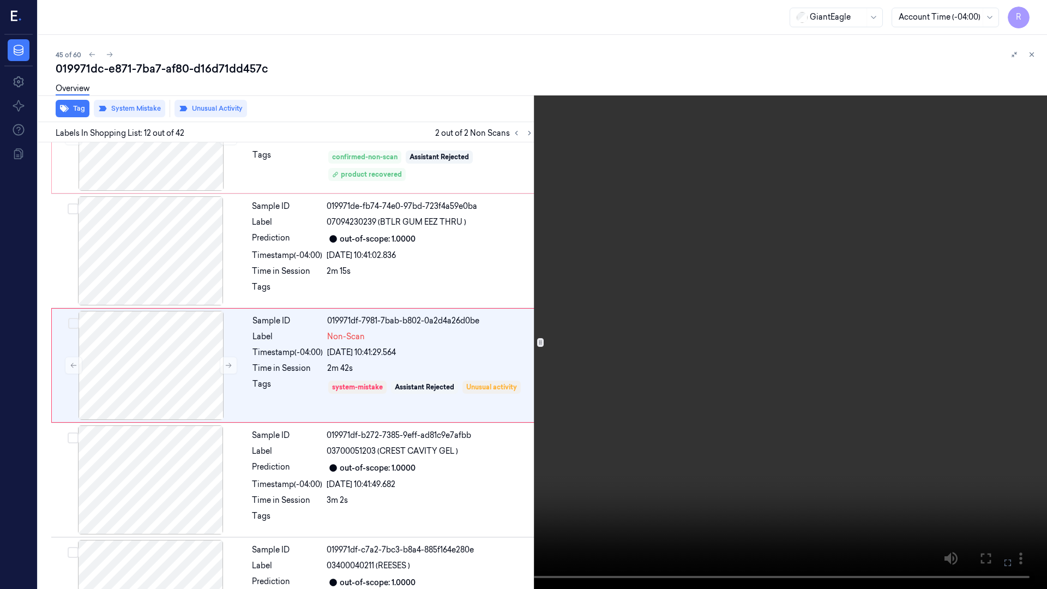
click at [998, 346] on video at bounding box center [523, 294] width 1047 height 589
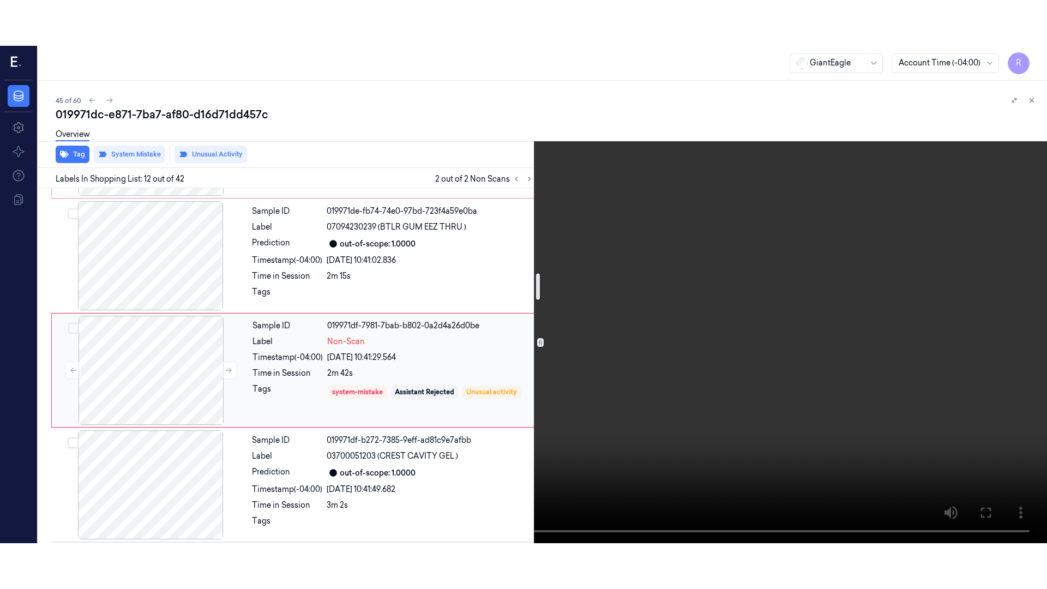
scroll to position [1161, 0]
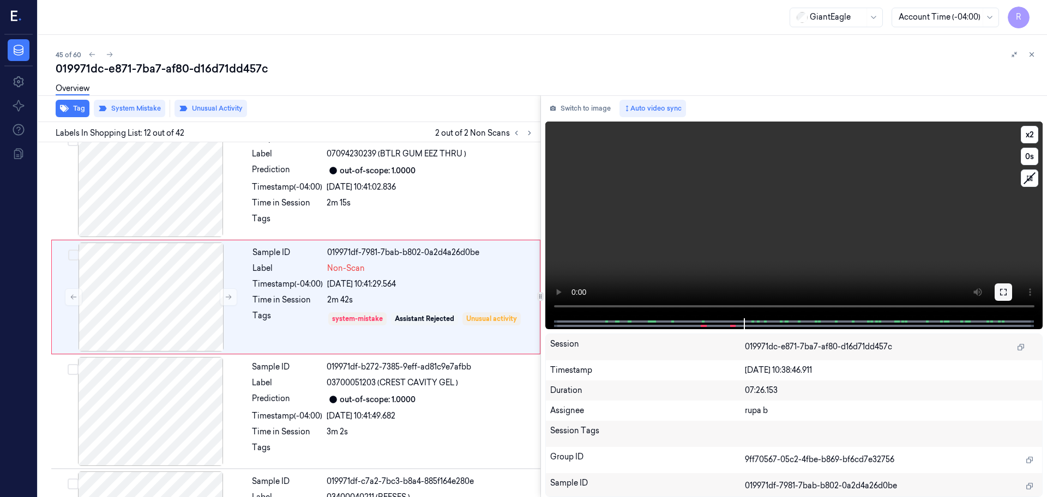
click at [1000, 289] on icon at bounding box center [1003, 292] width 7 height 7
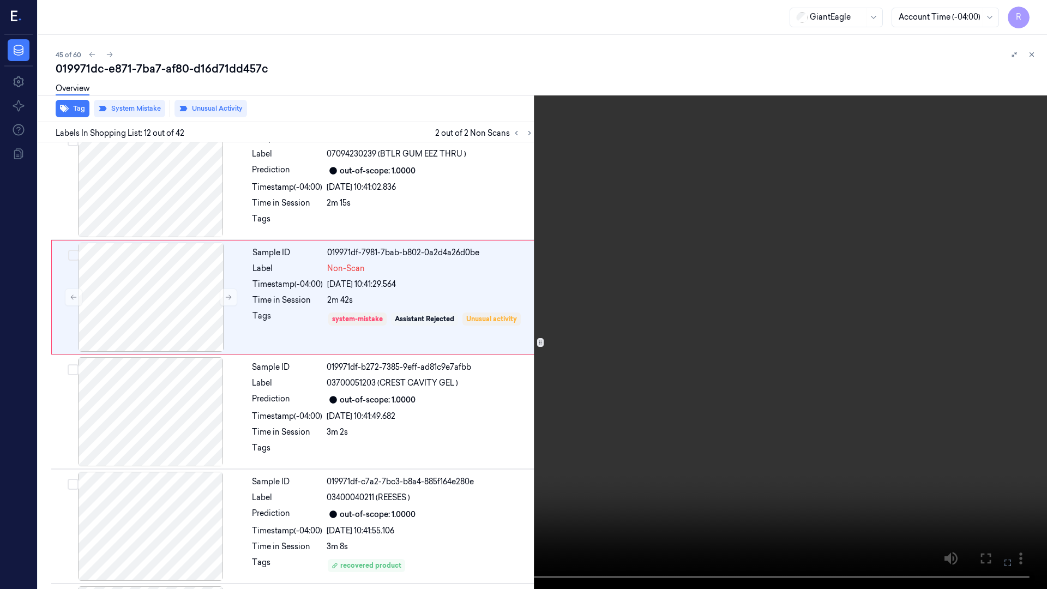
click at [992, 348] on video at bounding box center [523, 294] width 1047 height 589
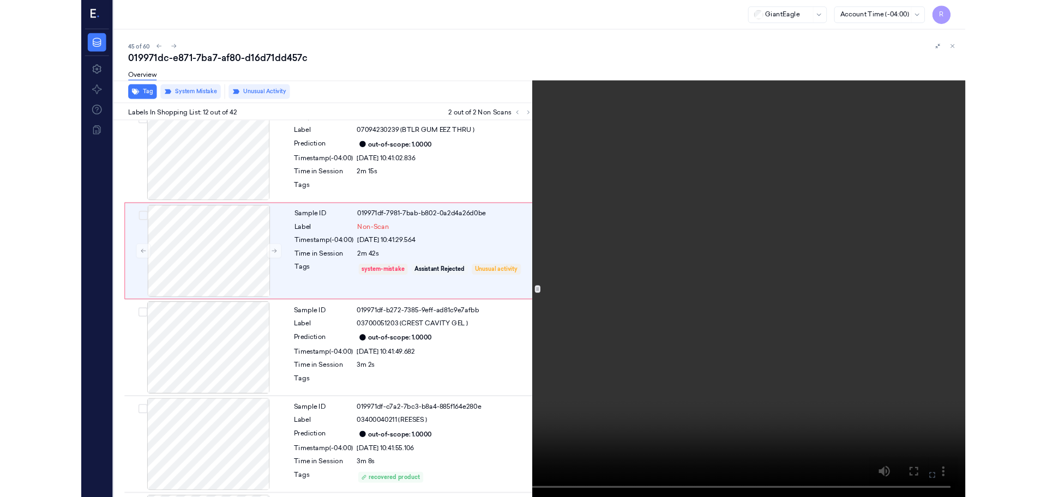
scroll to position [1093, 0]
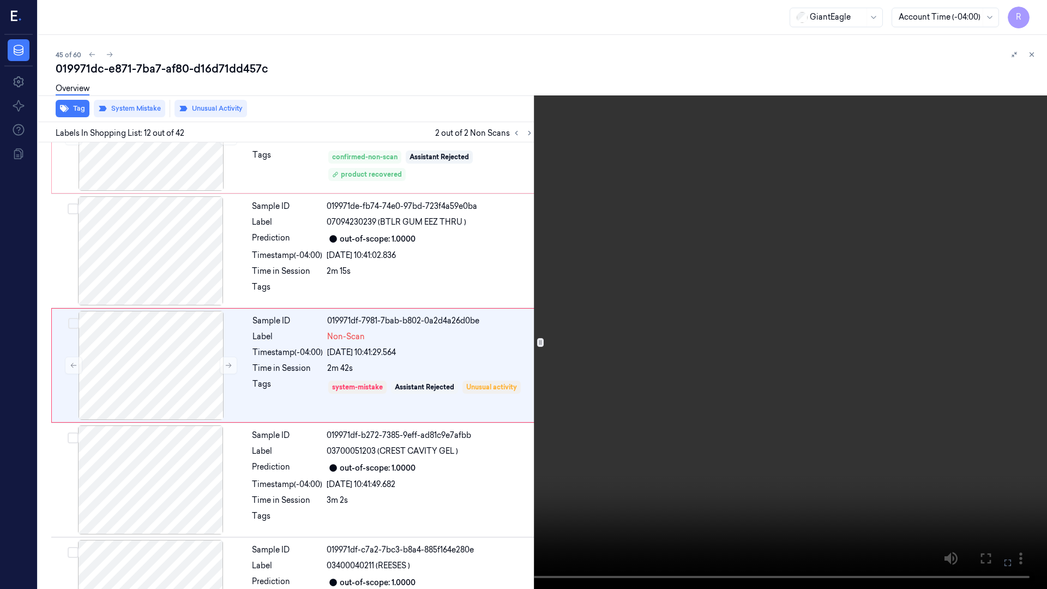
click at [992, 348] on video at bounding box center [523, 294] width 1047 height 589
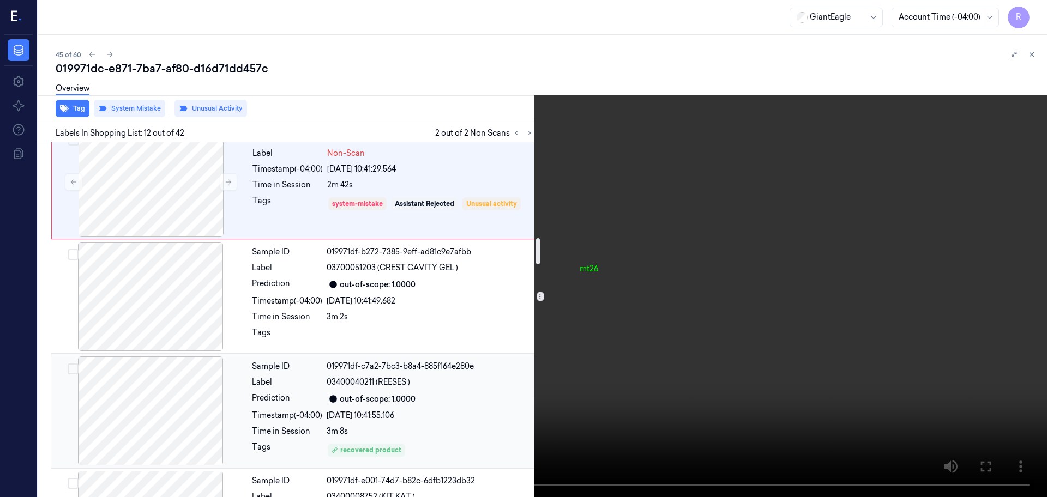
scroll to position [1297, 0]
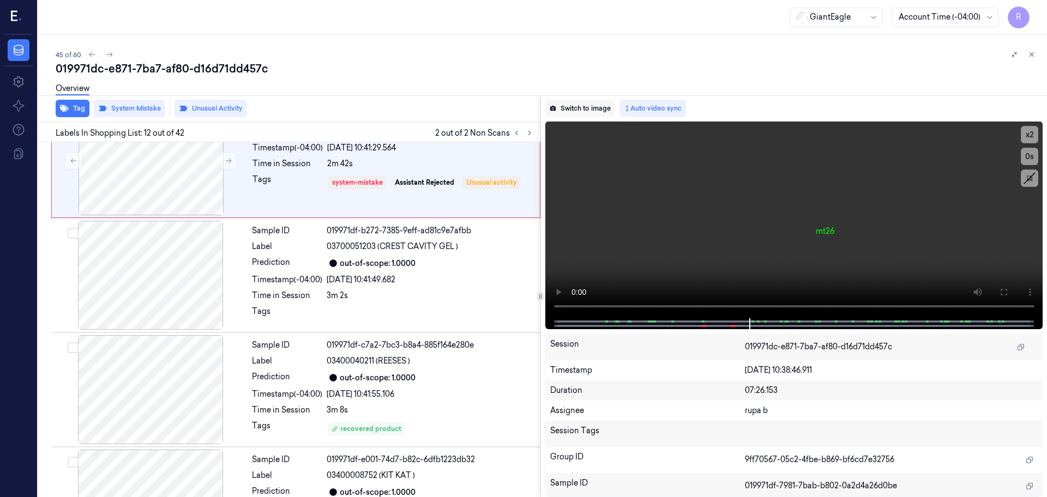
click at [584, 101] on button "Switch to image" at bounding box center [580, 108] width 70 height 17
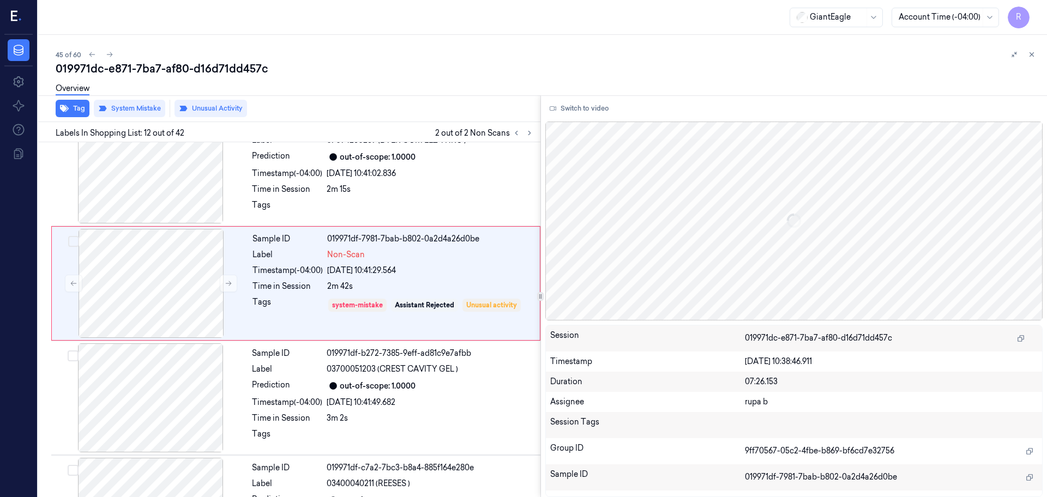
scroll to position [1139, 0]
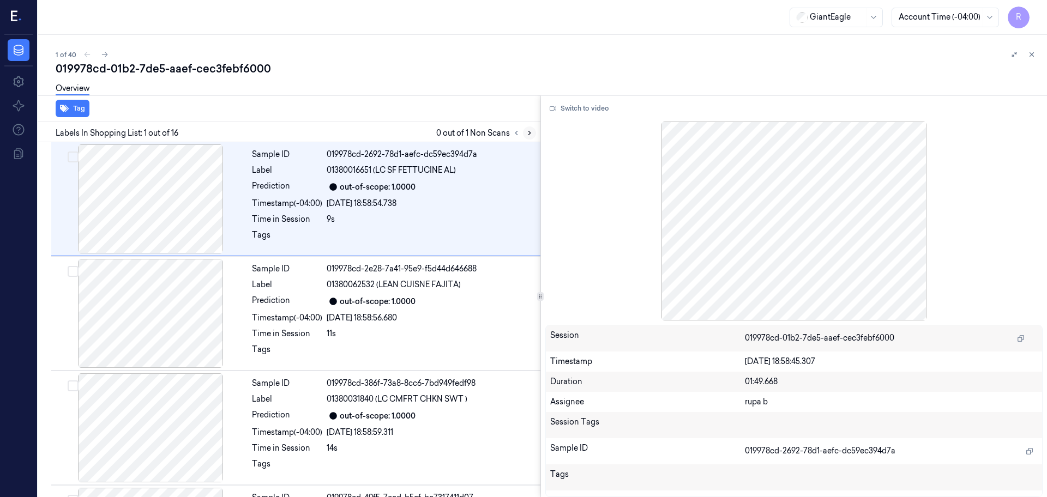
click at [530, 133] on icon at bounding box center [530, 133] width 8 height 8
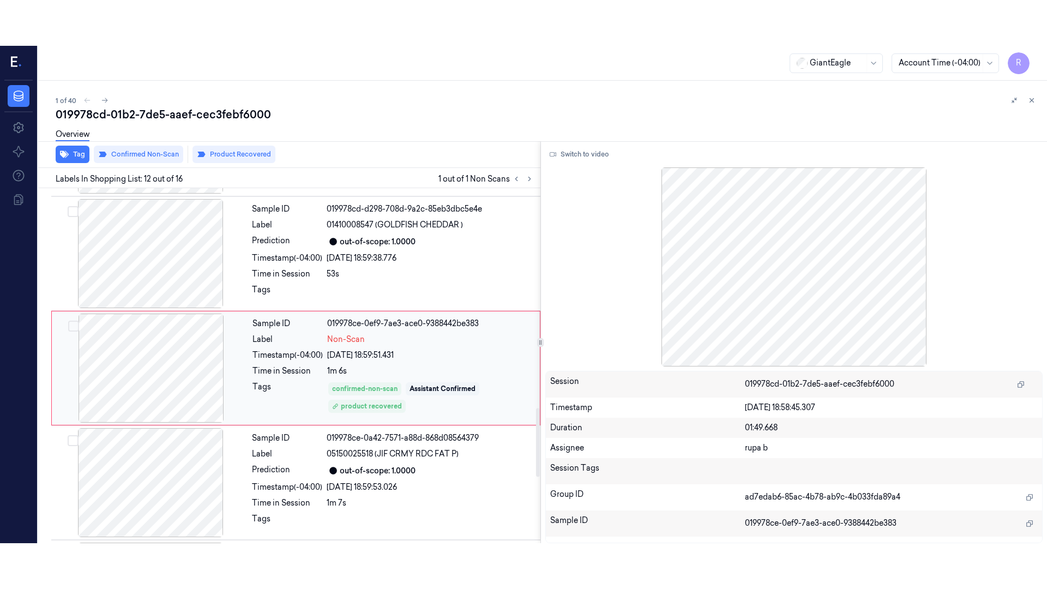
scroll to position [1139, 0]
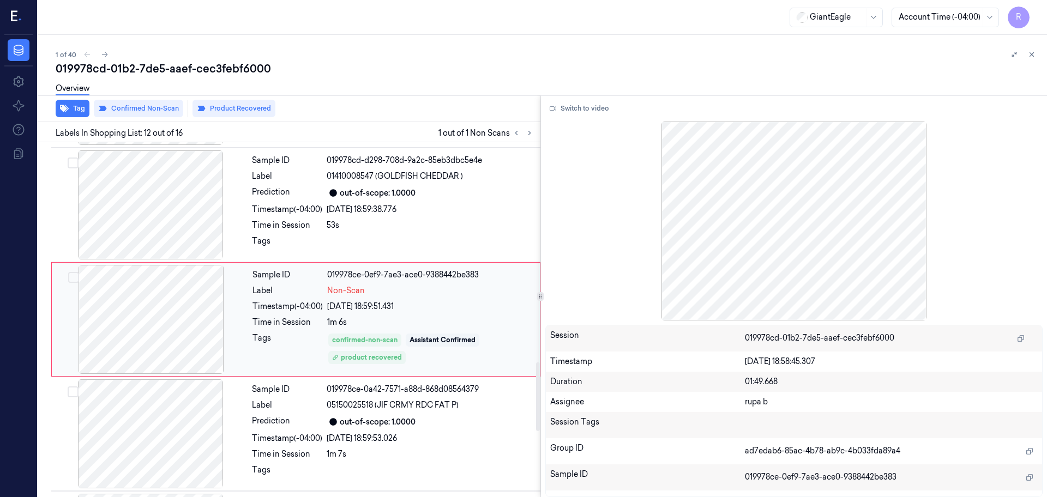
click at [192, 295] on div at bounding box center [151, 319] width 194 height 109
click at [185, 309] on div at bounding box center [151, 319] width 194 height 109
click at [572, 111] on button "Switch to video" at bounding box center [579, 108] width 68 height 17
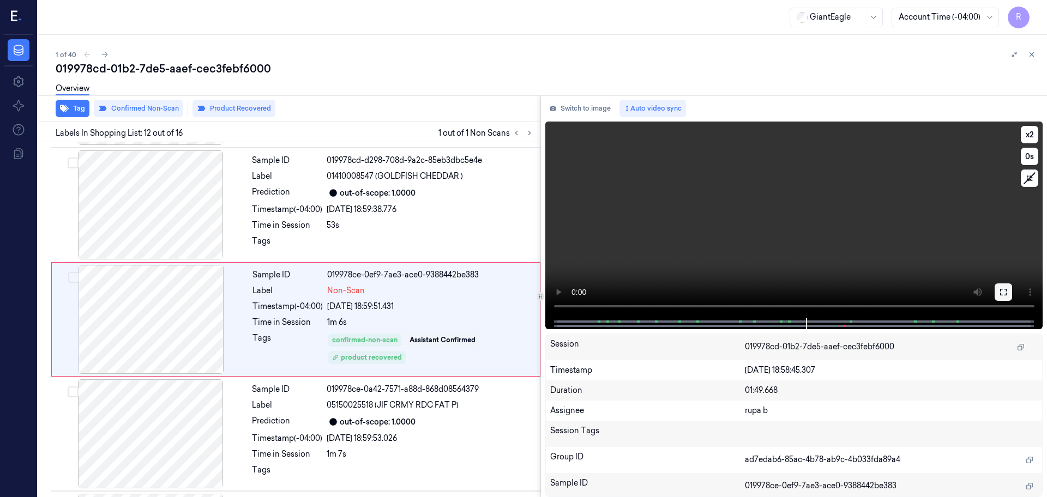
click at [1003, 290] on icon at bounding box center [1003, 292] width 9 height 9
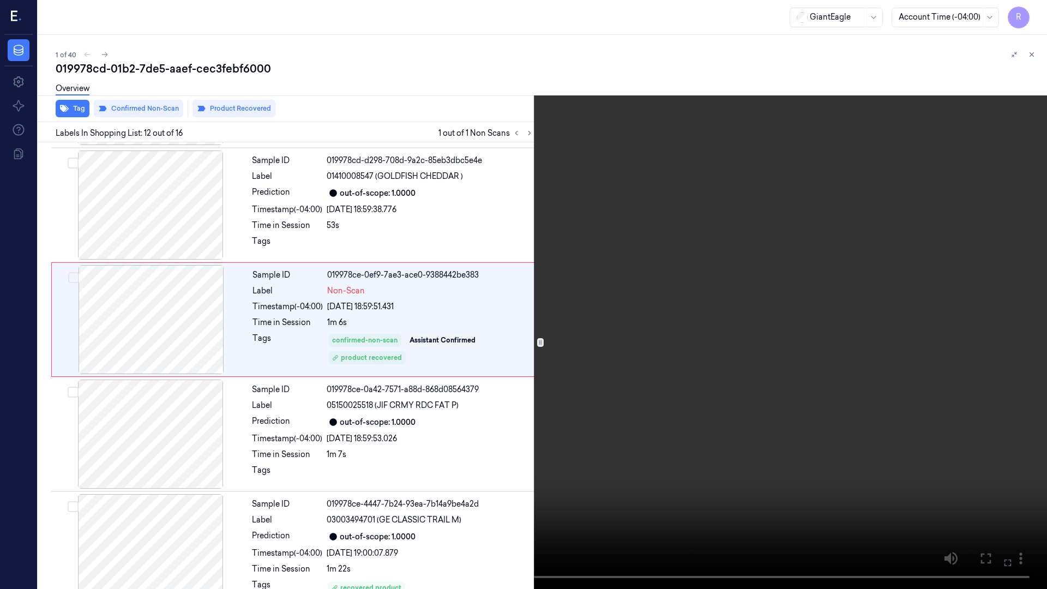
click at [968, 349] on video at bounding box center [523, 294] width 1047 height 589
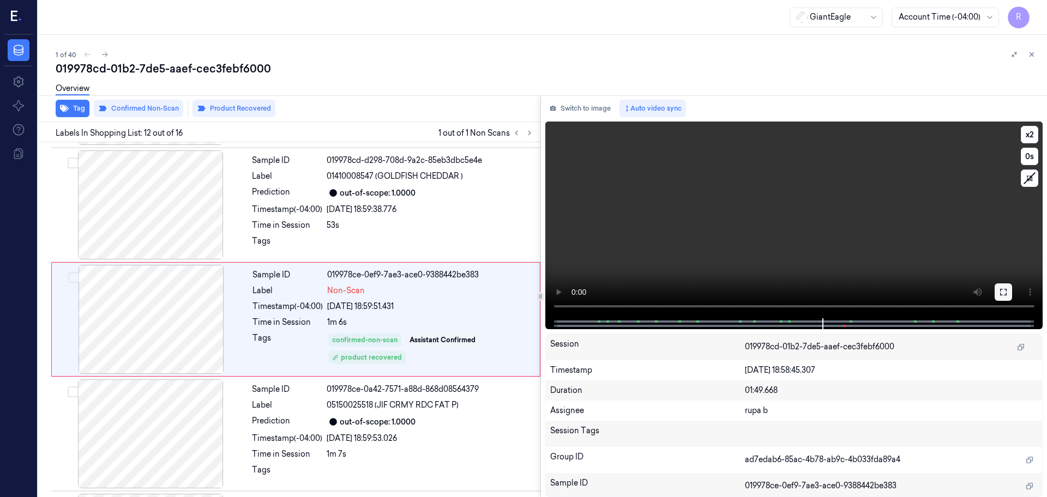
click at [1004, 289] on icon at bounding box center [1003, 292] width 9 height 9
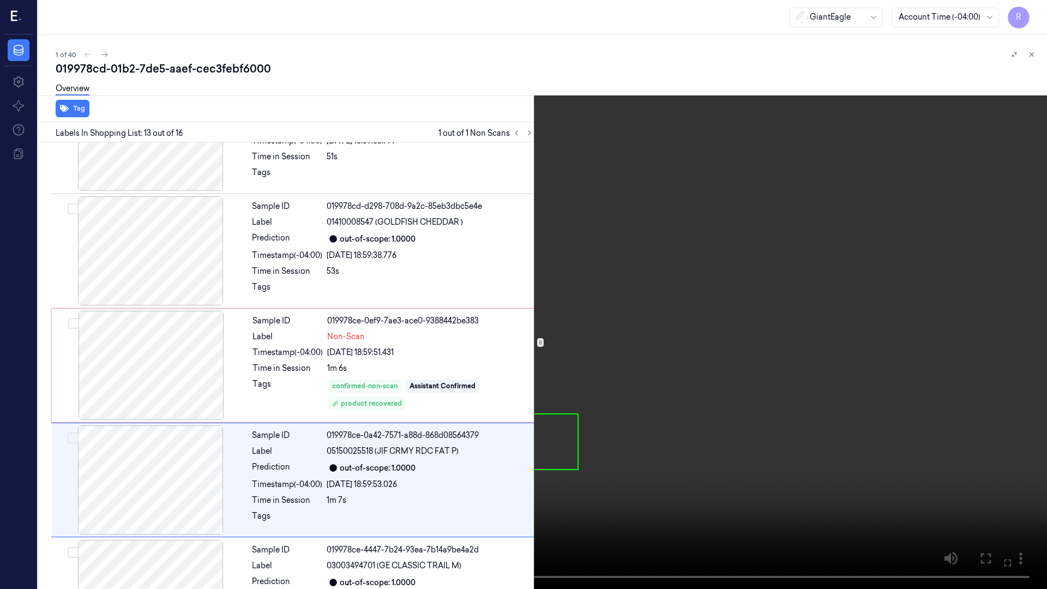
scroll to position [1207, 0]
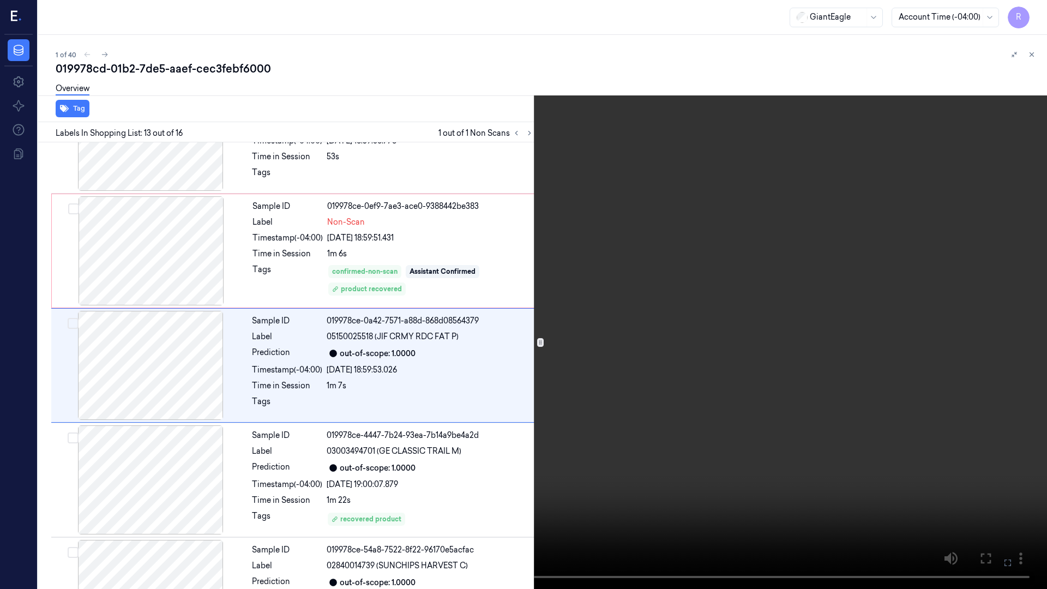
click at [643, 494] on video at bounding box center [523, 294] width 1047 height 589
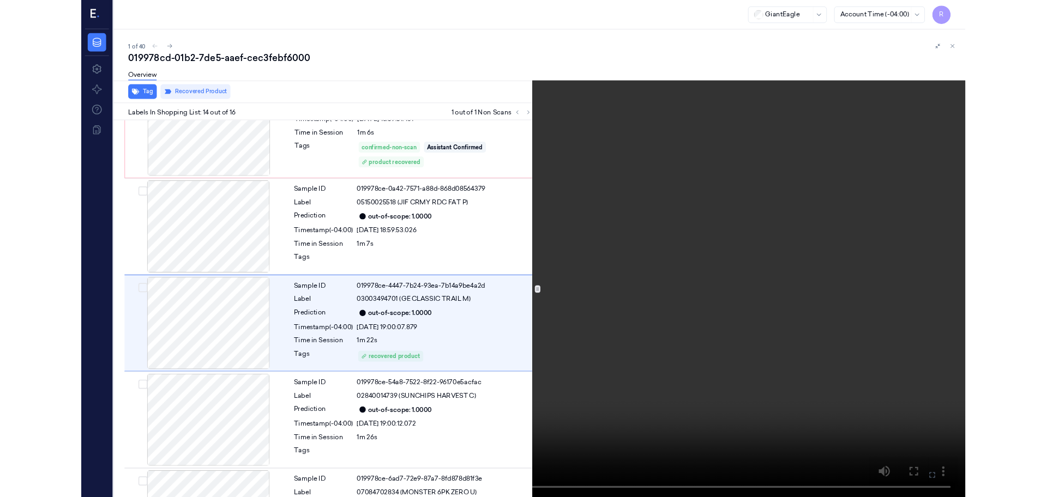
scroll to position [1322, 0]
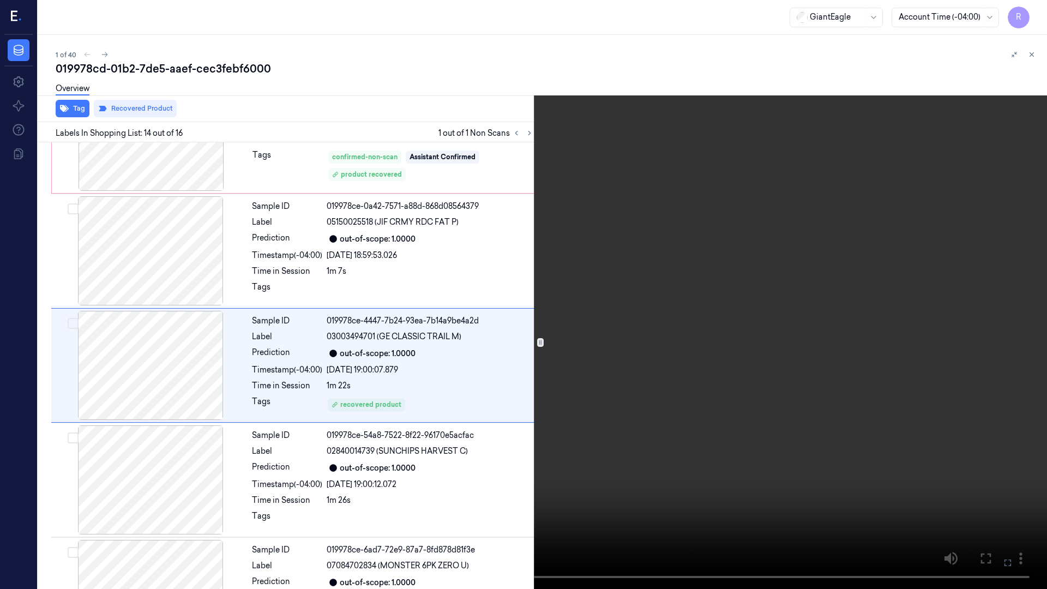
click at [643, 492] on video at bounding box center [523, 294] width 1047 height 589
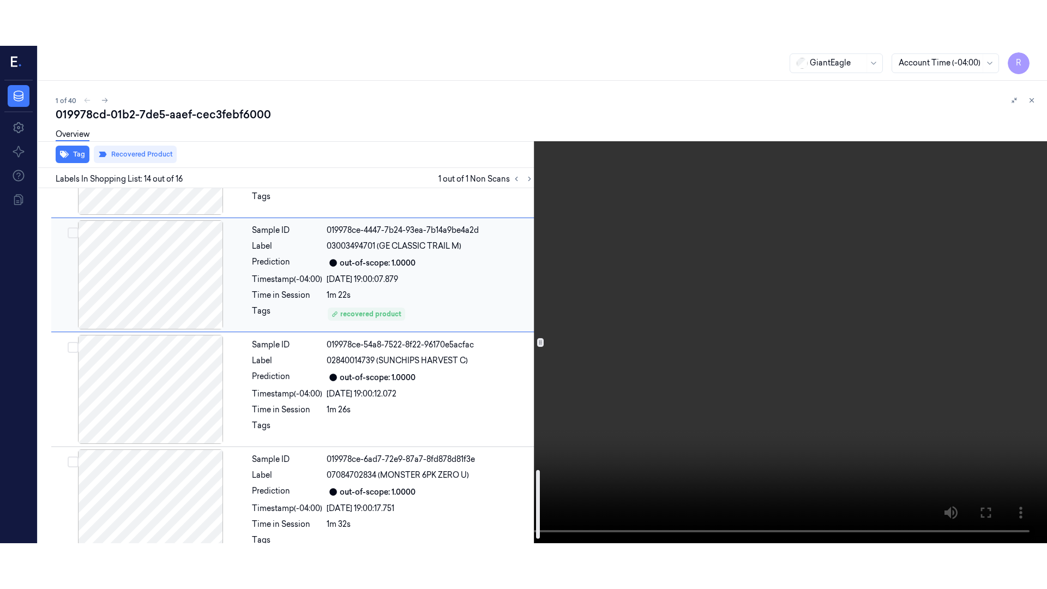
scroll to position [1480, 0]
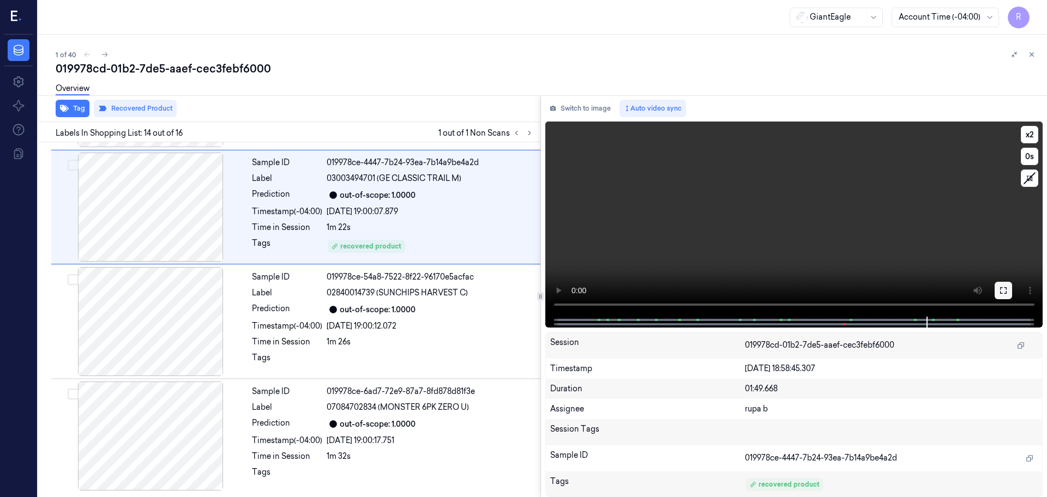
click at [1001, 289] on icon at bounding box center [1003, 290] width 9 height 9
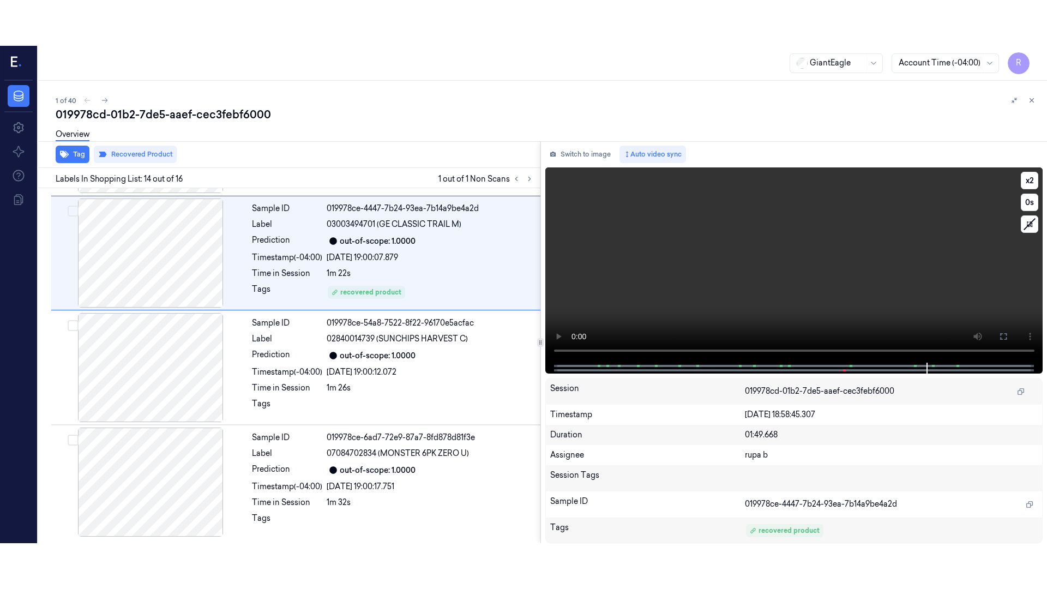
scroll to position [1388, 0]
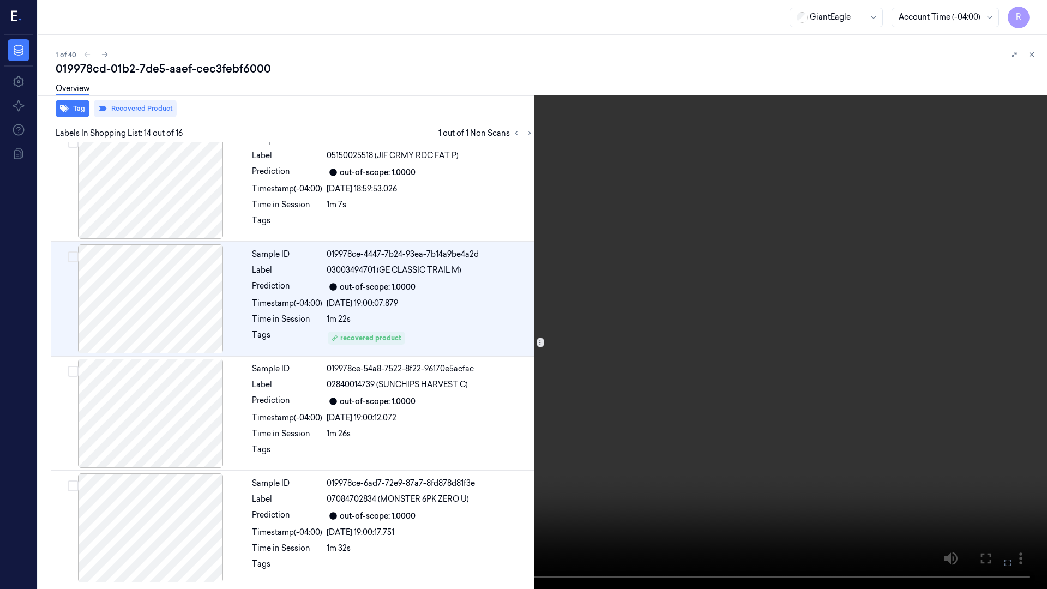
click at [1001, 348] on video at bounding box center [523, 294] width 1047 height 589
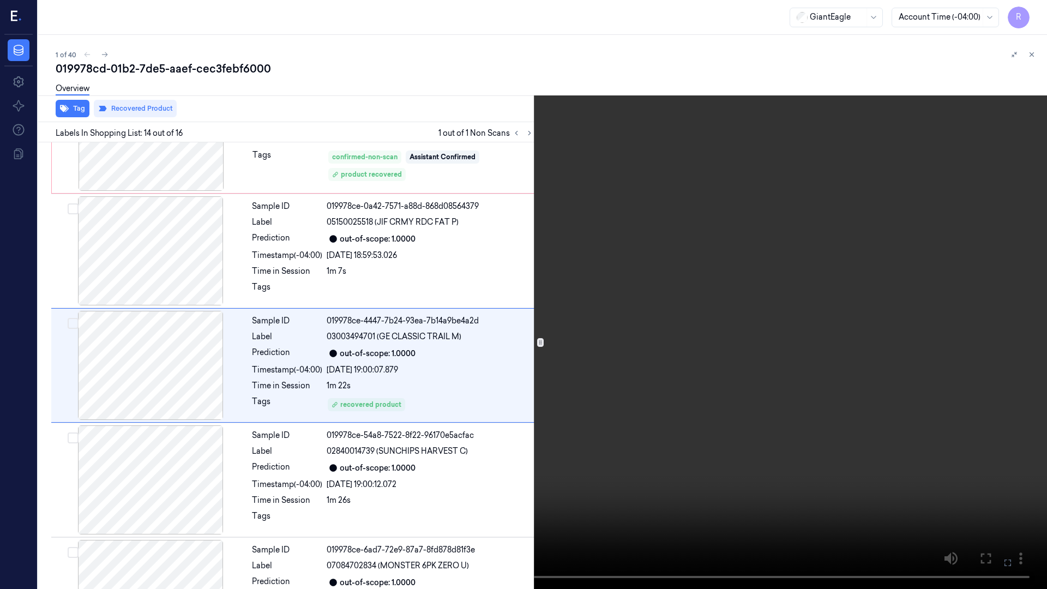
click at [1001, 348] on video at bounding box center [523, 294] width 1047 height 589
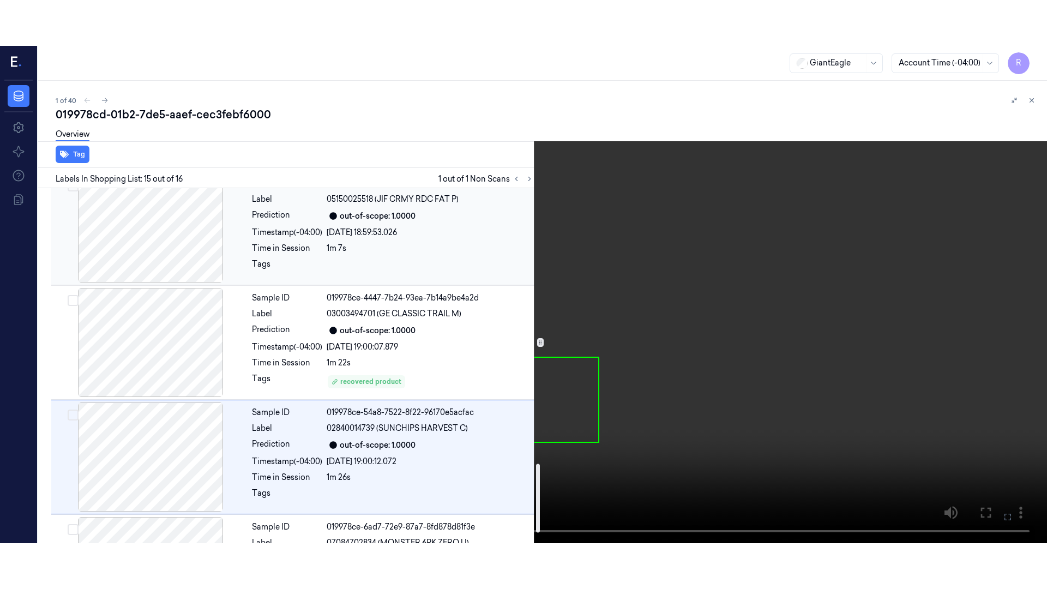
scroll to position [1344, 0]
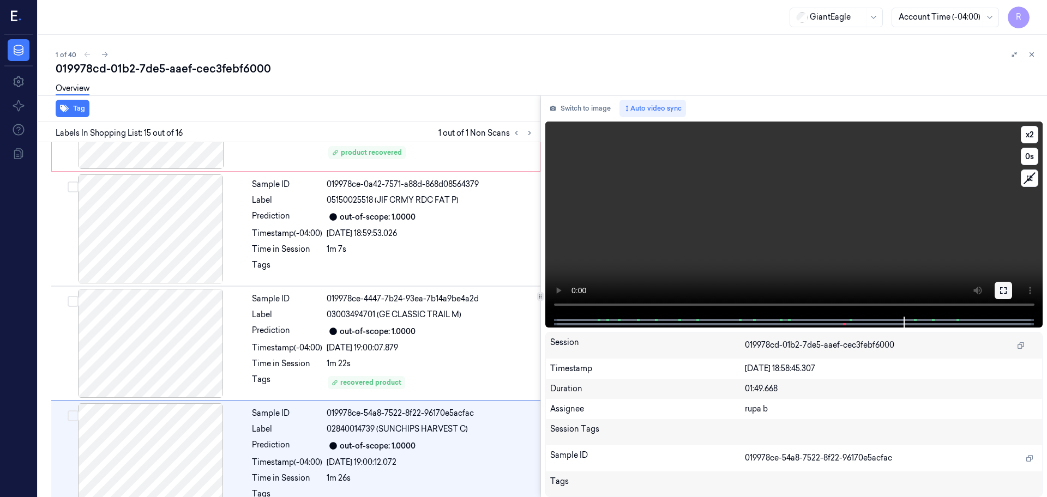
click at [1000, 286] on button at bounding box center [1002, 290] width 17 height 17
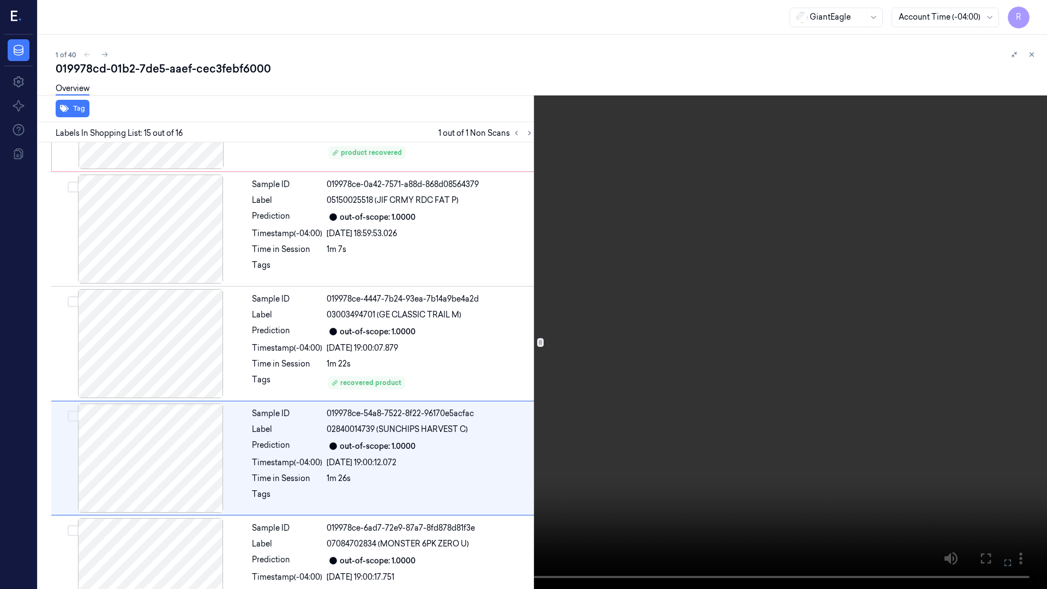
click at [999, 342] on video at bounding box center [523, 294] width 1047 height 589
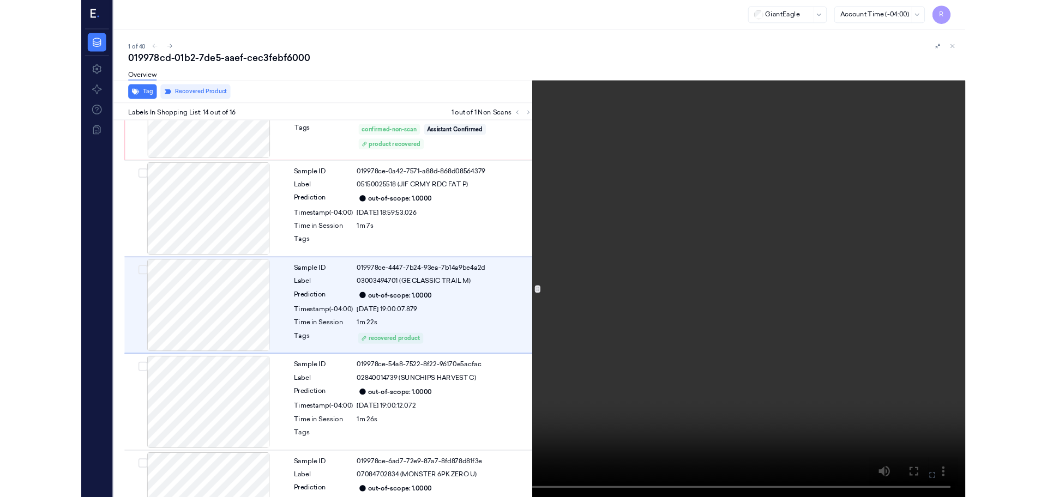
scroll to position [1322, 0]
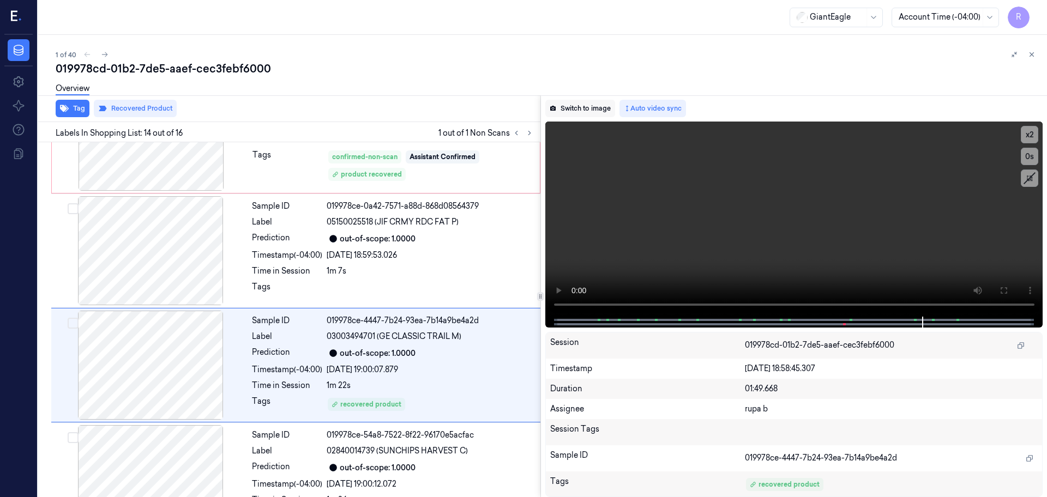
click at [589, 117] on button "Switch to image" at bounding box center [580, 108] width 70 height 17
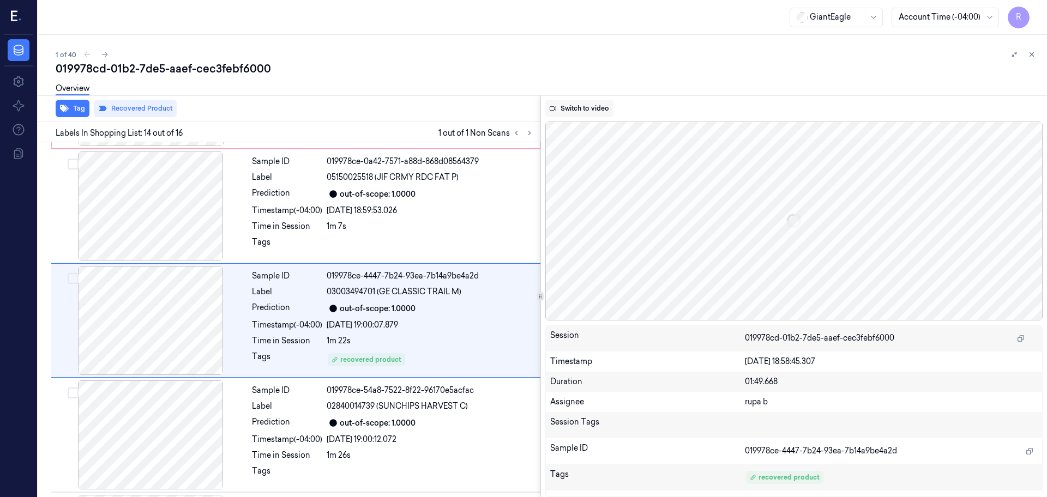
scroll to position [1368, 0]
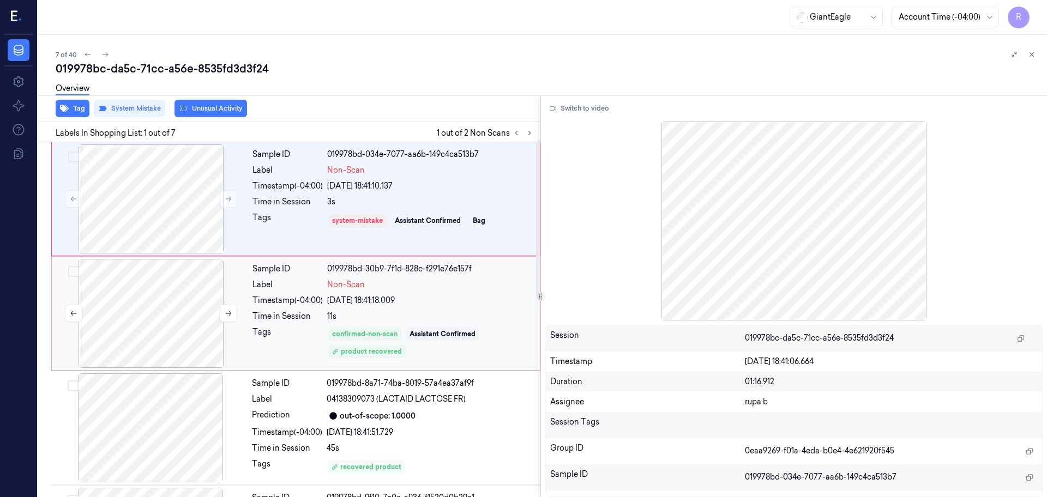
click at [191, 319] on div at bounding box center [151, 313] width 194 height 109
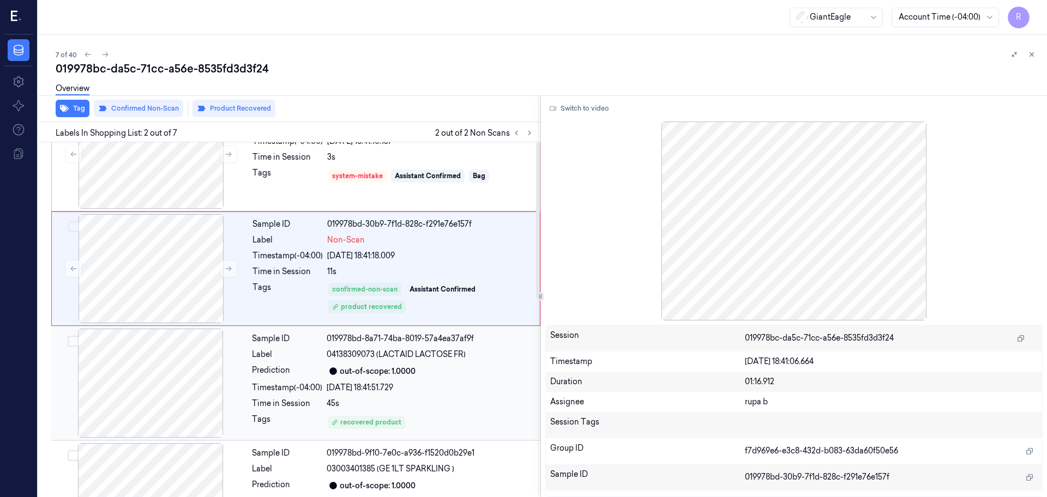
scroll to position [68, 0]
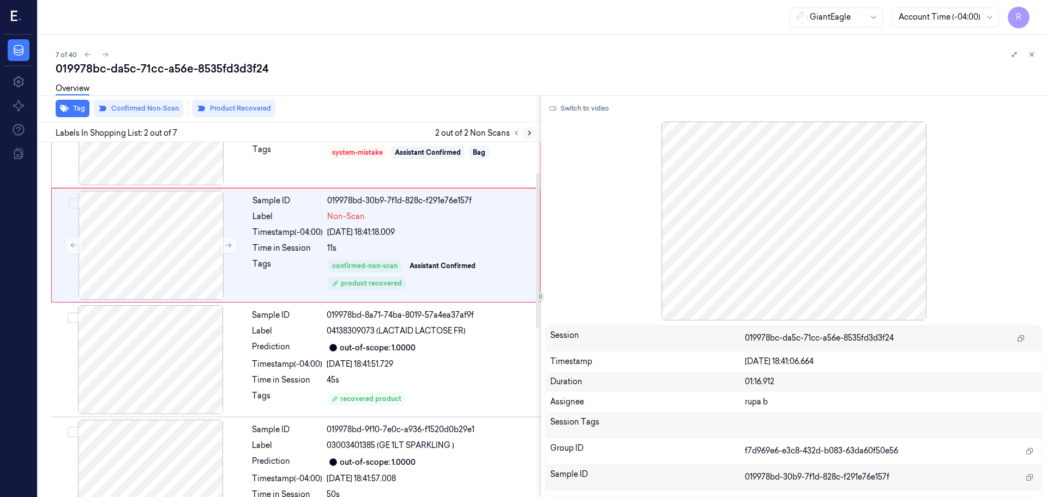
click at [531, 134] on icon at bounding box center [530, 133] width 8 height 8
click at [526, 133] on icon at bounding box center [530, 133] width 8 height 8
click at [512, 135] on icon at bounding box center [516, 133] width 8 height 8
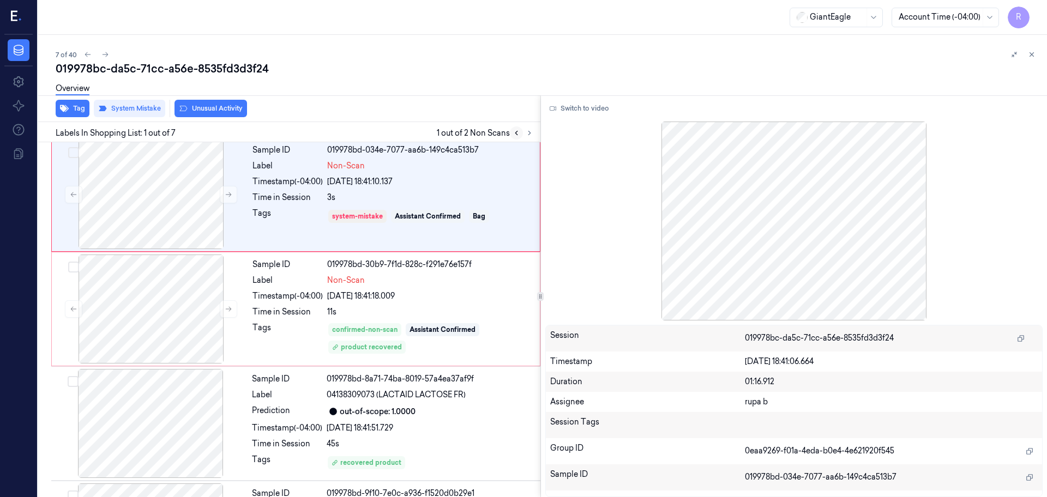
scroll to position [0, 0]
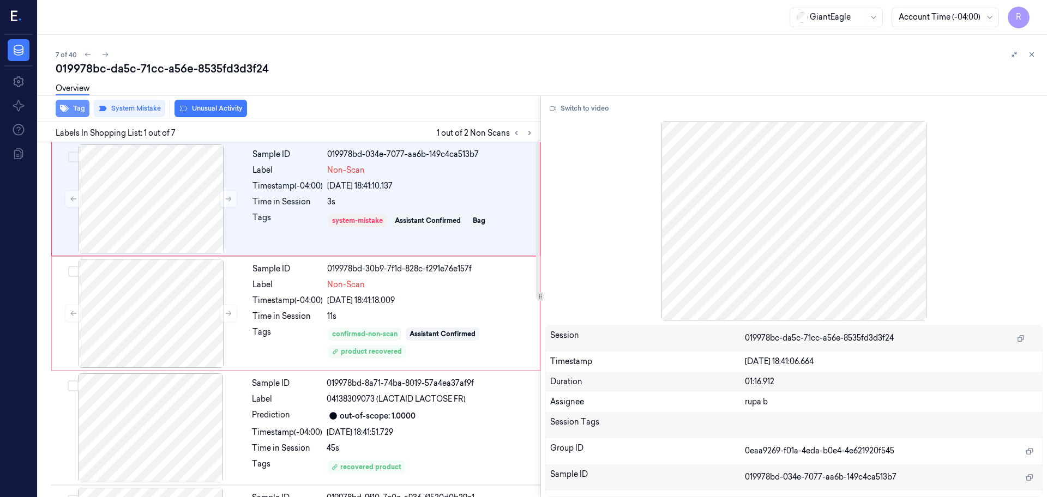
click at [62, 110] on icon "button" at bounding box center [64, 108] width 9 height 7
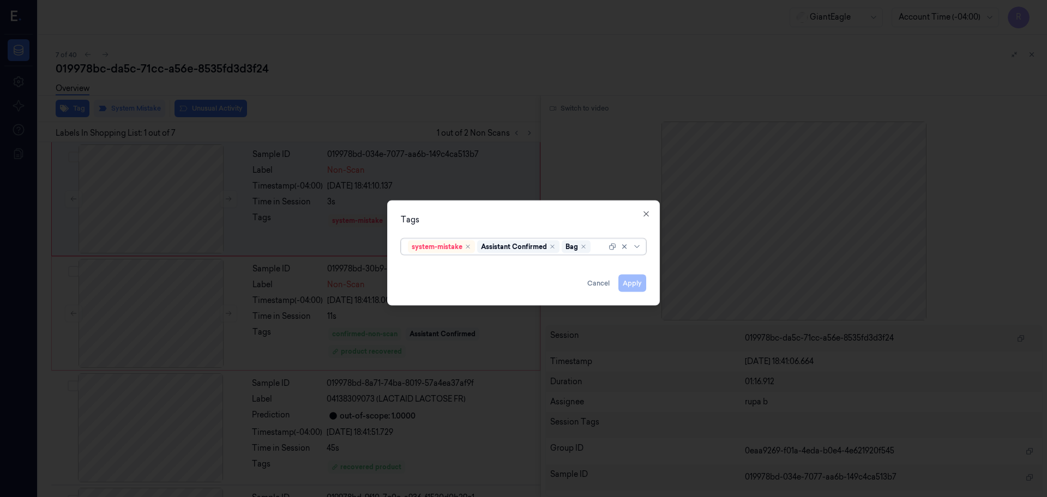
click at [98, 305] on div at bounding box center [523, 248] width 1047 height 497
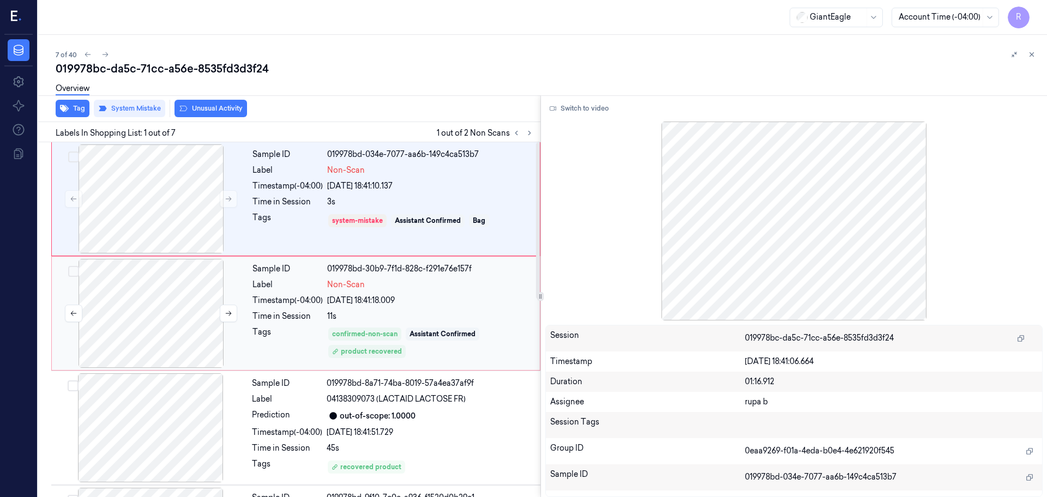
click at [128, 317] on div at bounding box center [151, 313] width 194 height 109
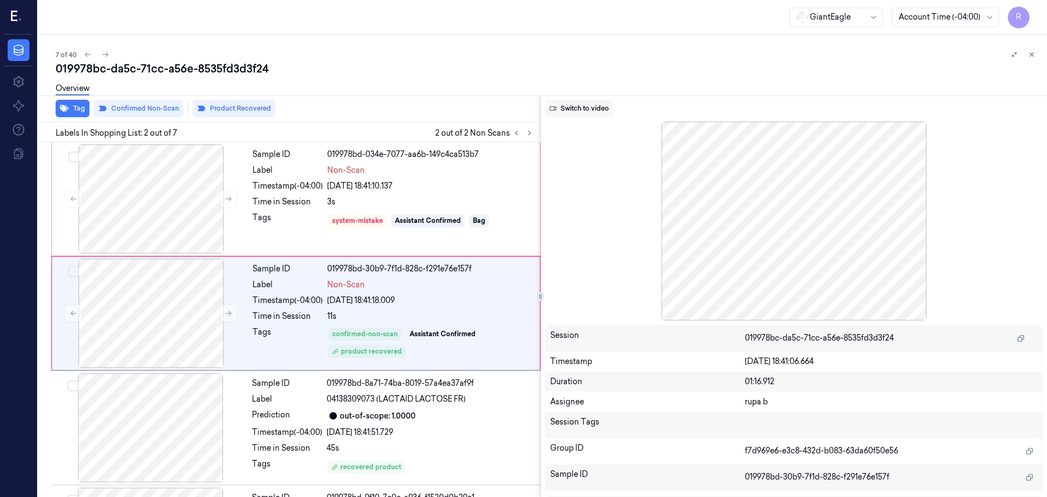
click at [599, 108] on button "Switch to video" at bounding box center [579, 108] width 68 height 17
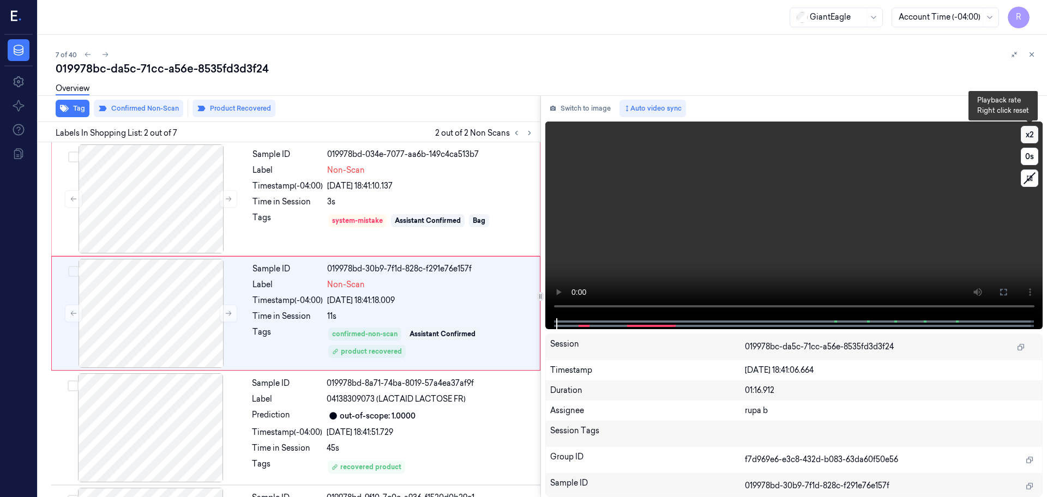
click at [1029, 142] on button "x 2" at bounding box center [1029, 134] width 17 height 17
click at [1002, 297] on button at bounding box center [1002, 291] width 17 height 17
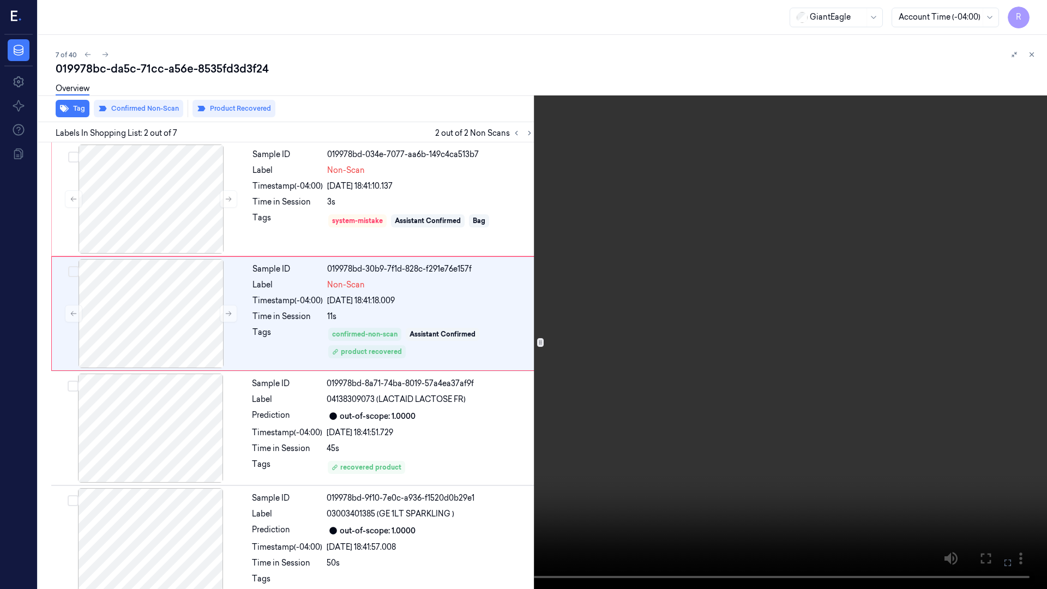
click at [1002, 355] on video at bounding box center [523, 294] width 1047 height 589
click at [1032, 6] on button "x 1" at bounding box center [1033, 12] width 17 height 17
click at [1032, 14] on button "x 2" at bounding box center [1033, 12] width 17 height 17
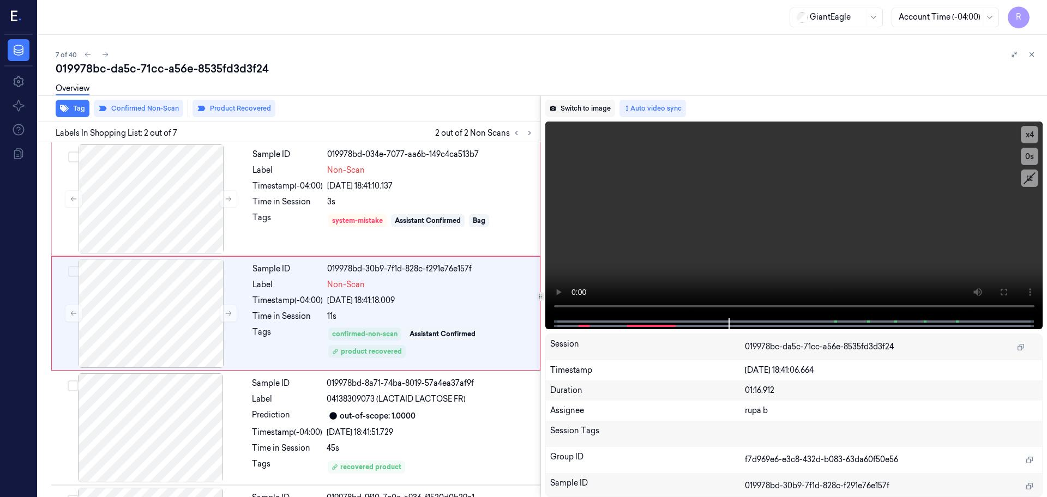
click at [582, 104] on button "Switch to image" at bounding box center [580, 108] width 70 height 17
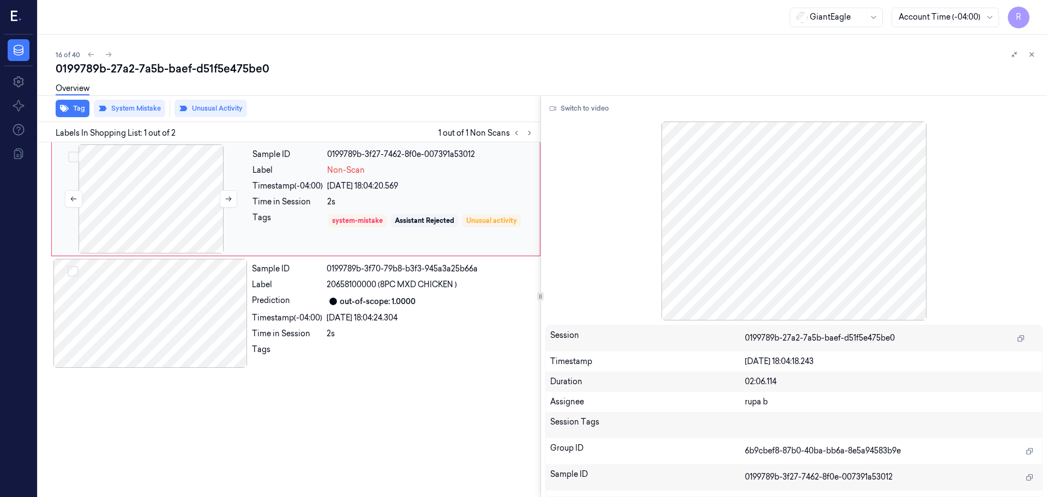
click at [166, 204] on div at bounding box center [151, 198] width 194 height 109
click at [577, 106] on button "Switch to video" at bounding box center [579, 108] width 68 height 17
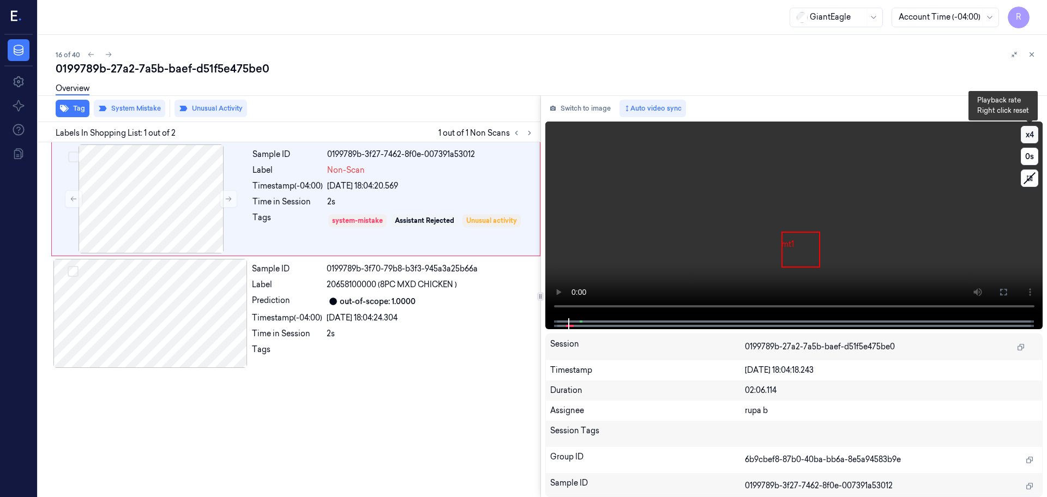
click at [1027, 140] on button "x 4" at bounding box center [1029, 134] width 17 height 17
click at [1027, 140] on button "x 1" at bounding box center [1029, 134] width 17 height 17
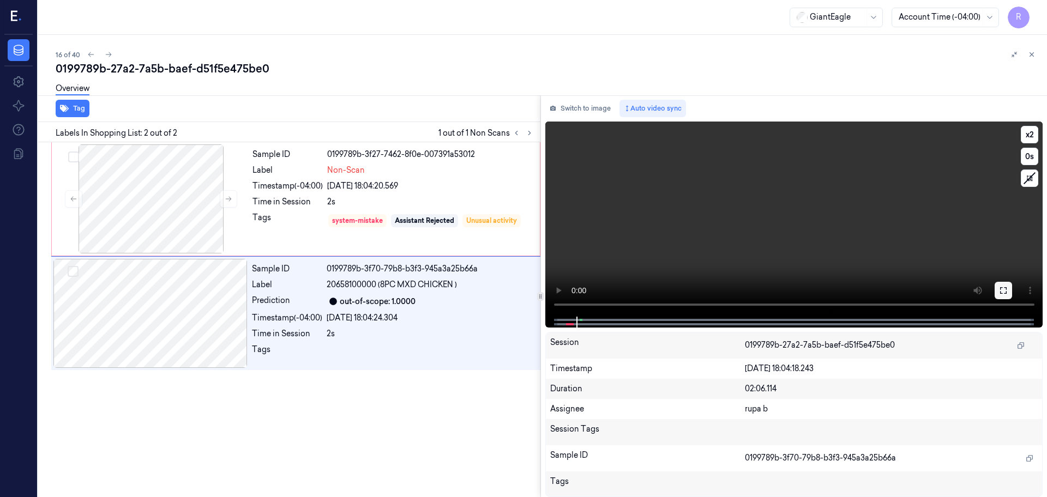
click at [1002, 289] on icon at bounding box center [1003, 290] width 9 height 9
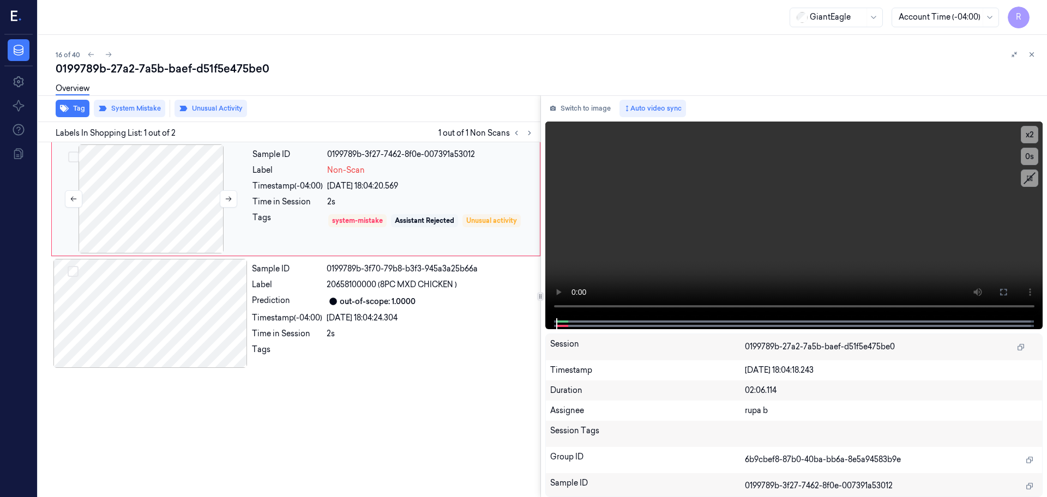
click at [189, 186] on div at bounding box center [151, 198] width 194 height 109
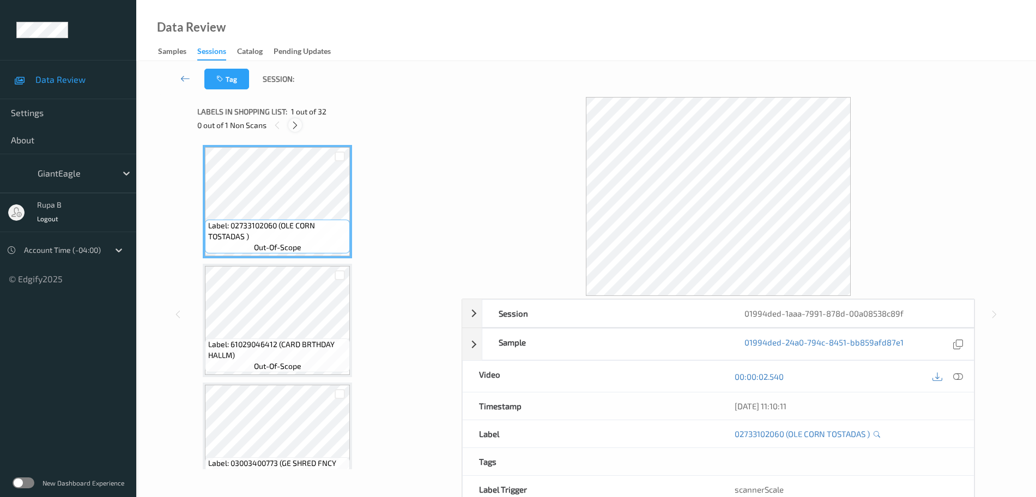
click at [296, 129] on icon at bounding box center [295, 125] width 9 height 10
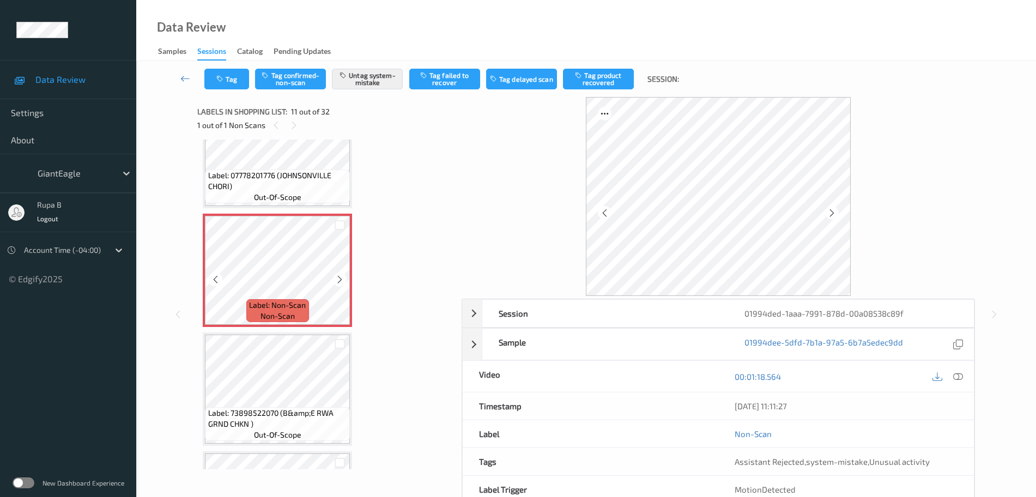
scroll to position [1143, 0]
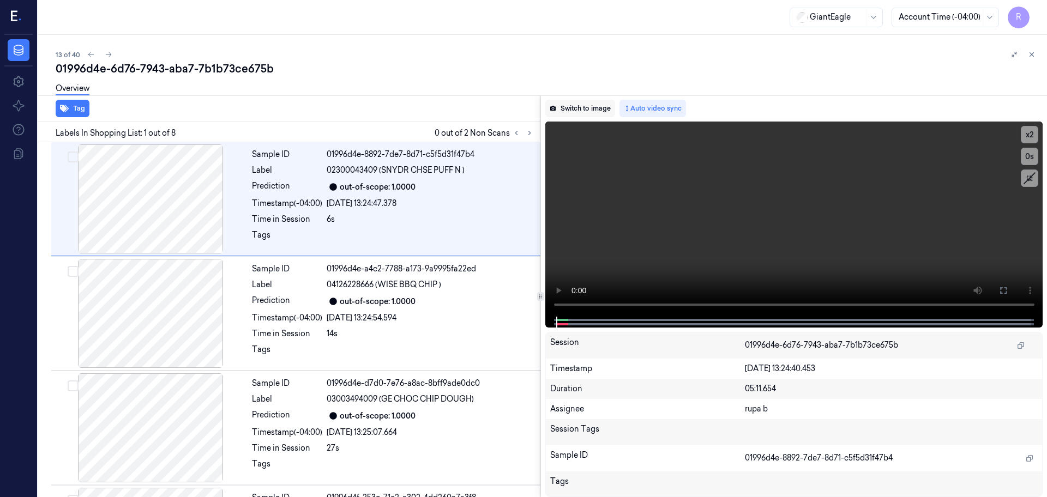
click at [584, 110] on button "Switch to image" at bounding box center [580, 108] width 70 height 17
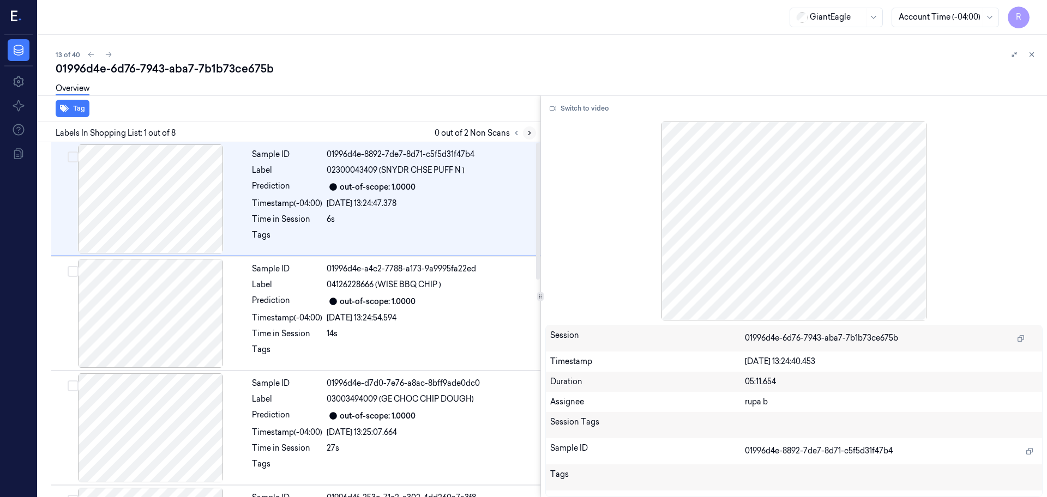
click at [528, 137] on button at bounding box center [529, 132] width 13 height 13
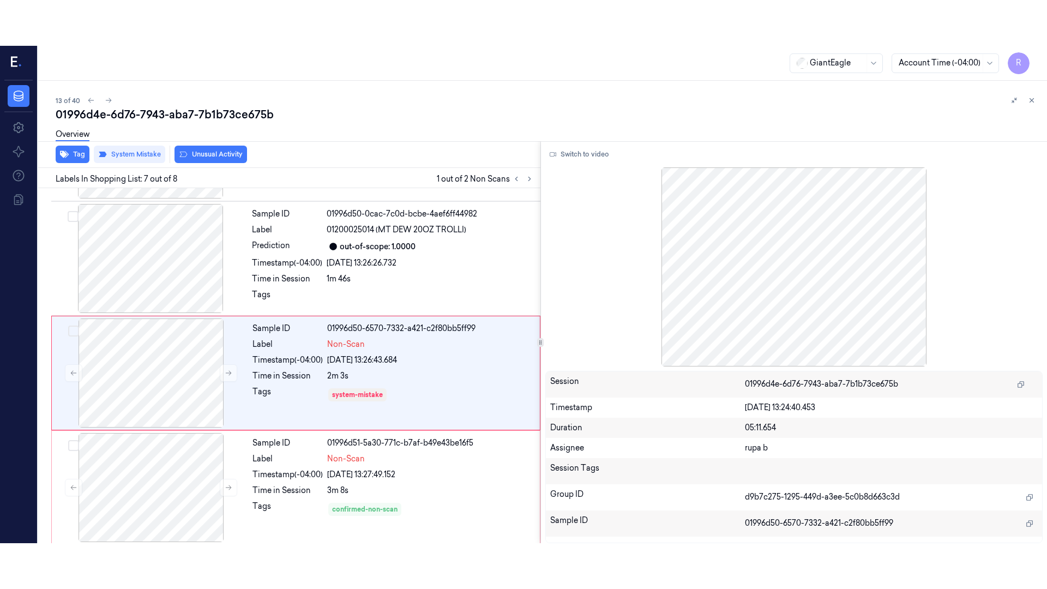
scroll to position [564, 0]
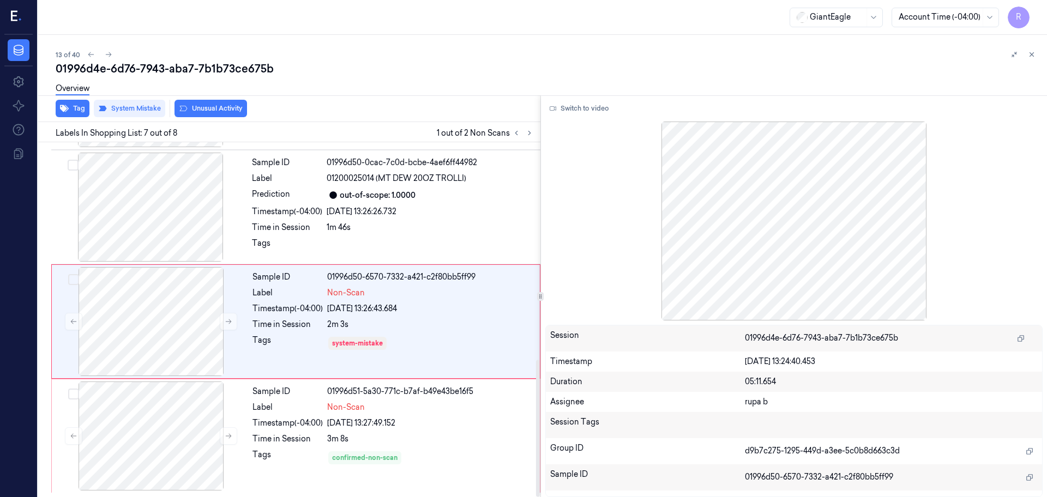
click at [534, 137] on div at bounding box center [523, 132] width 26 height 13
click at [532, 137] on button at bounding box center [529, 132] width 13 height 13
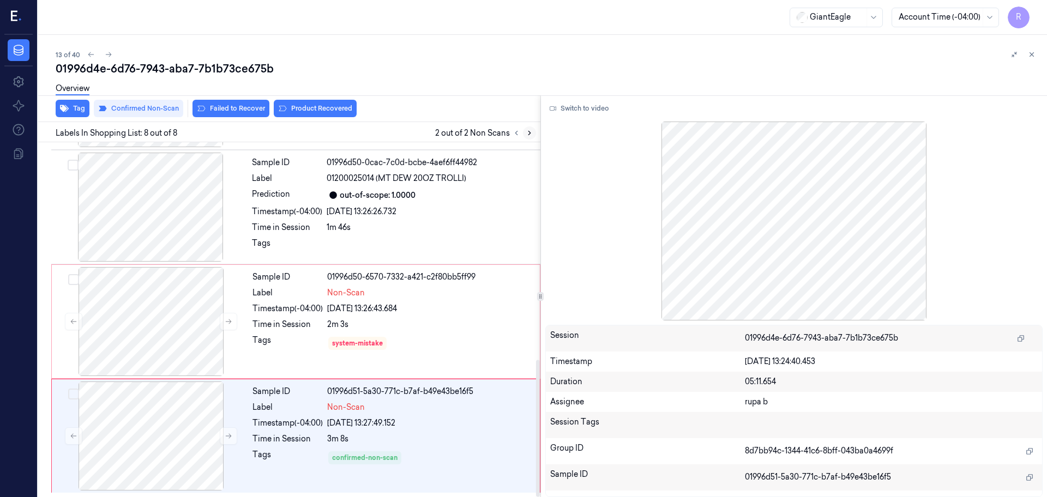
click at [527, 135] on icon at bounding box center [530, 133] width 8 height 8
click at [516, 137] on button at bounding box center [516, 132] width 13 height 13
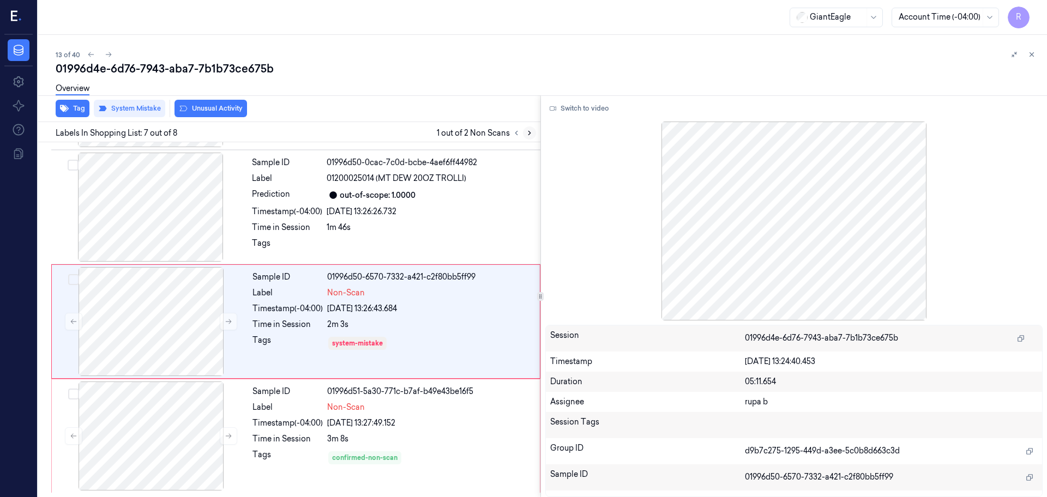
click at [528, 132] on icon at bounding box center [530, 133] width 8 height 8
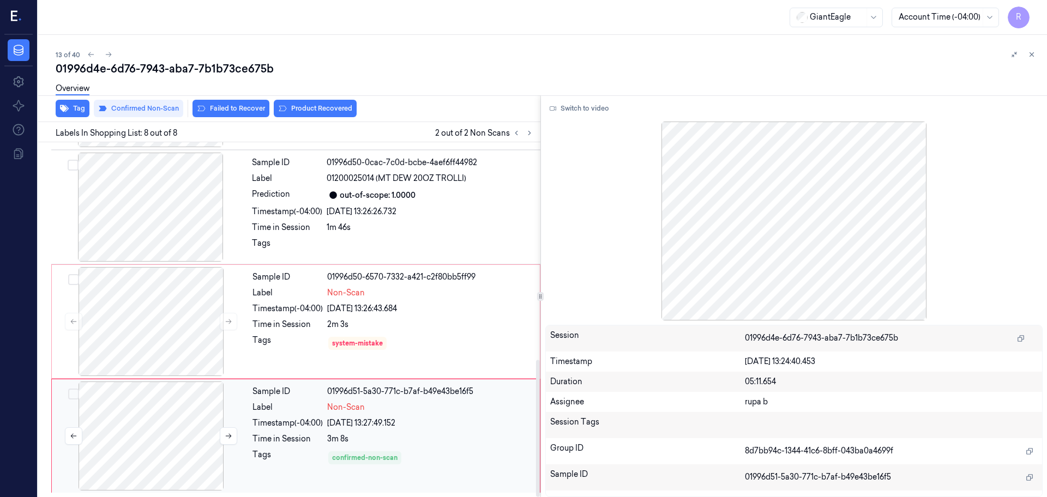
click at [184, 446] on div at bounding box center [151, 436] width 194 height 109
click at [223, 442] on button at bounding box center [228, 435] width 17 height 17
click at [581, 108] on button "Switch to video" at bounding box center [579, 108] width 68 height 17
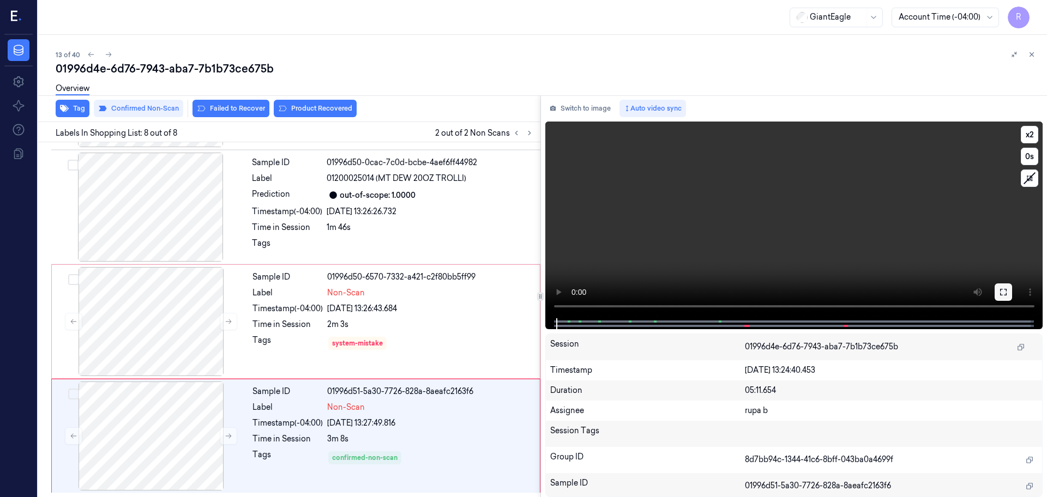
click at [1004, 295] on icon at bounding box center [1003, 292] width 7 height 7
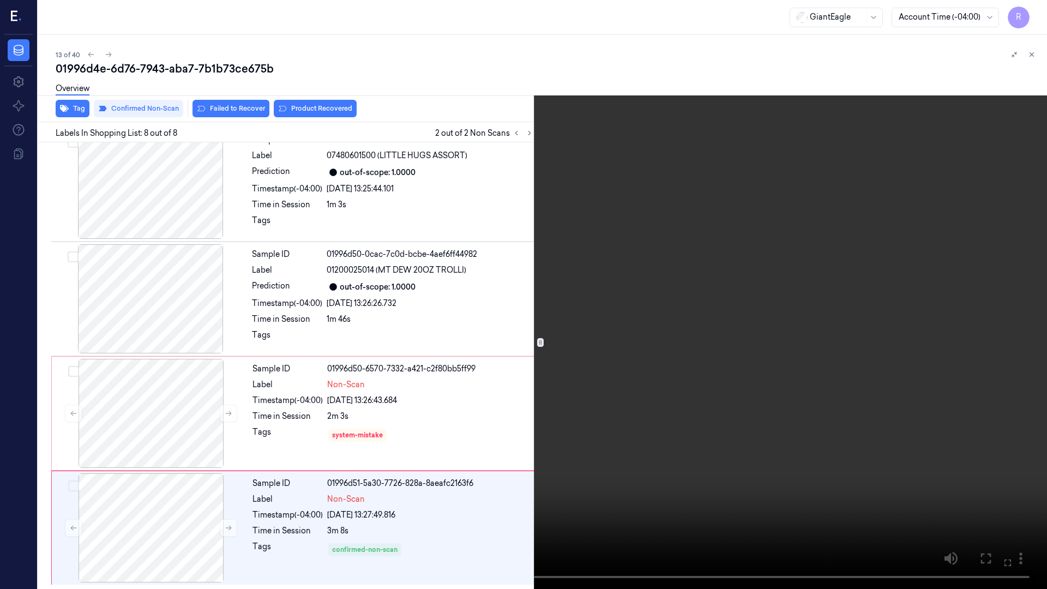
click at [975, 318] on video at bounding box center [523, 294] width 1047 height 589
click at [623, 195] on video at bounding box center [523, 294] width 1047 height 589
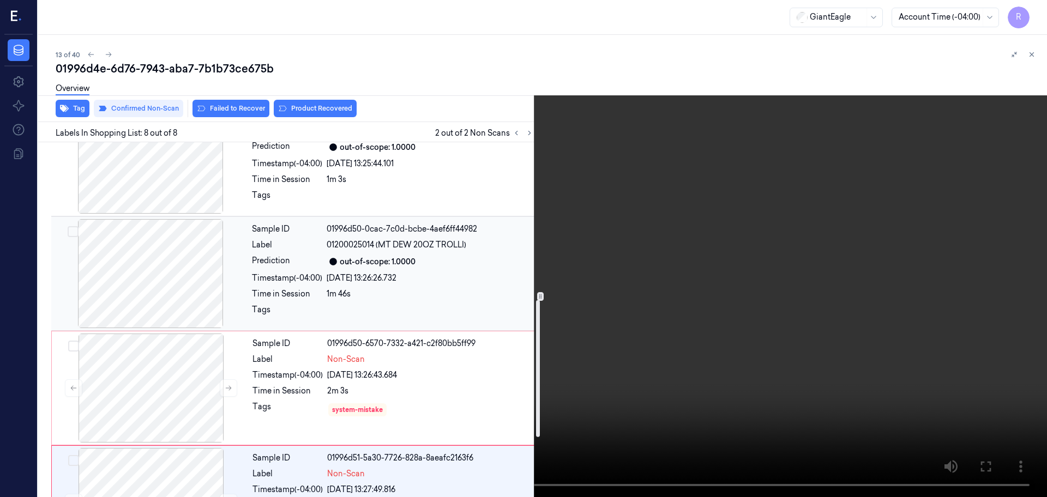
scroll to position [564, 0]
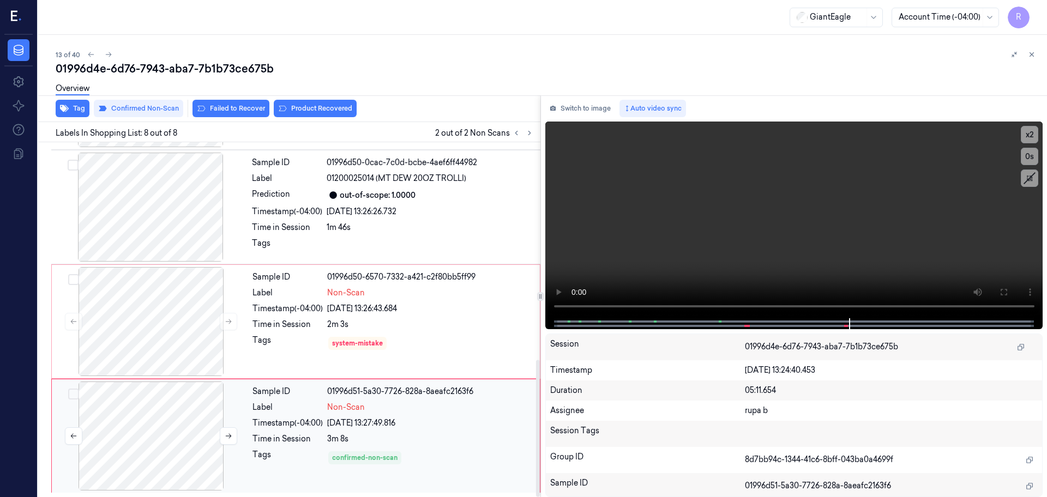
click at [180, 431] on div at bounding box center [151, 436] width 194 height 109
click at [578, 105] on button "Switch to image" at bounding box center [580, 108] width 70 height 17
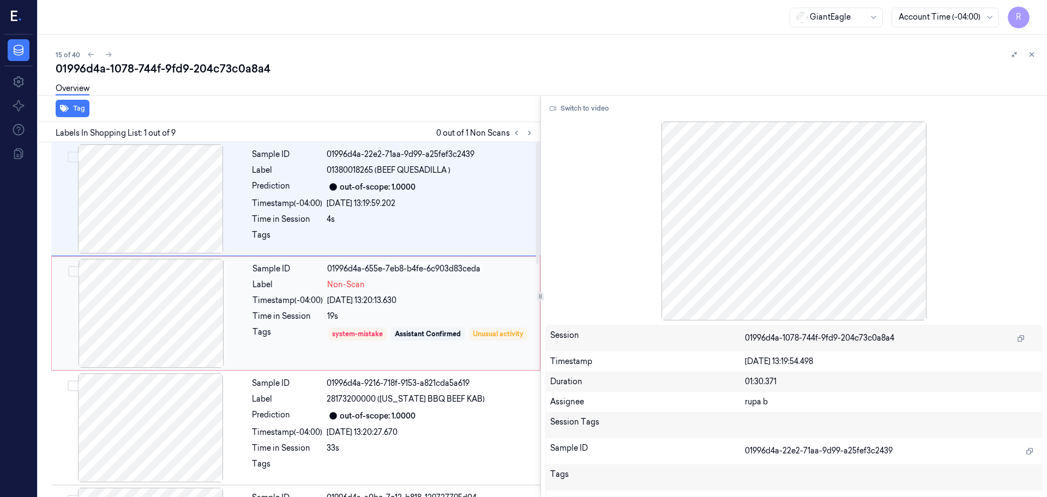
click at [175, 286] on div at bounding box center [151, 313] width 194 height 109
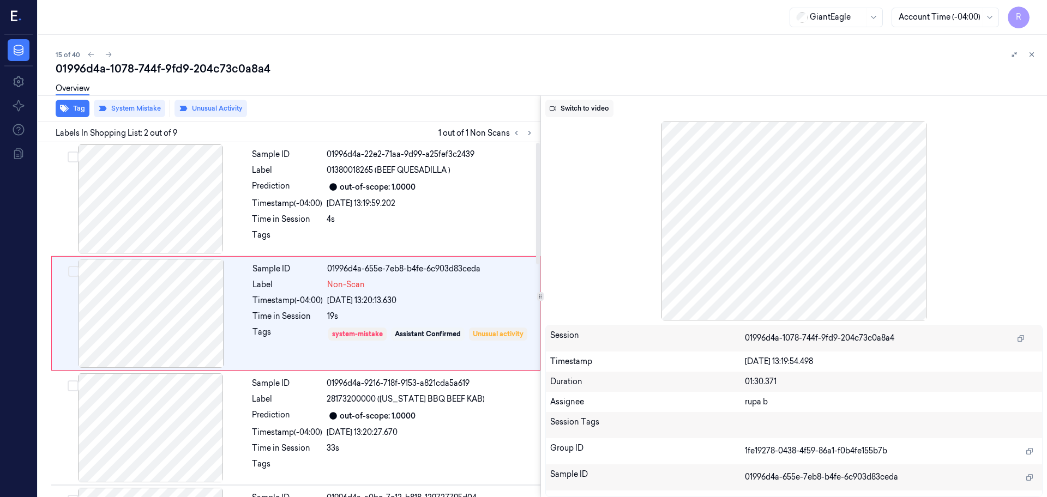
click at [573, 109] on button "Switch to video" at bounding box center [579, 108] width 68 height 17
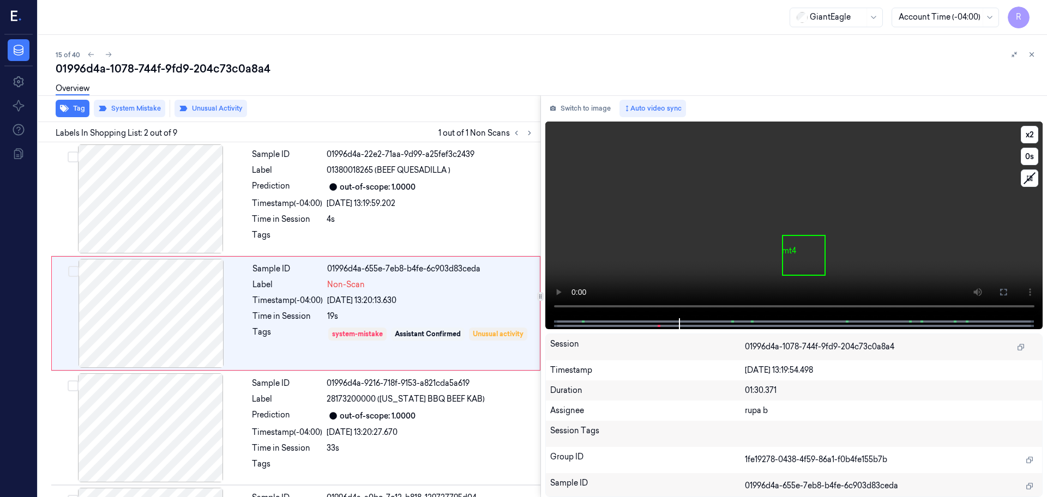
click at [738, 236] on video at bounding box center [794, 220] width 498 height 197
click at [1000, 289] on icon at bounding box center [1003, 292] width 7 height 7
click at [999, 290] on icon at bounding box center [1003, 292] width 9 height 9
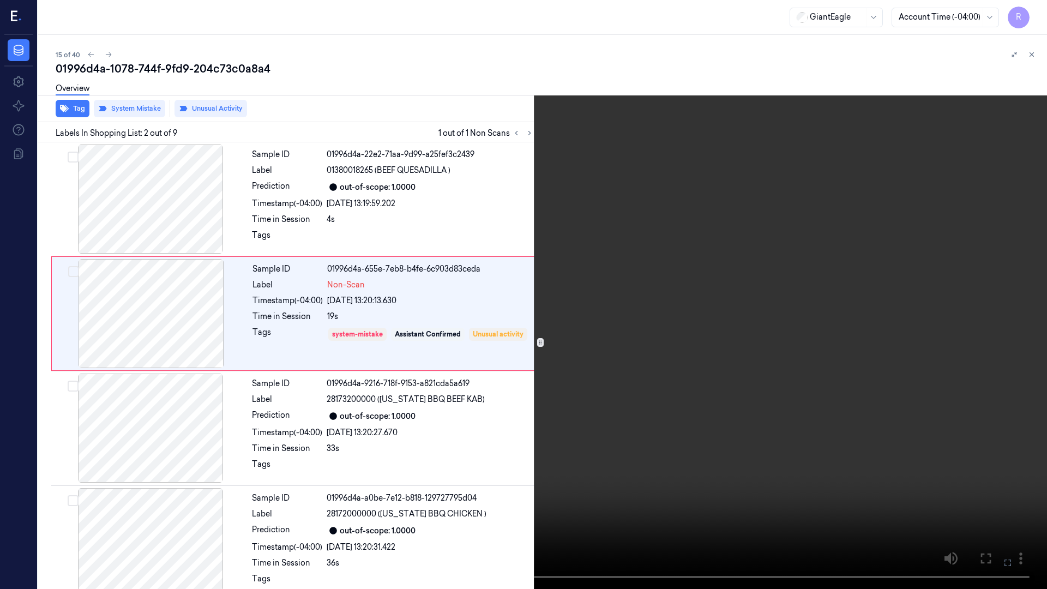
click at [987, 339] on video at bounding box center [523, 294] width 1047 height 589
click at [986, 337] on video at bounding box center [523, 294] width 1047 height 589
click at [982, 333] on video at bounding box center [523, 294] width 1047 height 589
click at [983, 333] on video at bounding box center [523, 294] width 1047 height 589
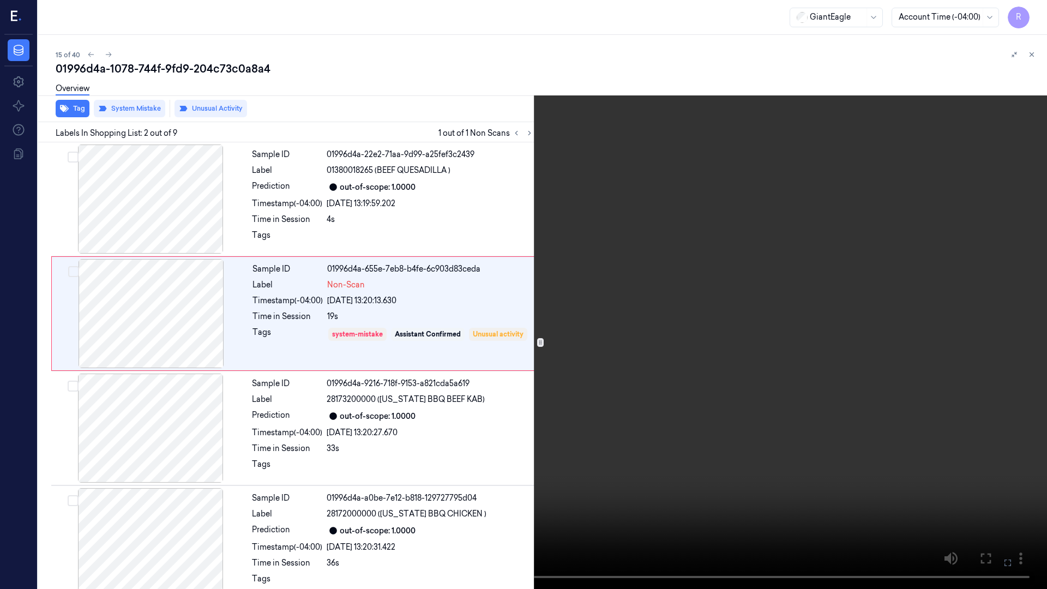
click at [763, 282] on video at bounding box center [523, 294] width 1047 height 589
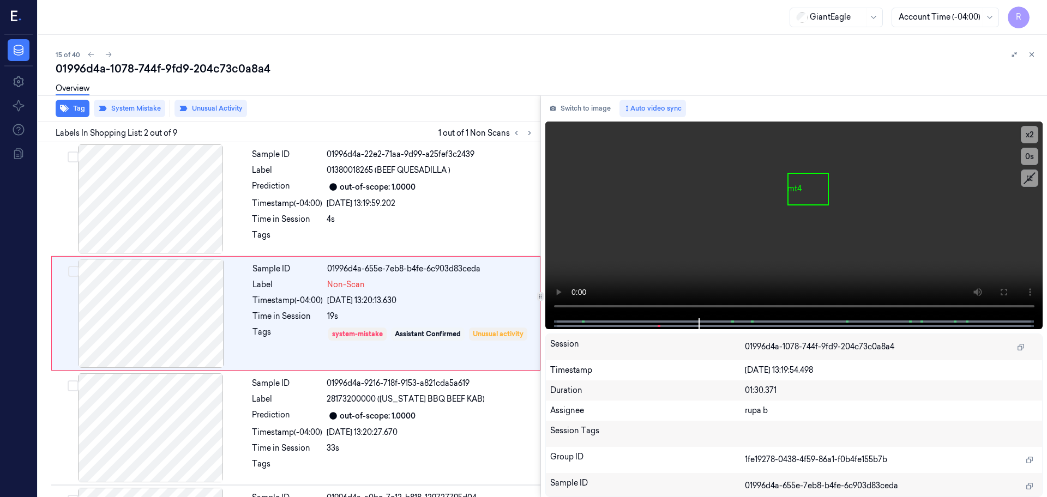
click at [615, 106] on div "Switch to image Auto video sync" at bounding box center [794, 108] width 498 height 17
click at [524, 136] on button at bounding box center [529, 132] width 13 height 13
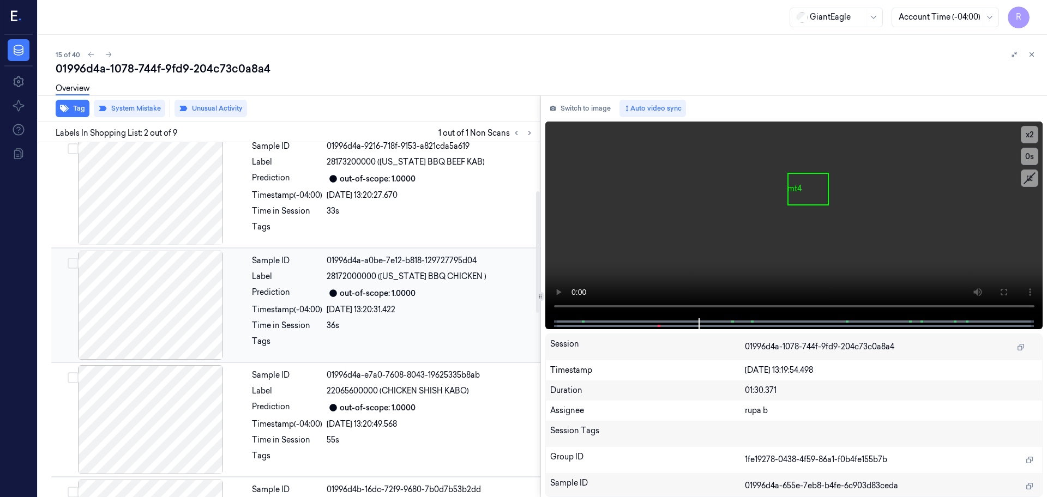
scroll to position [273, 0]
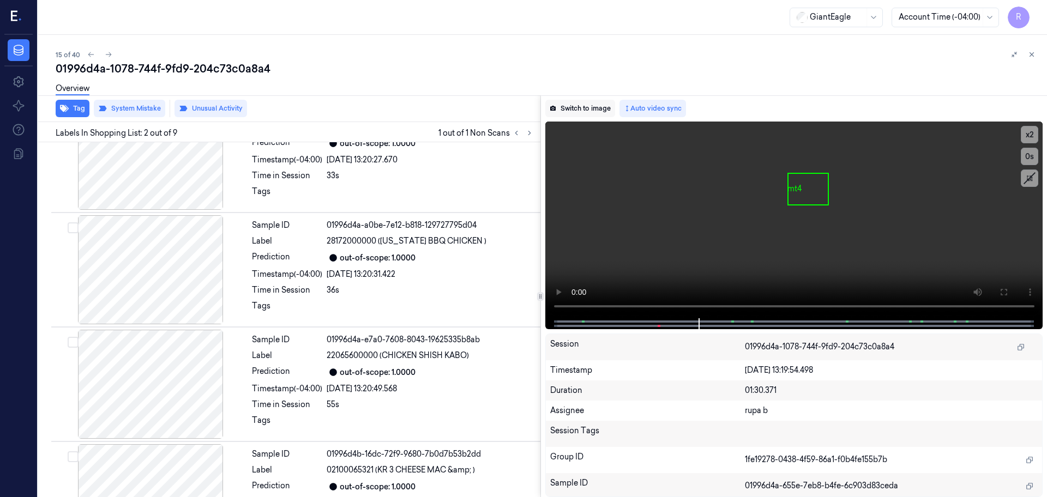
click at [575, 111] on button "Switch to image" at bounding box center [580, 108] width 70 height 17
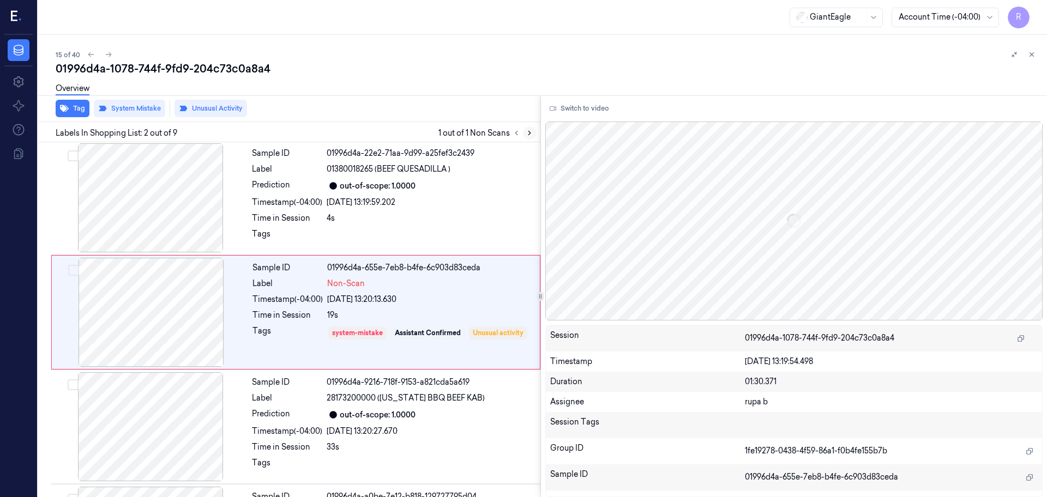
scroll to position [0, 0]
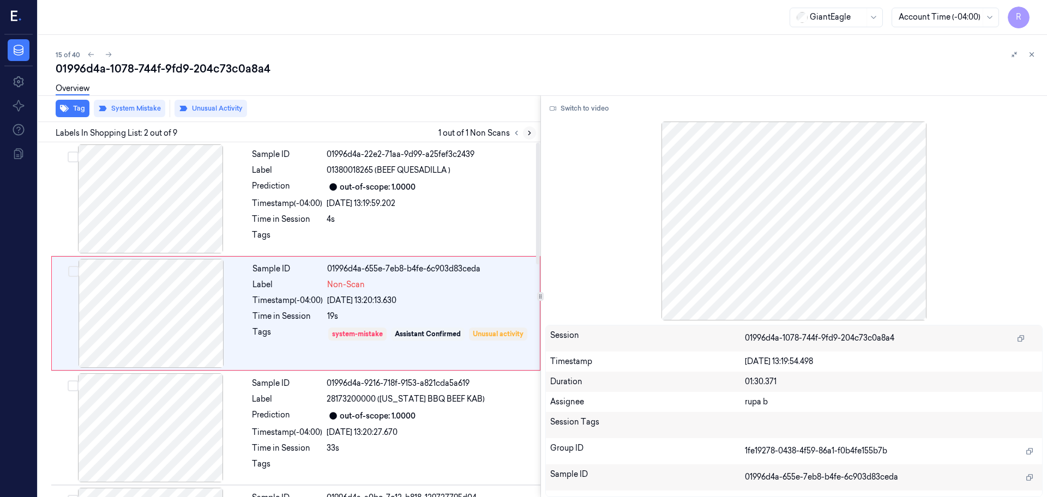
click at [532, 132] on icon at bounding box center [530, 133] width 8 height 8
click at [522, 132] on button at bounding box center [516, 132] width 13 height 13
click at [512, 133] on icon at bounding box center [516, 133] width 8 height 8
click at [517, 133] on icon at bounding box center [516, 133] width 8 height 8
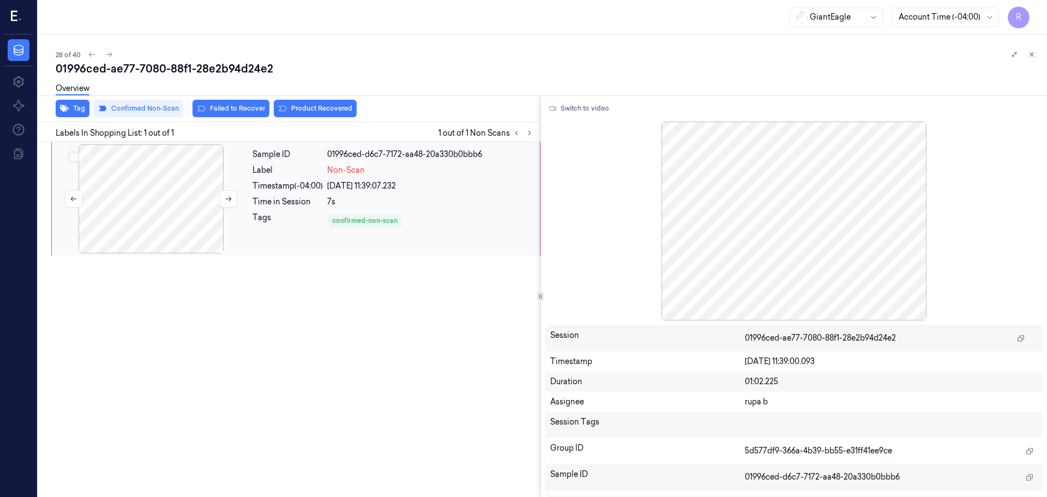
click at [185, 206] on div at bounding box center [151, 198] width 194 height 109
click at [222, 198] on button at bounding box center [228, 198] width 17 height 17
click at [223, 198] on button at bounding box center [228, 198] width 17 height 17
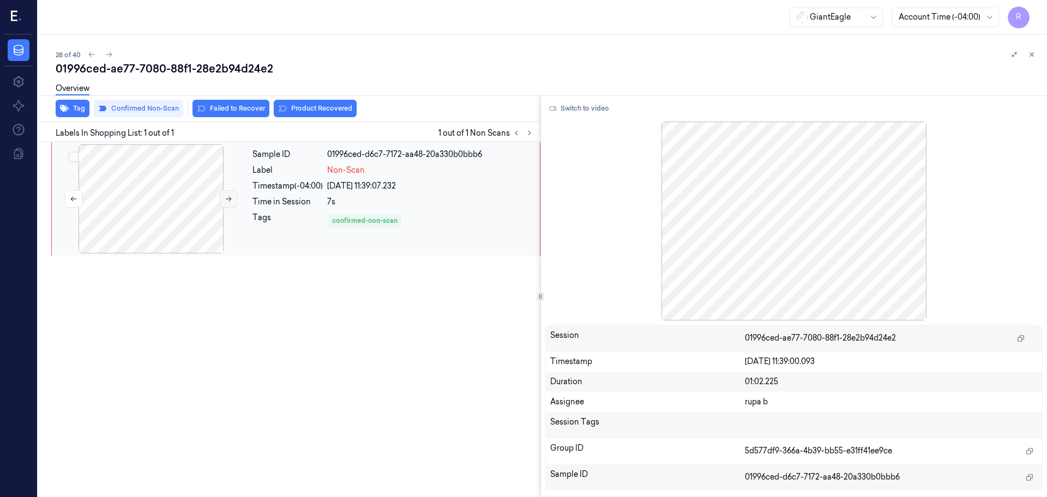
click at [223, 198] on button at bounding box center [228, 198] width 17 height 17
click at [222, 199] on button at bounding box center [228, 198] width 17 height 17
click at [583, 106] on button "Switch to video" at bounding box center [579, 108] width 68 height 17
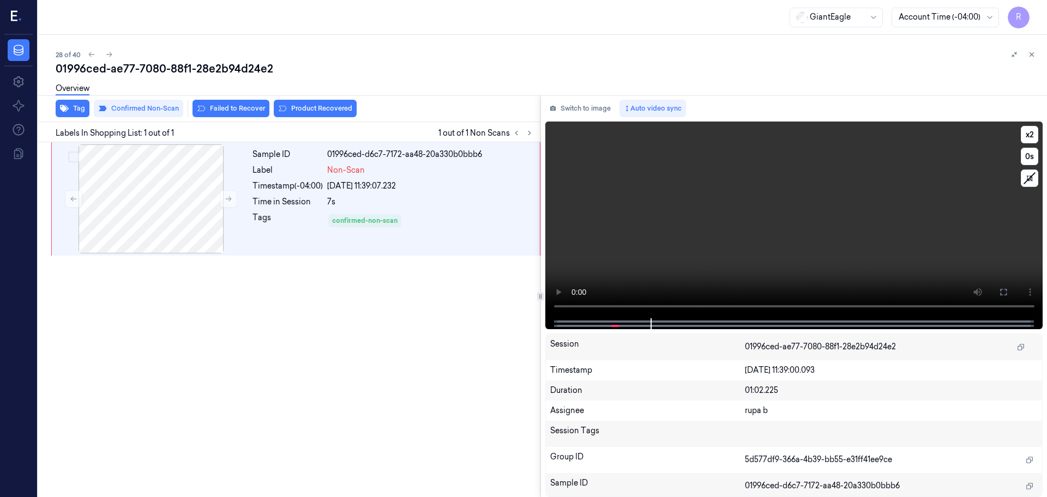
click at [751, 217] on video at bounding box center [794, 220] width 498 height 197
click at [1009, 289] on button at bounding box center [1002, 291] width 17 height 17
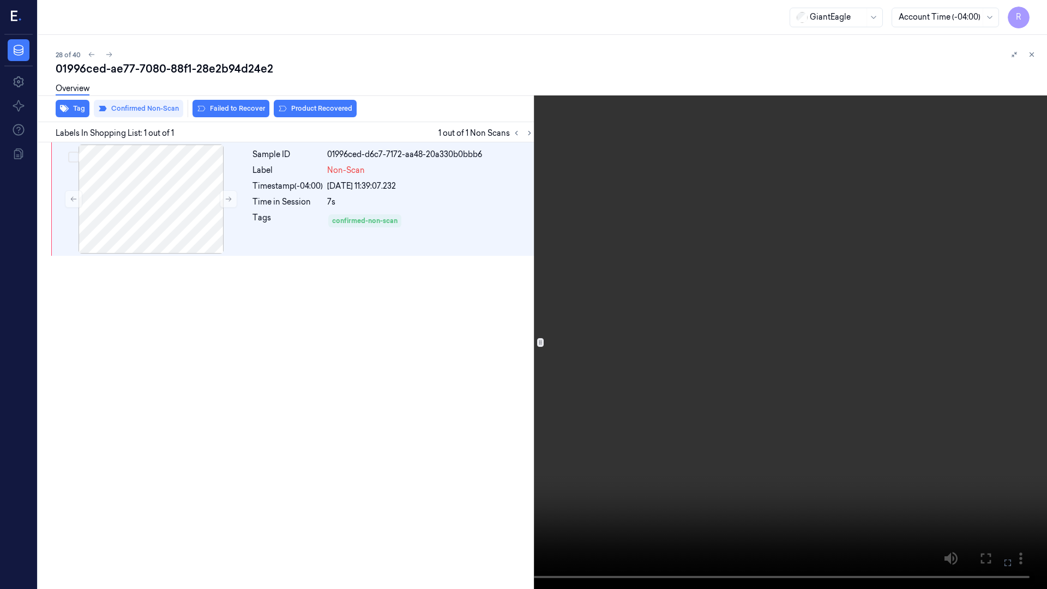
click at [83, 497] on video at bounding box center [523, 294] width 1047 height 589
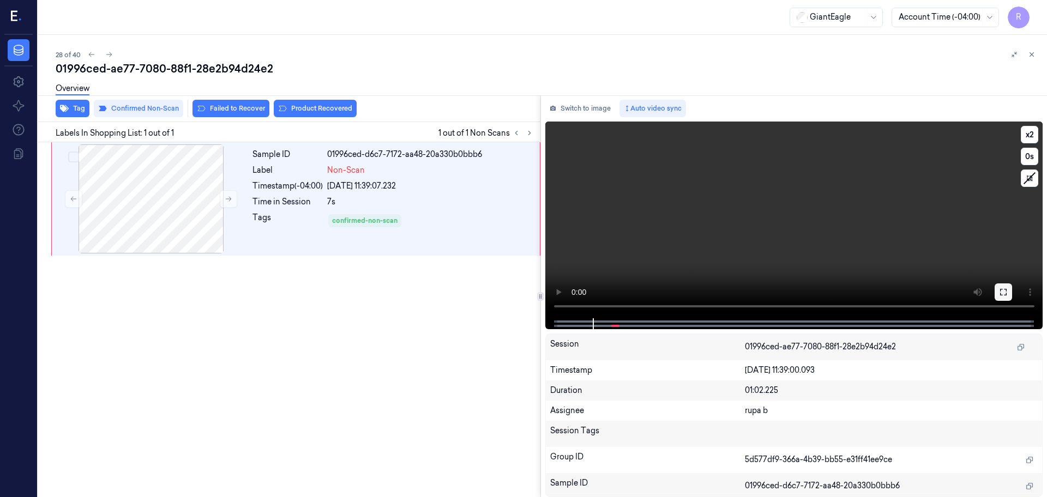
click at [1000, 291] on icon at bounding box center [1003, 292] width 7 height 7
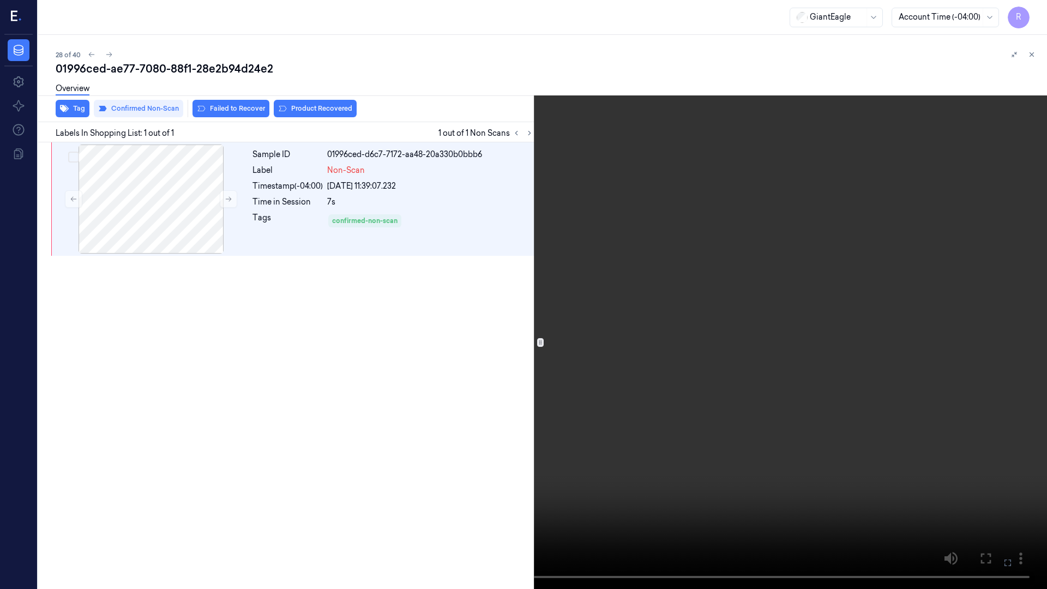
click at [998, 347] on video at bounding box center [523, 294] width 1047 height 589
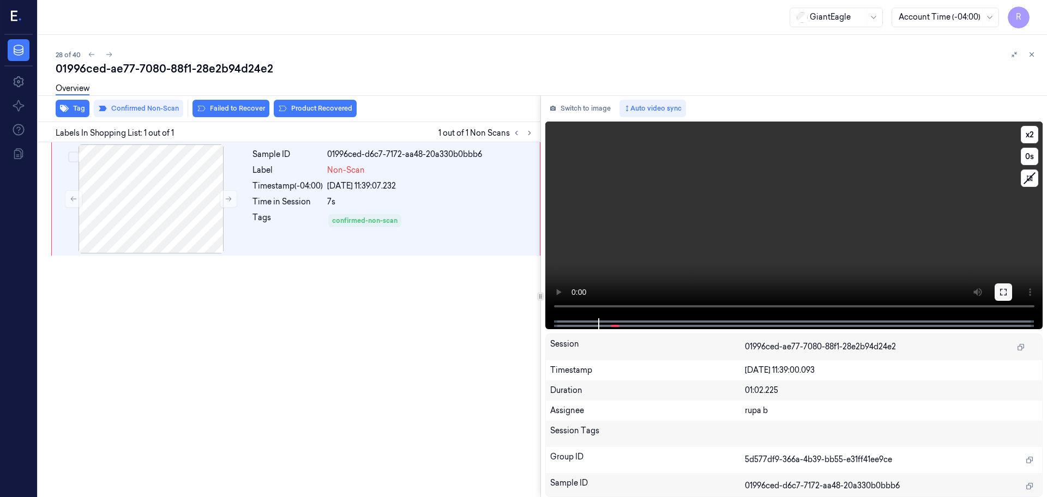
click at [997, 291] on button at bounding box center [1002, 291] width 17 height 17
click at [1010, 293] on button at bounding box center [1002, 291] width 17 height 17
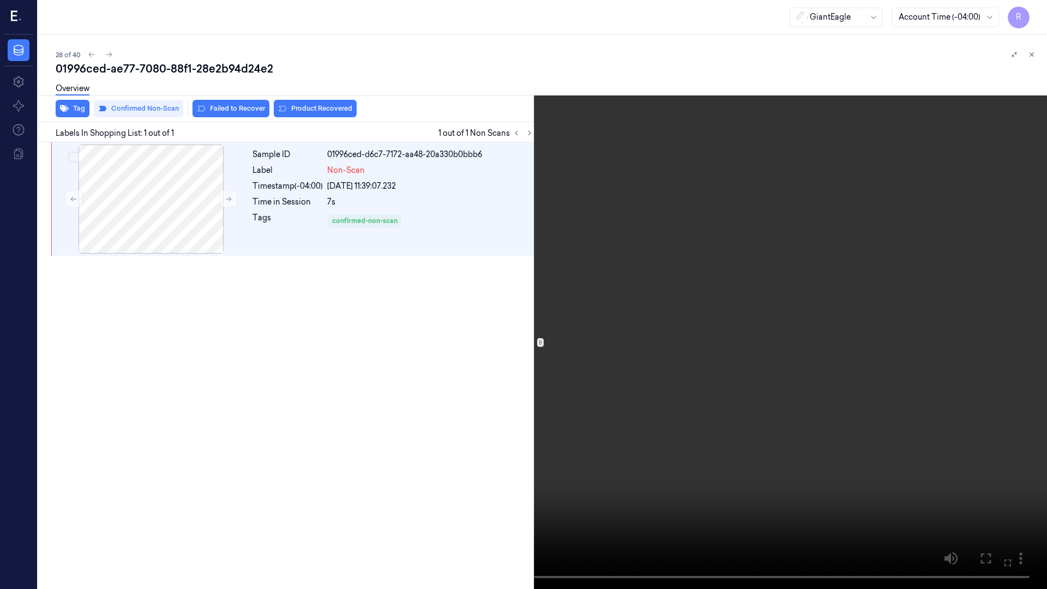
click at [973, 323] on video at bounding box center [523, 294] width 1047 height 589
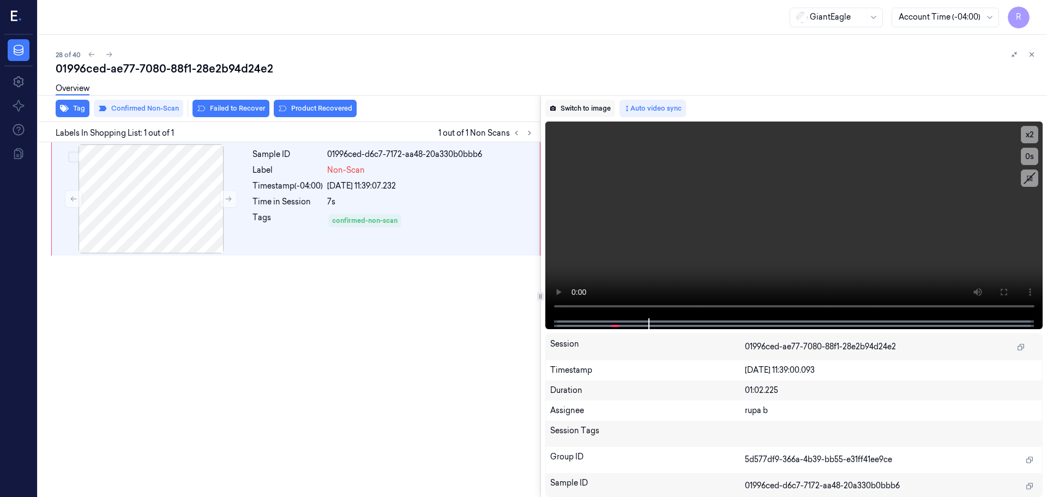
click at [575, 108] on button "Switch to image" at bounding box center [580, 108] width 70 height 17
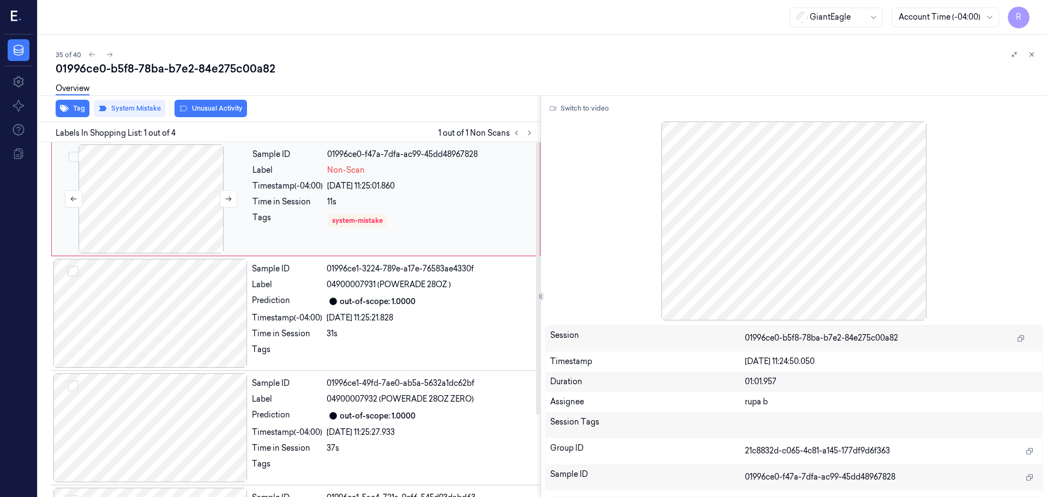
click at [146, 179] on div at bounding box center [151, 198] width 194 height 109
click at [572, 110] on button "Switch to video" at bounding box center [579, 108] width 68 height 17
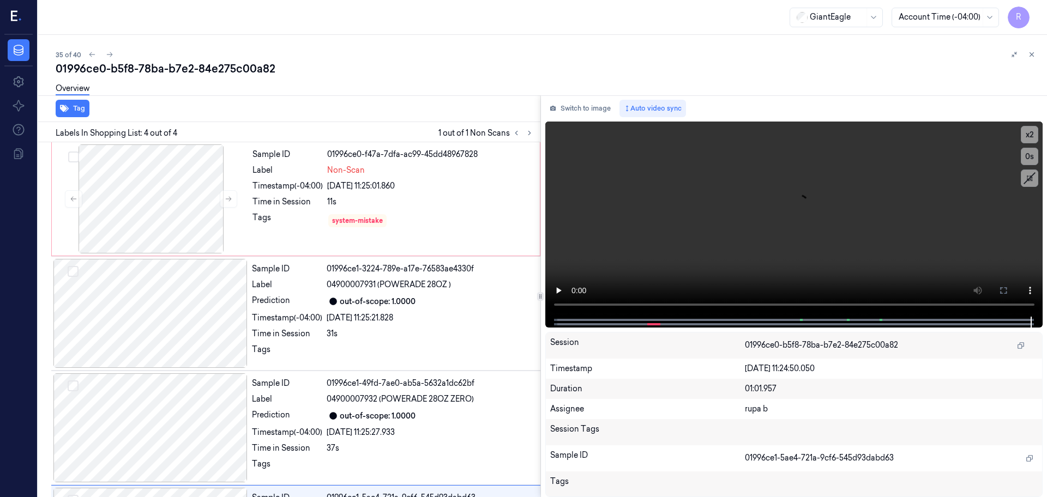
scroll to position [106, 0]
